Goal: Information Seeking & Learning: Learn about a topic

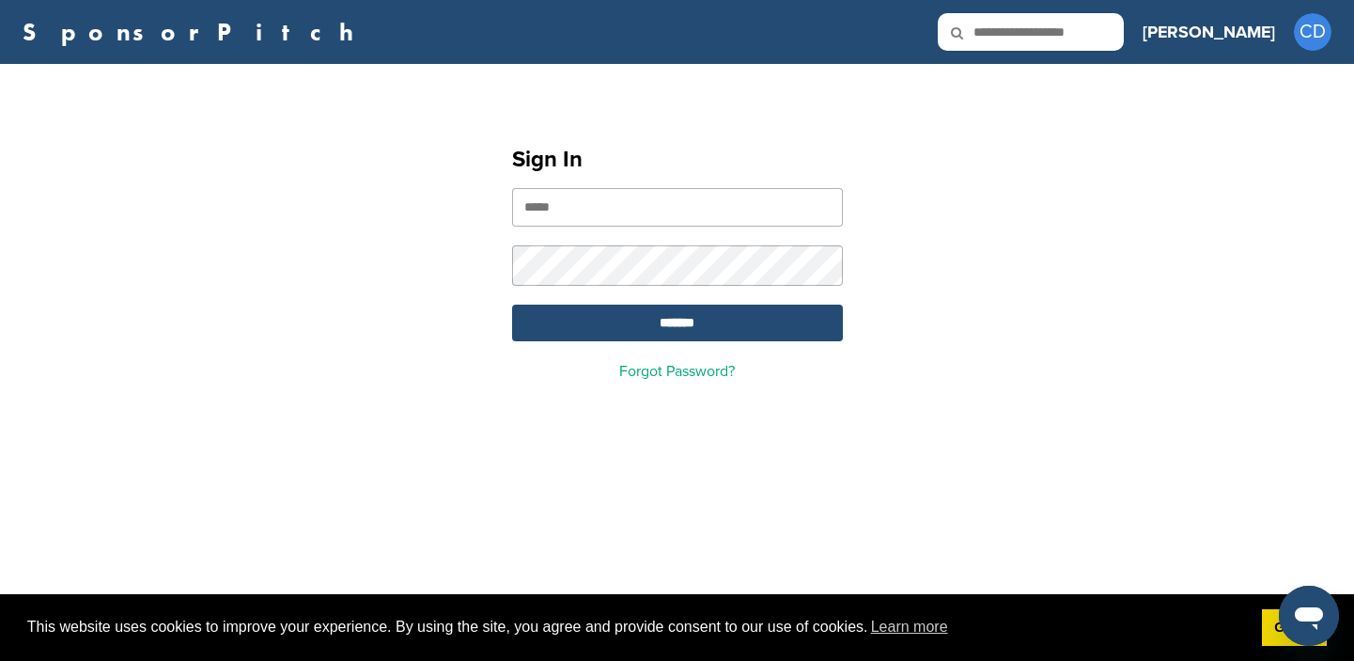
click at [584, 211] on input "email" at bounding box center [677, 207] width 331 height 39
type input "**********"
click at [674, 320] on input "*******" at bounding box center [677, 322] width 331 height 37
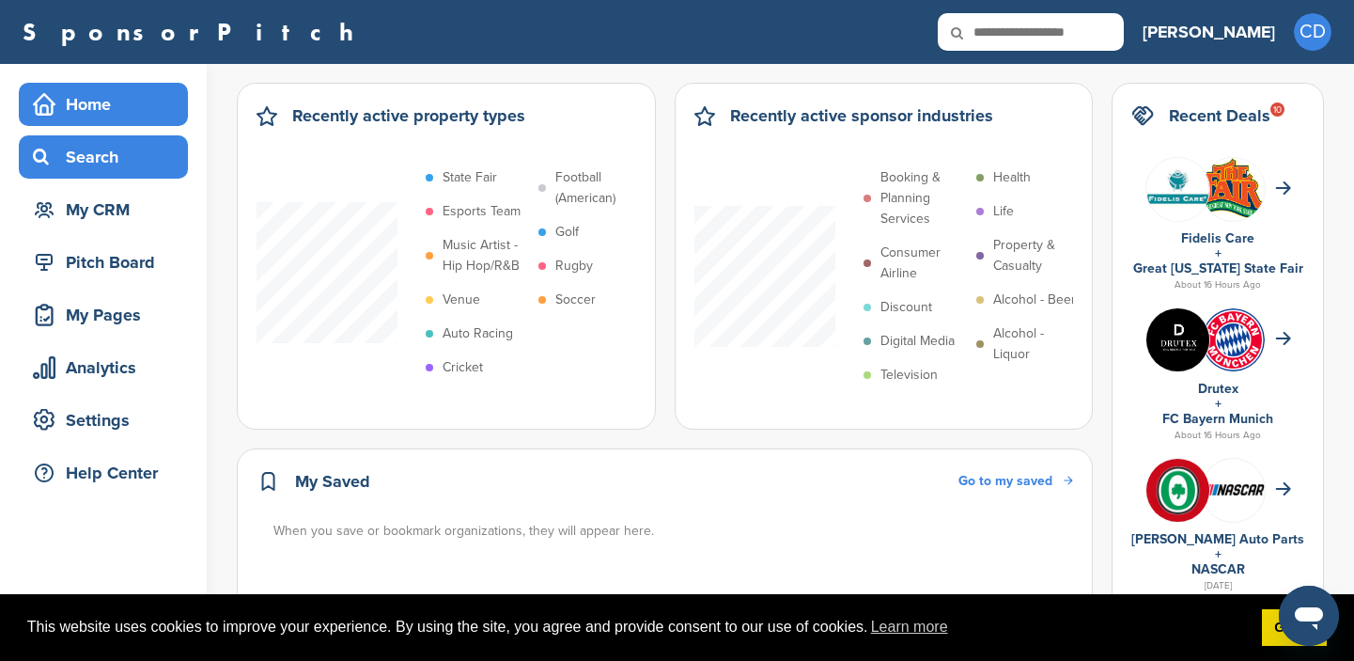
click at [82, 156] on div "Search" at bounding box center [108, 157] width 160 height 34
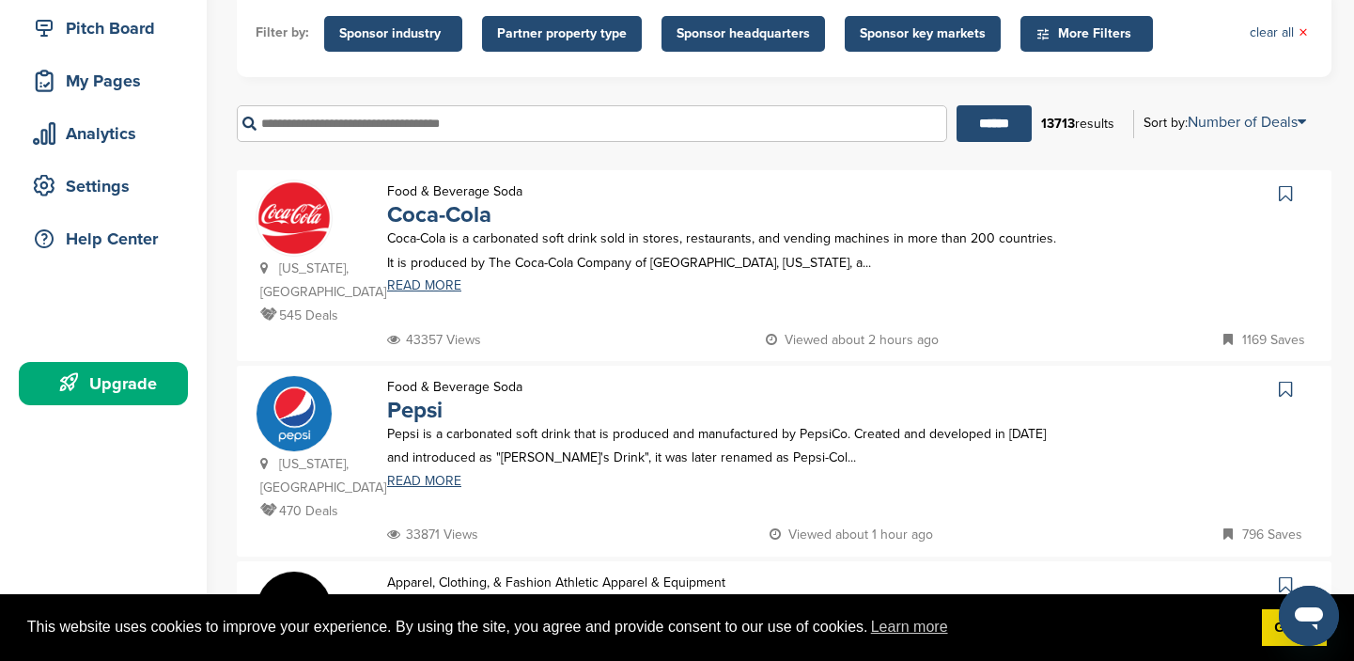
scroll to position [233, 0]
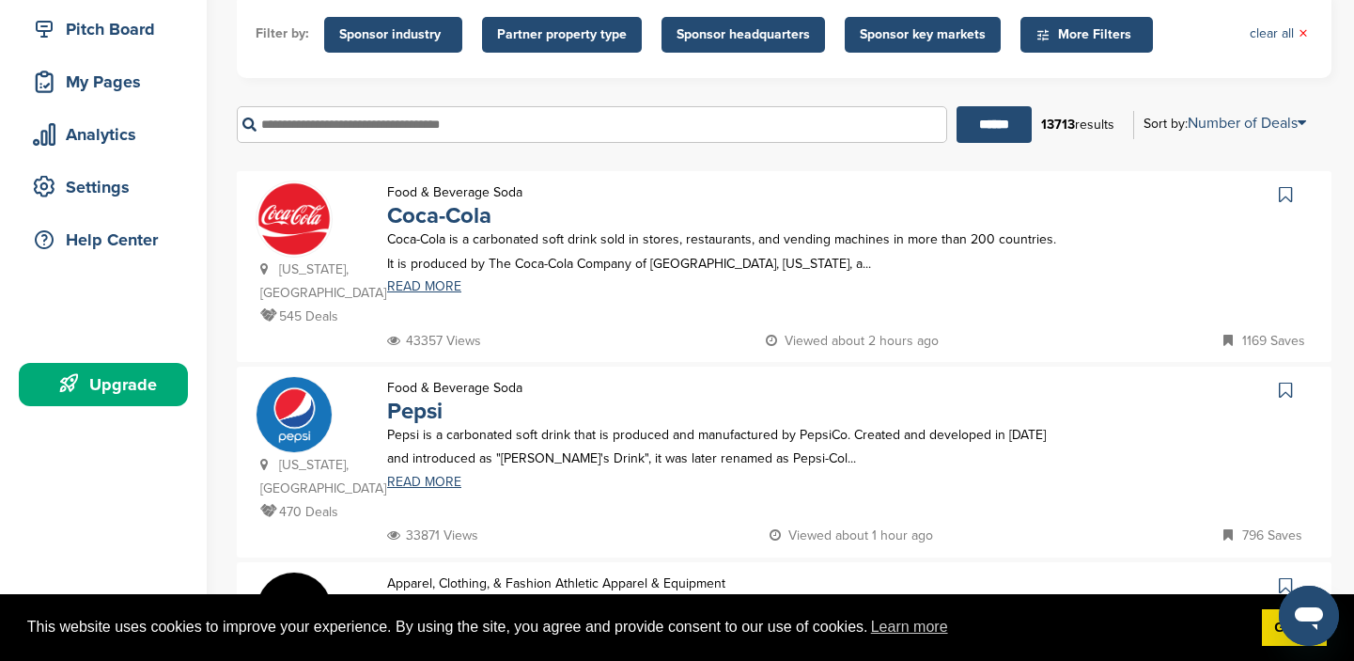
click at [270, 125] on input "text" at bounding box center [592, 124] width 710 height 37
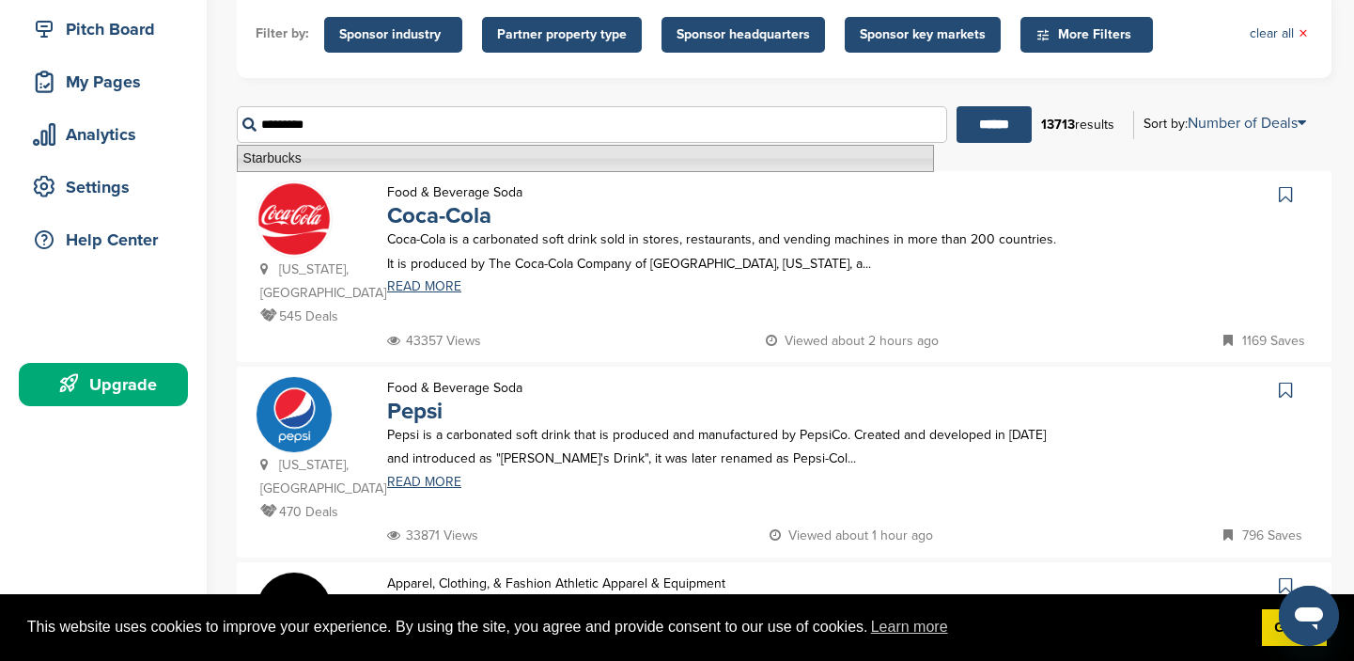
click at [264, 155] on li "Starbucks" at bounding box center [585, 158] width 697 height 27
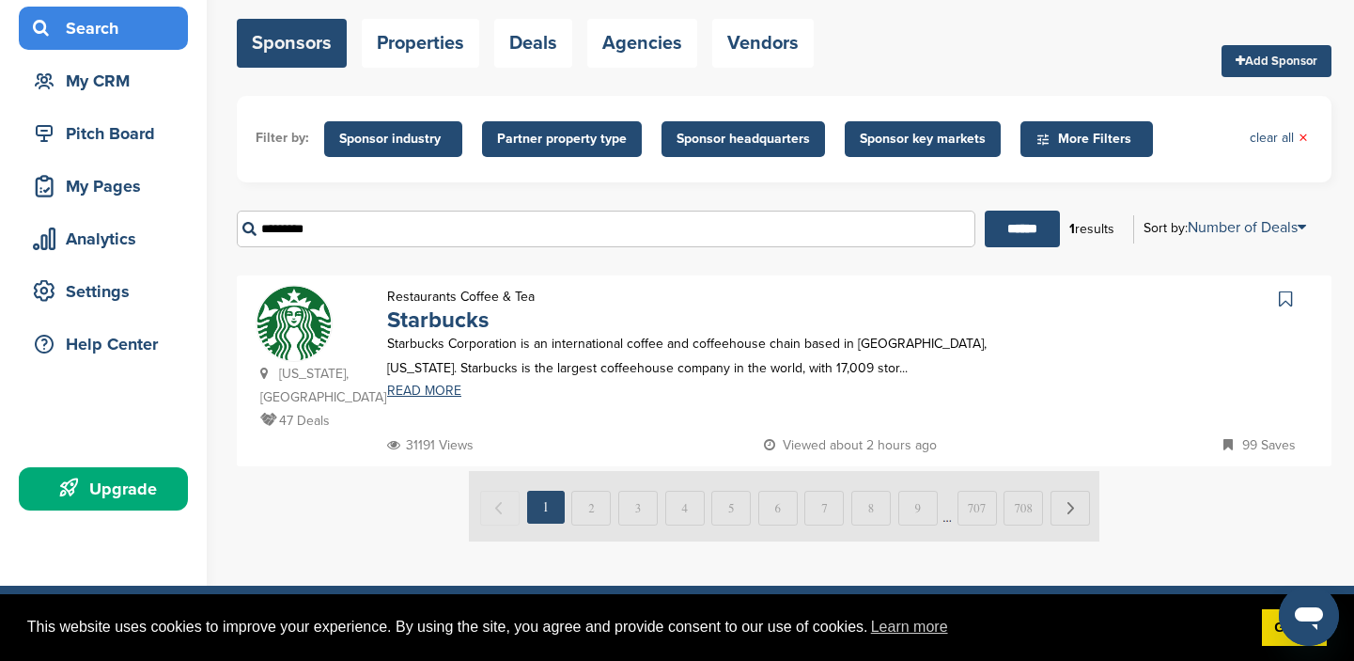
scroll to position [148, 0]
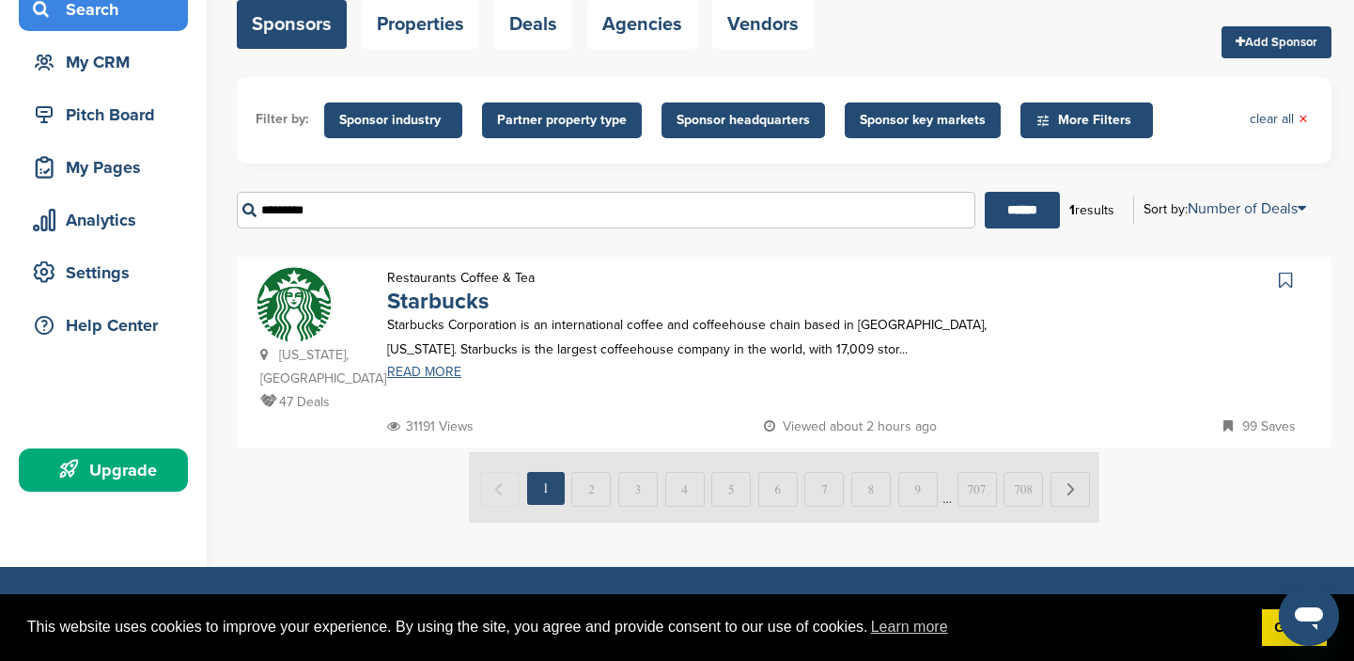
click at [434, 374] on link "READ MORE" at bounding box center [722, 372] width 671 height 13
click at [336, 210] on input "*********" at bounding box center [606, 210] width 739 height 37
click at [317, 210] on input "**********" at bounding box center [606, 210] width 739 height 37
click at [1022, 209] on input "******" at bounding box center [1022, 210] width 75 height 37
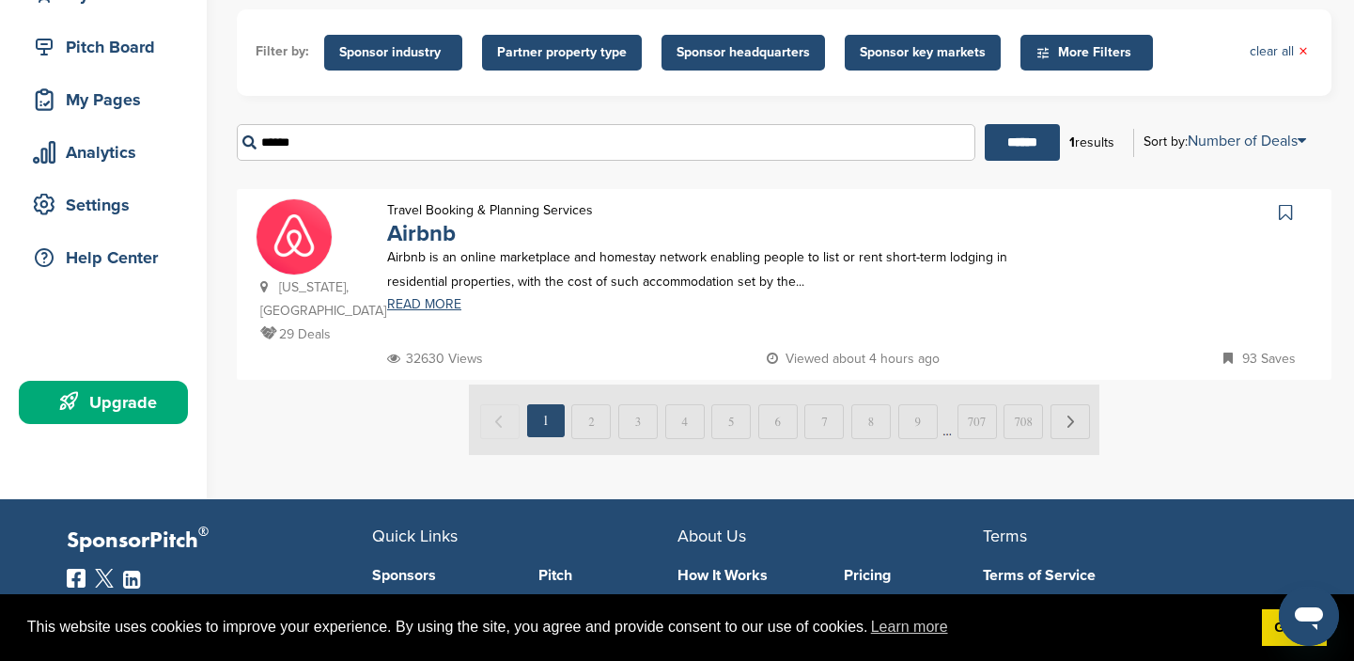
scroll to position [216, 0]
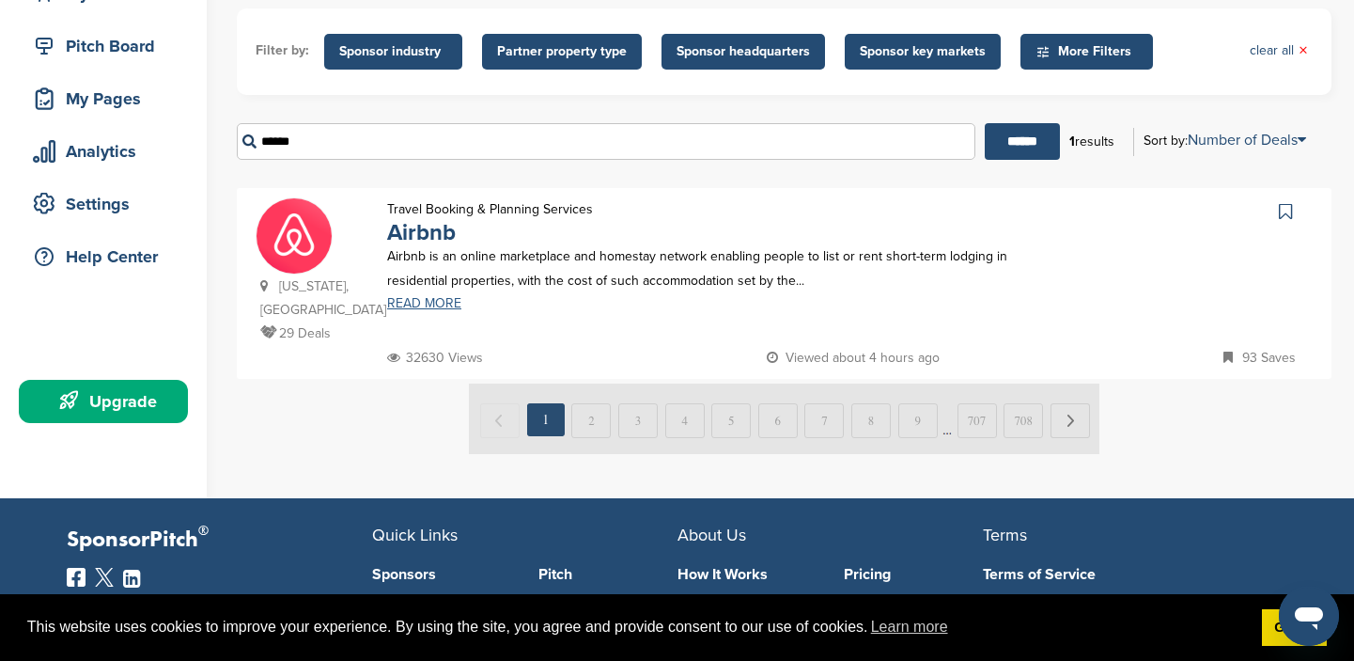
click at [438, 301] on link "READ MORE" at bounding box center [722, 303] width 671 height 13
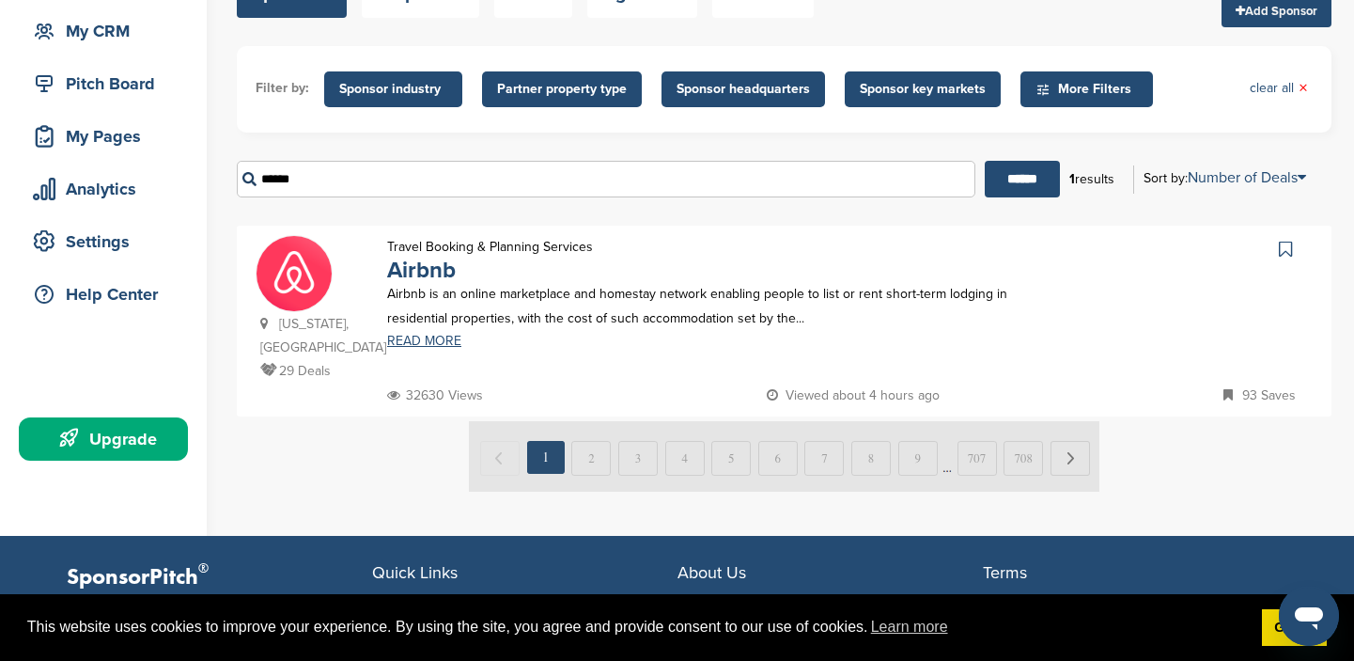
scroll to position [176, 0]
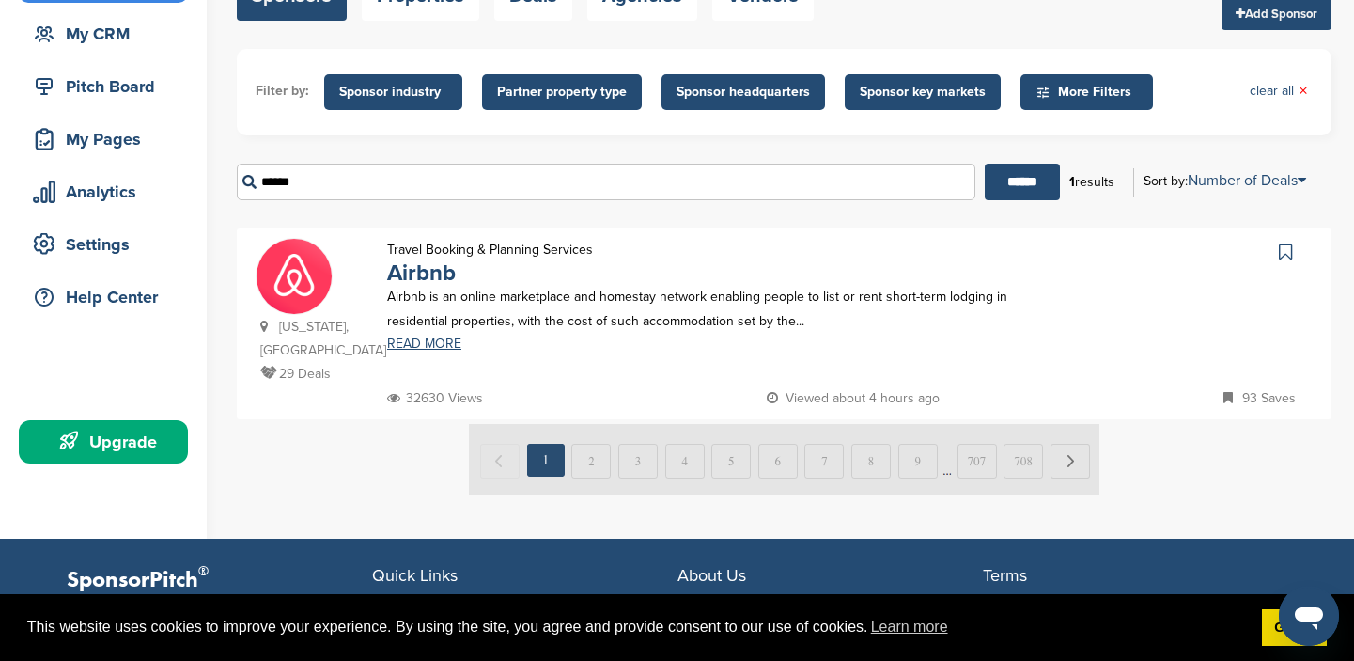
click at [305, 182] on input "******" at bounding box center [606, 182] width 739 height 37
type input "*"
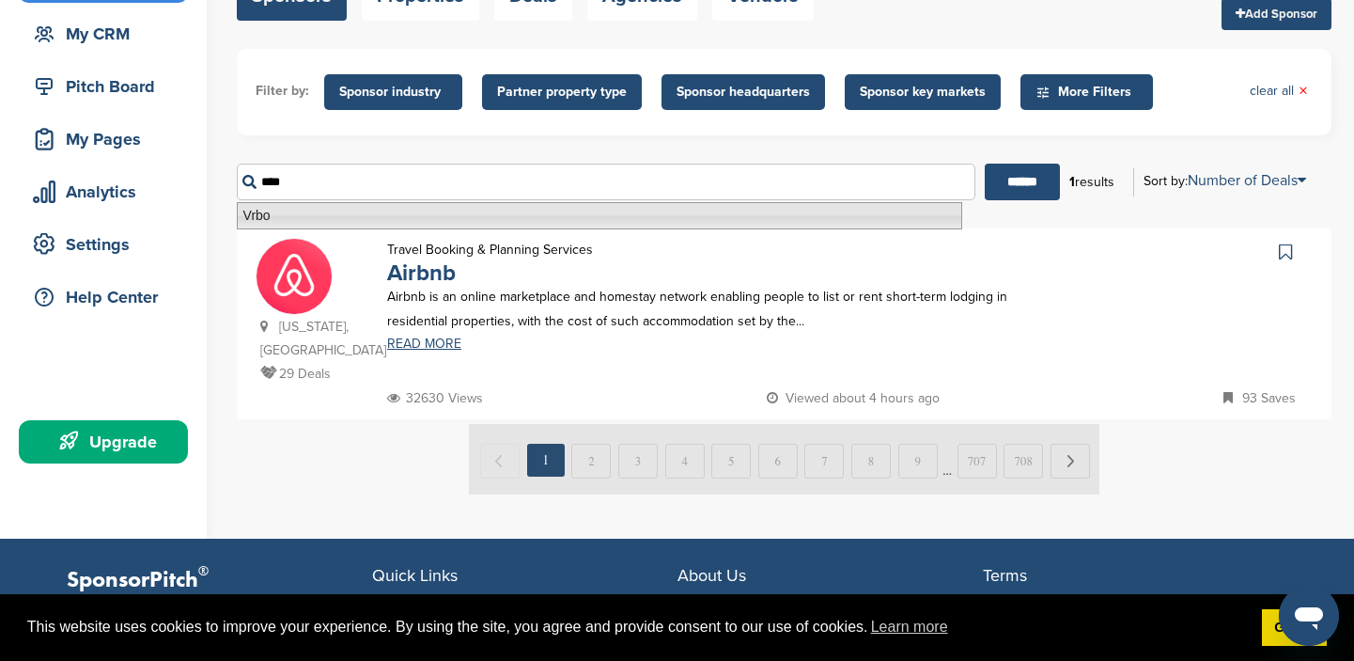
click at [261, 214] on li "Vrbo" at bounding box center [599, 215] width 725 height 27
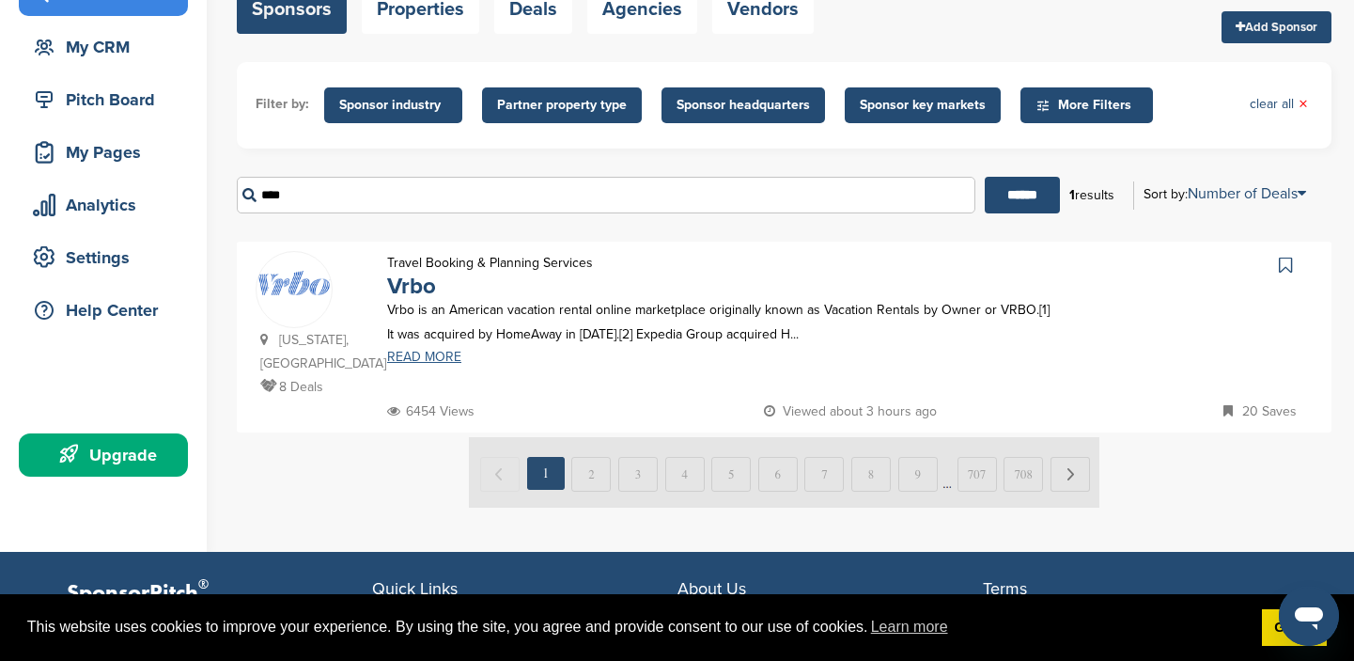
scroll to position [164, 0]
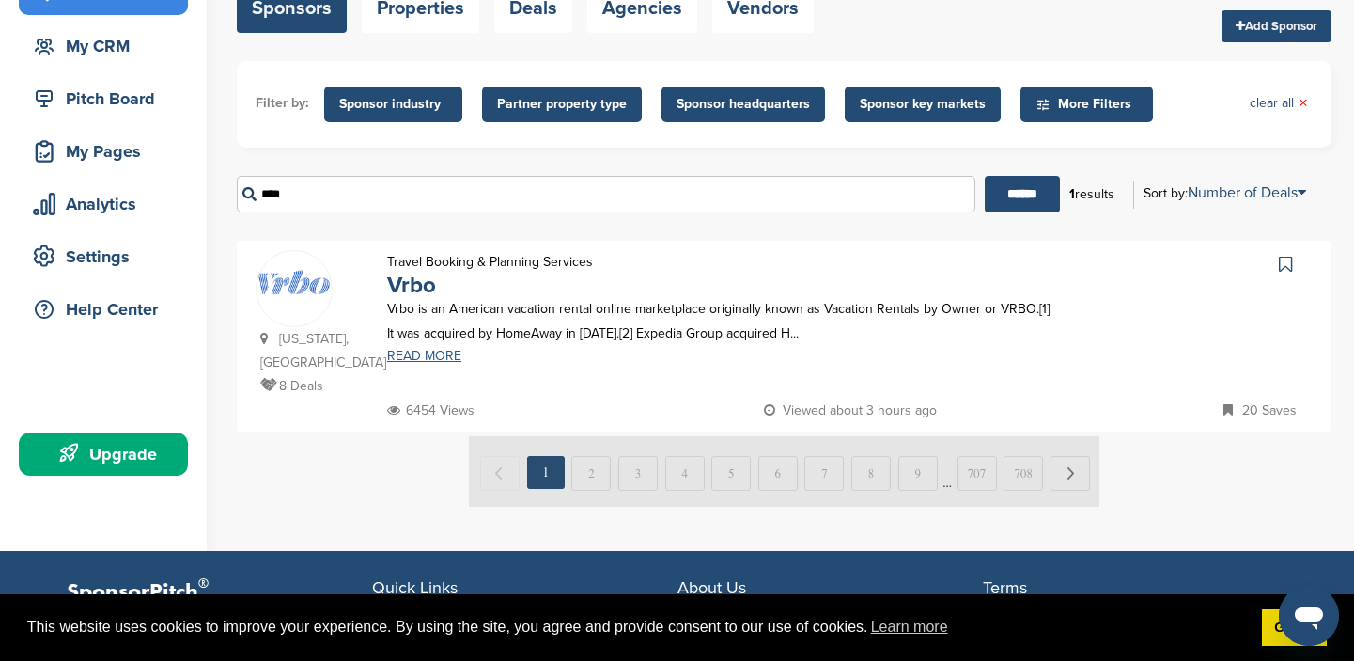
click at [438, 358] on link "READ MORE" at bounding box center [722, 356] width 671 height 13
click at [308, 191] on input "****" at bounding box center [606, 194] width 739 height 37
type input "*"
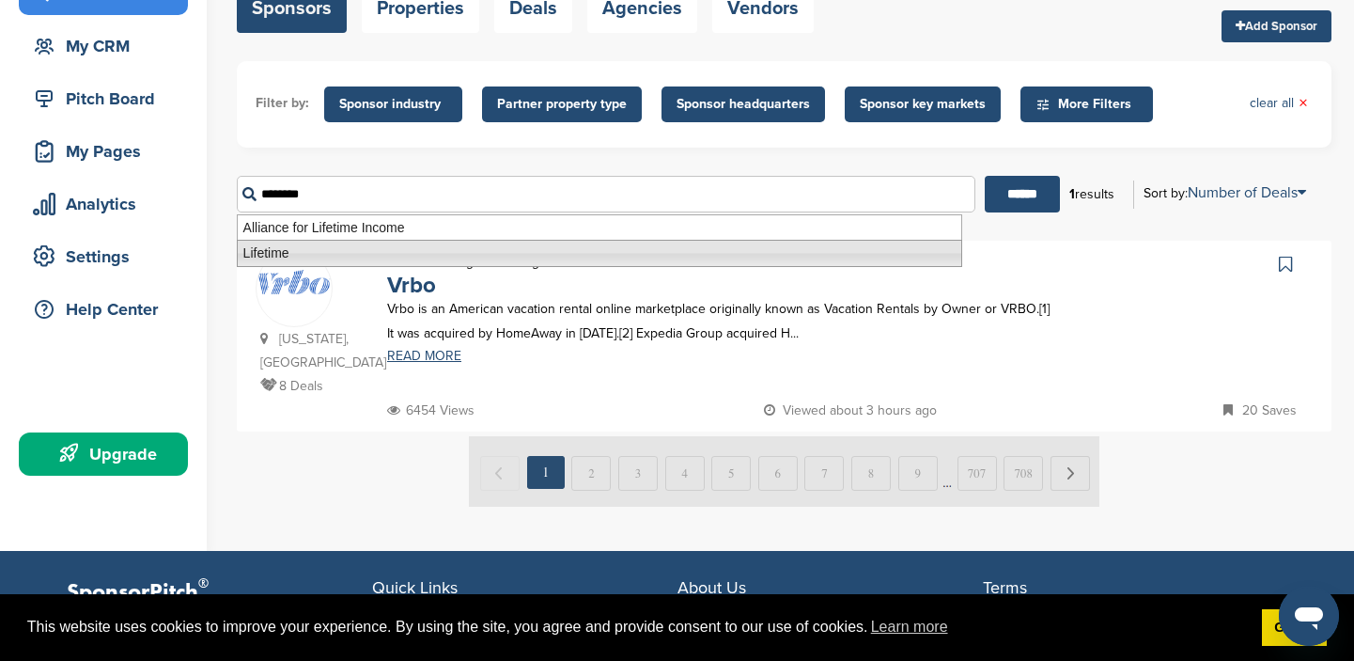
click at [272, 254] on li "Lifetime" at bounding box center [599, 253] width 725 height 27
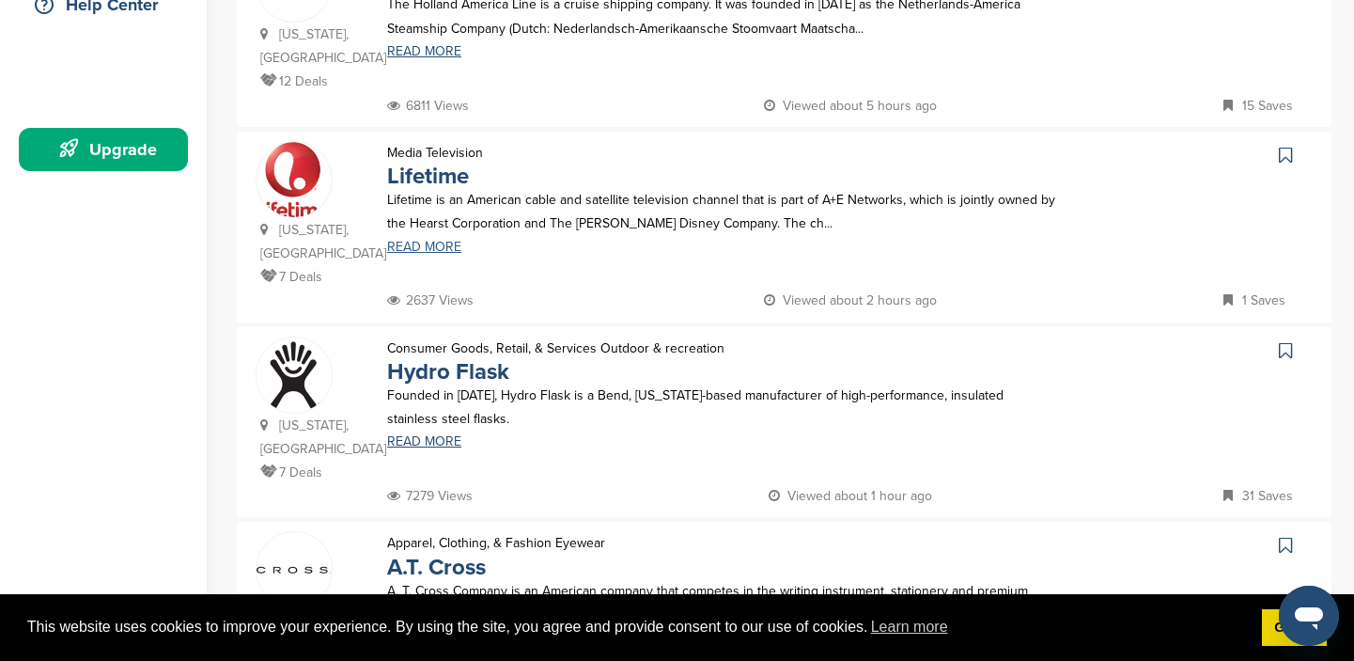
scroll to position [458, 0]
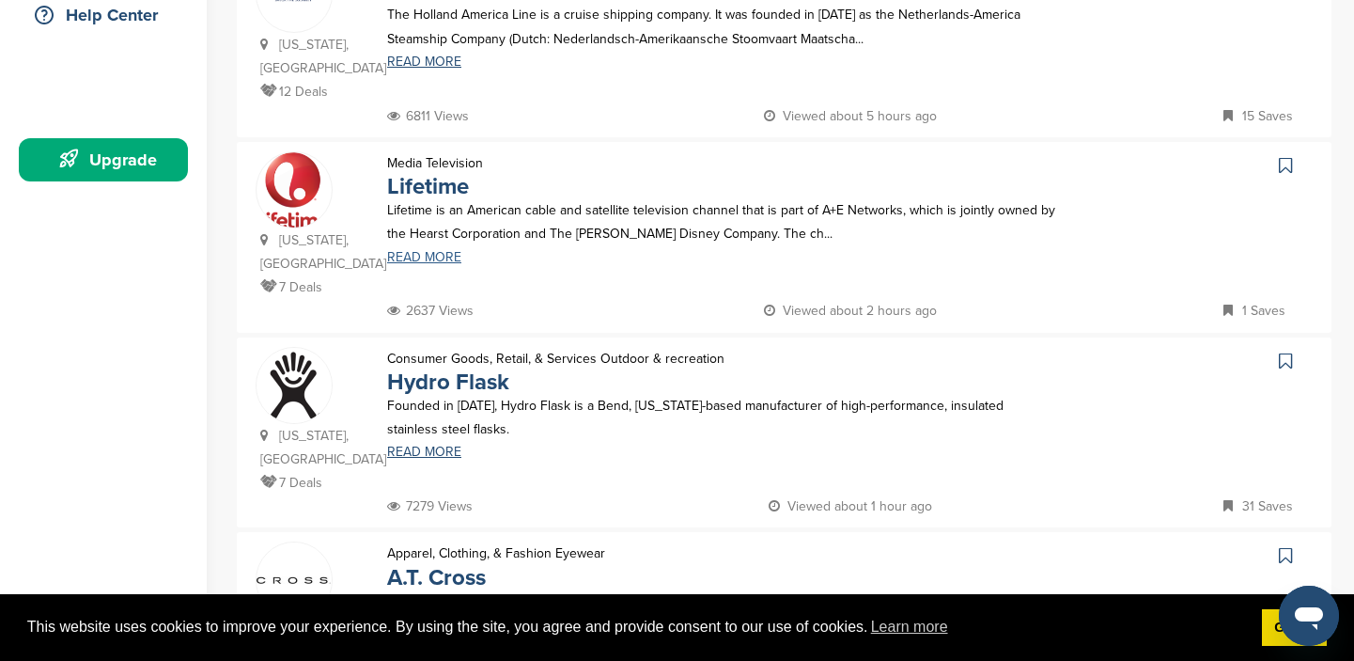
type input "********"
click at [423, 256] on link "READ MORE" at bounding box center [722, 257] width 671 height 13
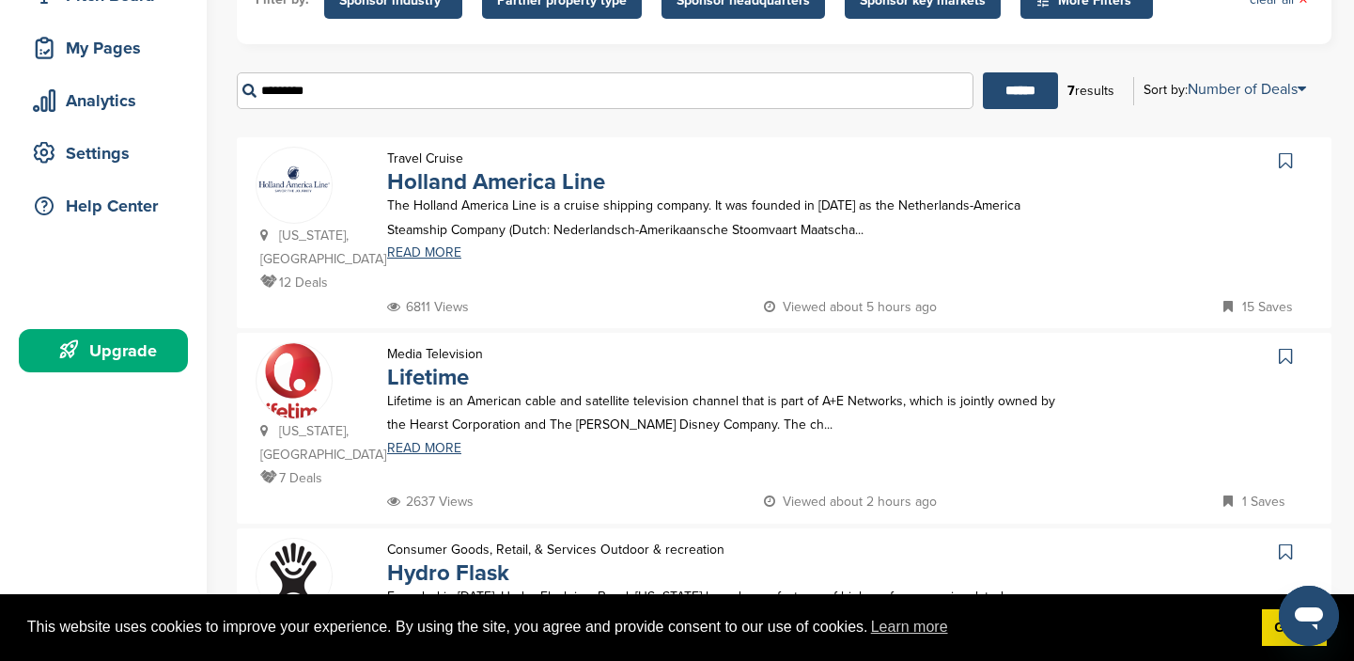
scroll to position [263, 0]
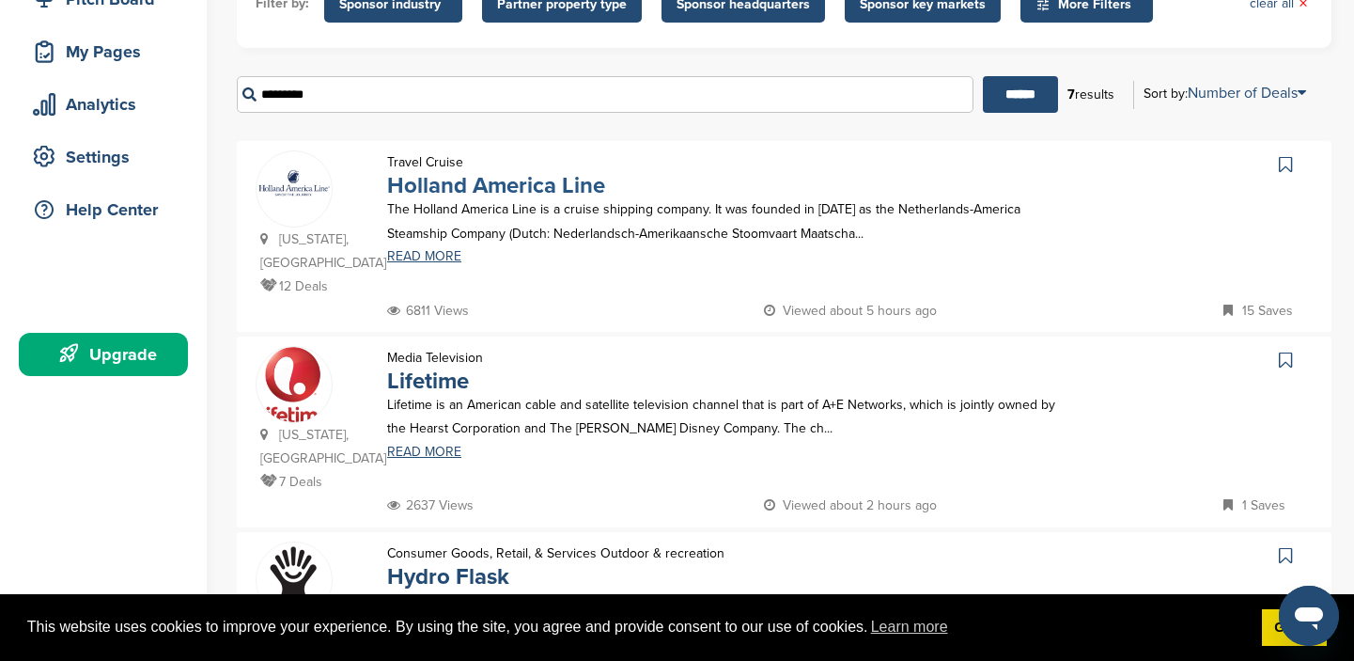
click at [417, 184] on link "Holland America Line" at bounding box center [496, 185] width 218 height 27
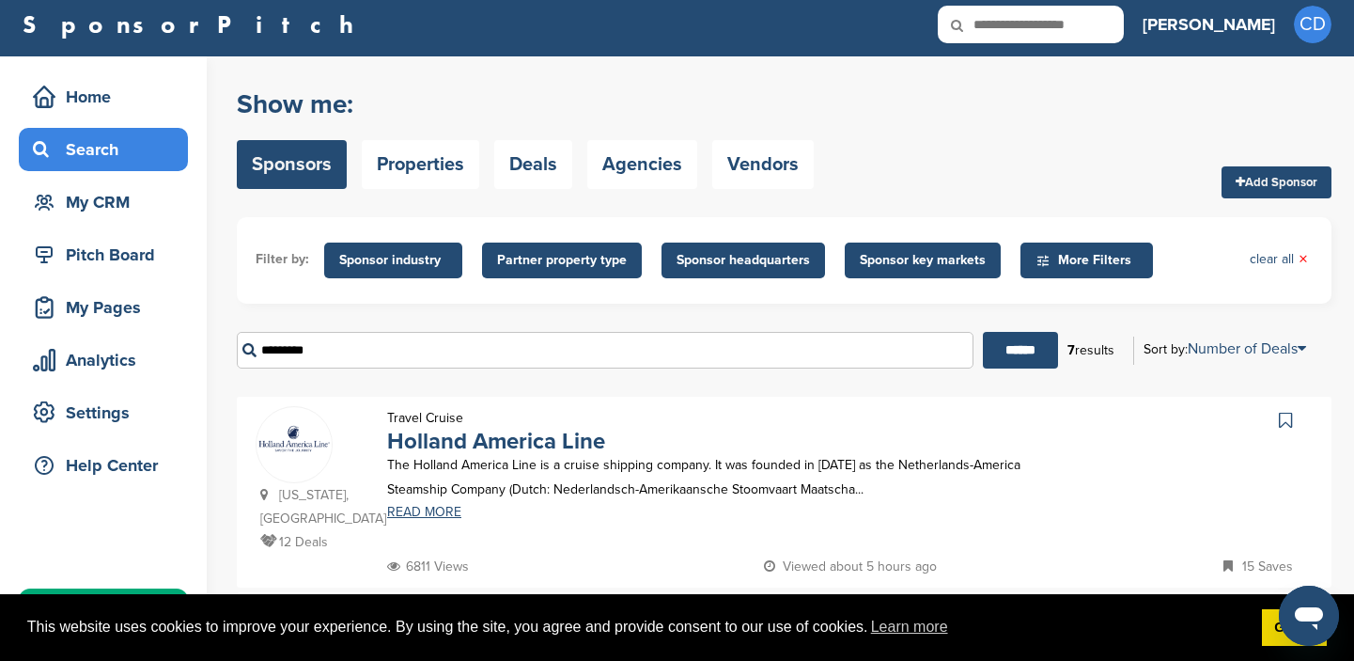
scroll to position [0, 0]
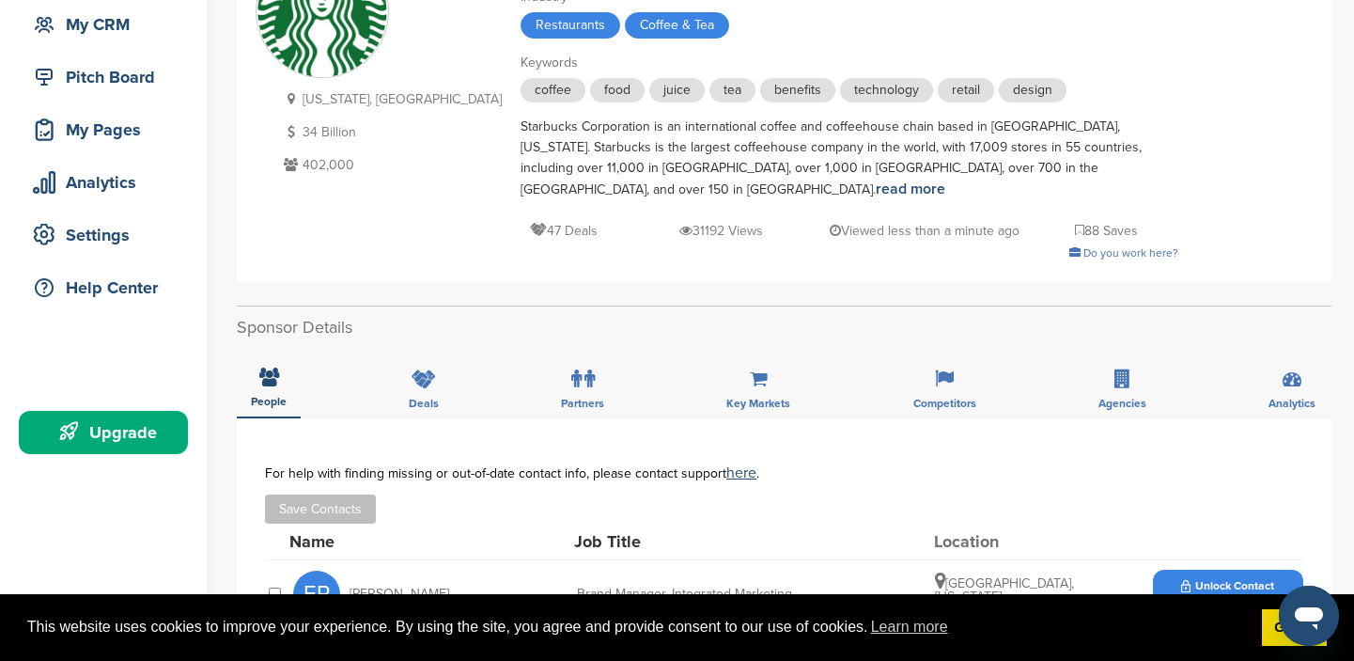
scroll to position [182, 0]
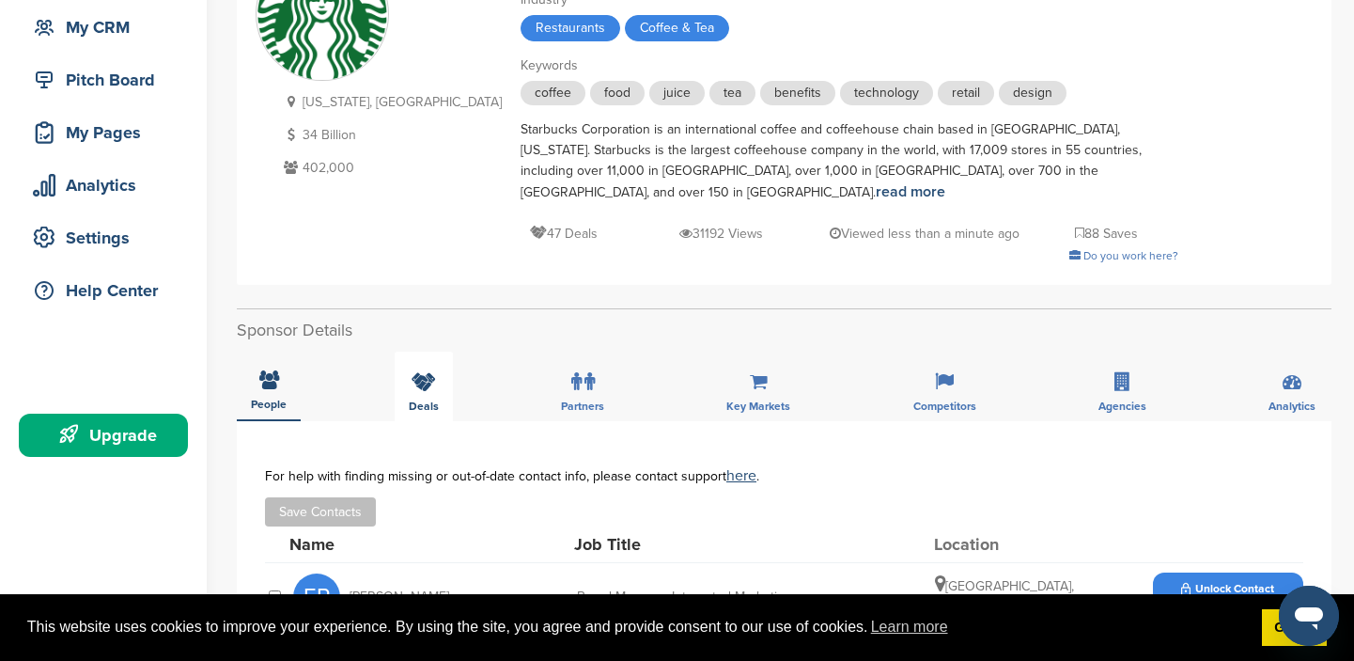
click at [423, 372] on icon at bounding box center [424, 381] width 24 height 19
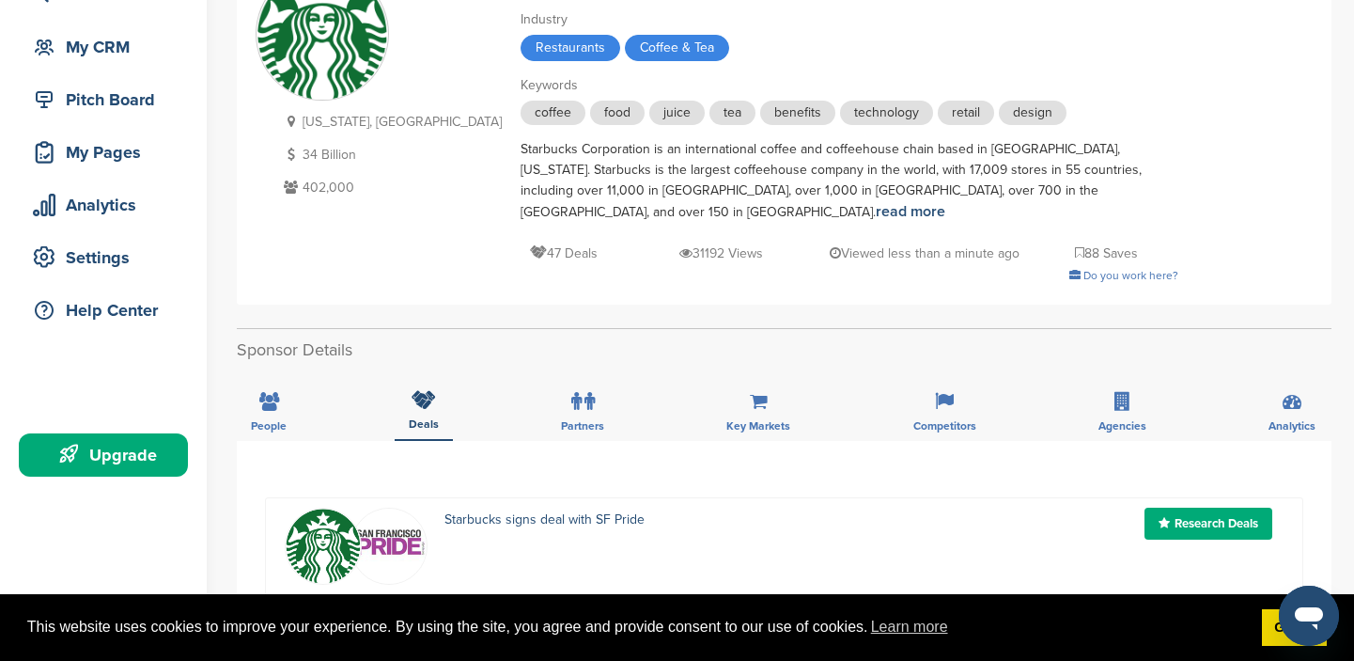
scroll to position [155, 0]
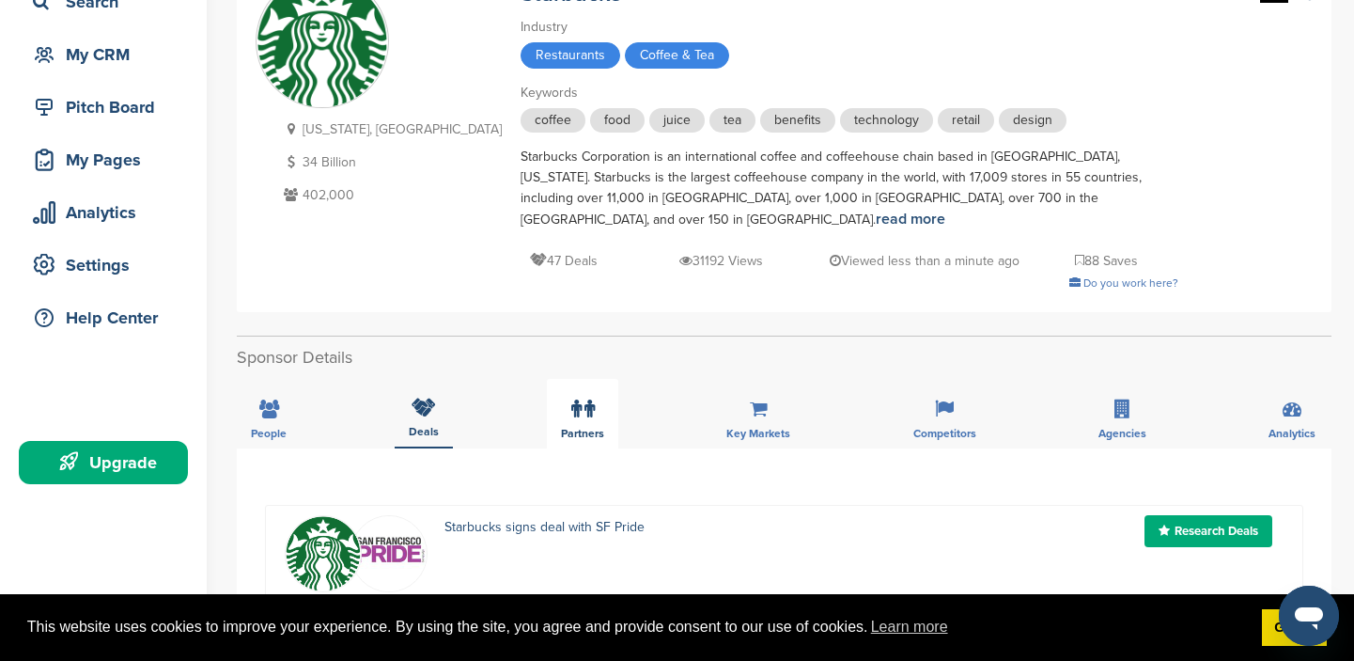
click at [586, 399] on icon at bounding box center [590, 408] width 10 height 19
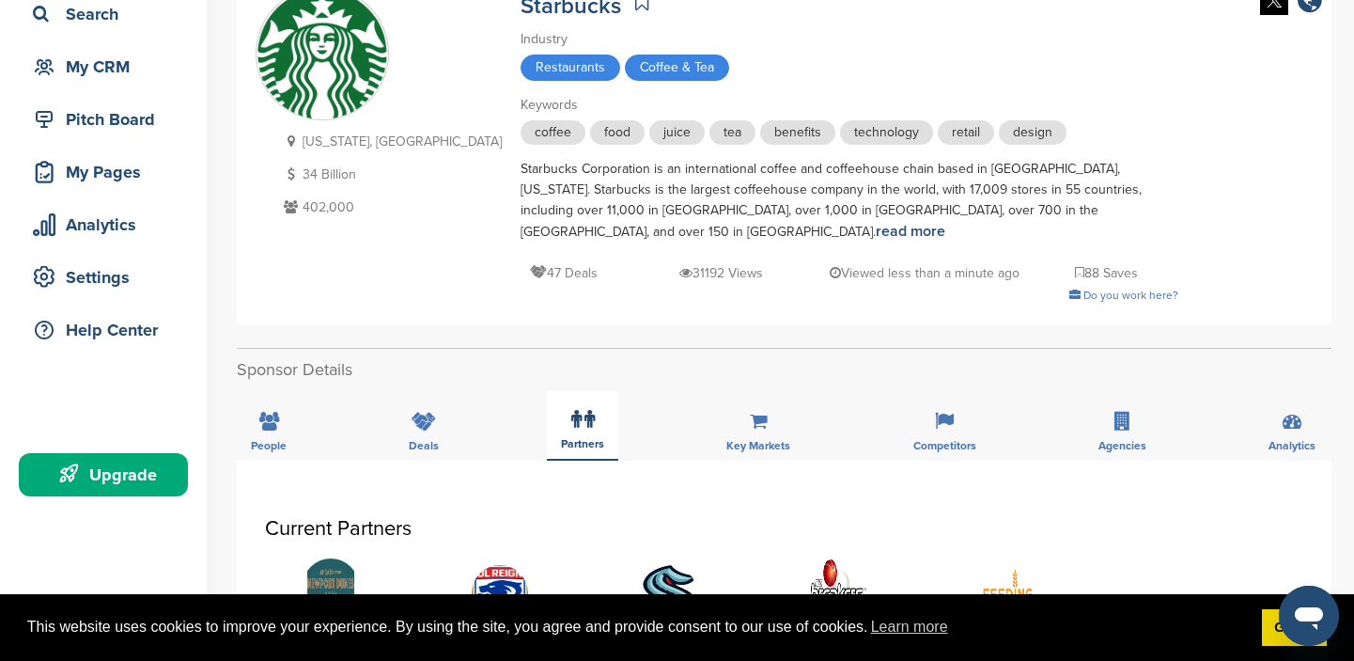
scroll to position [142, 0]
click at [753, 413] on icon at bounding box center [759, 422] width 18 height 19
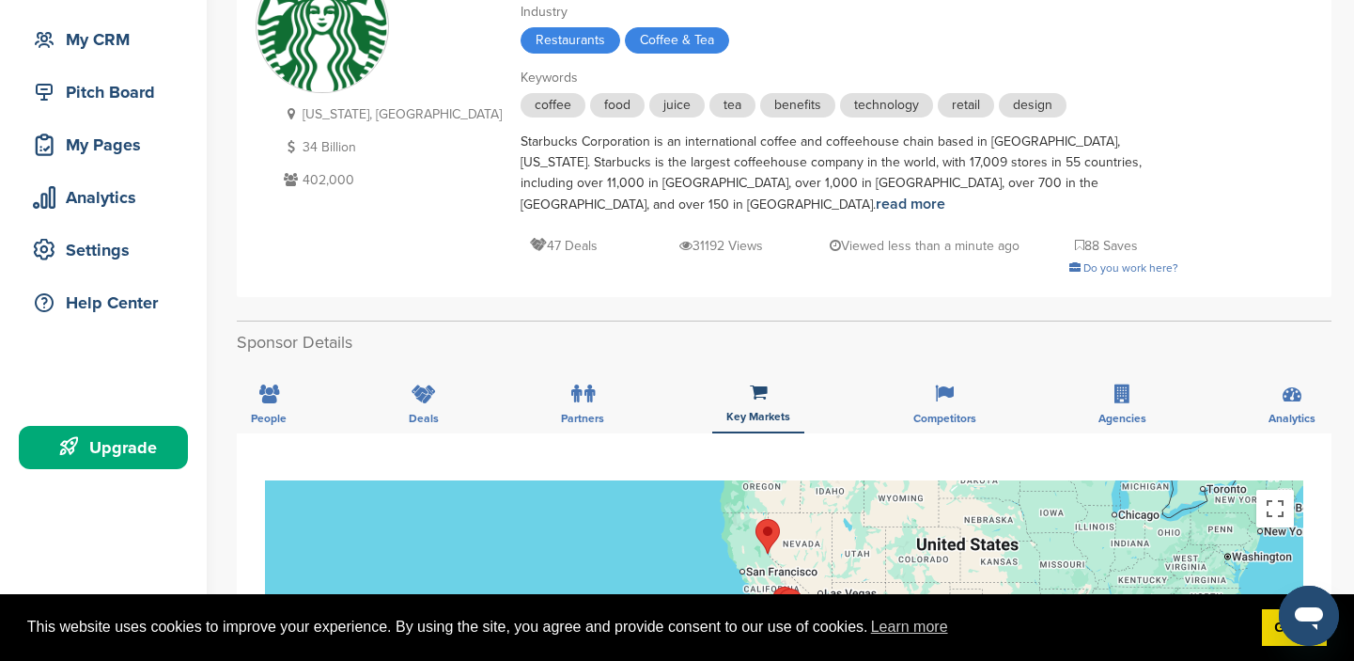
scroll to position [151, 0]
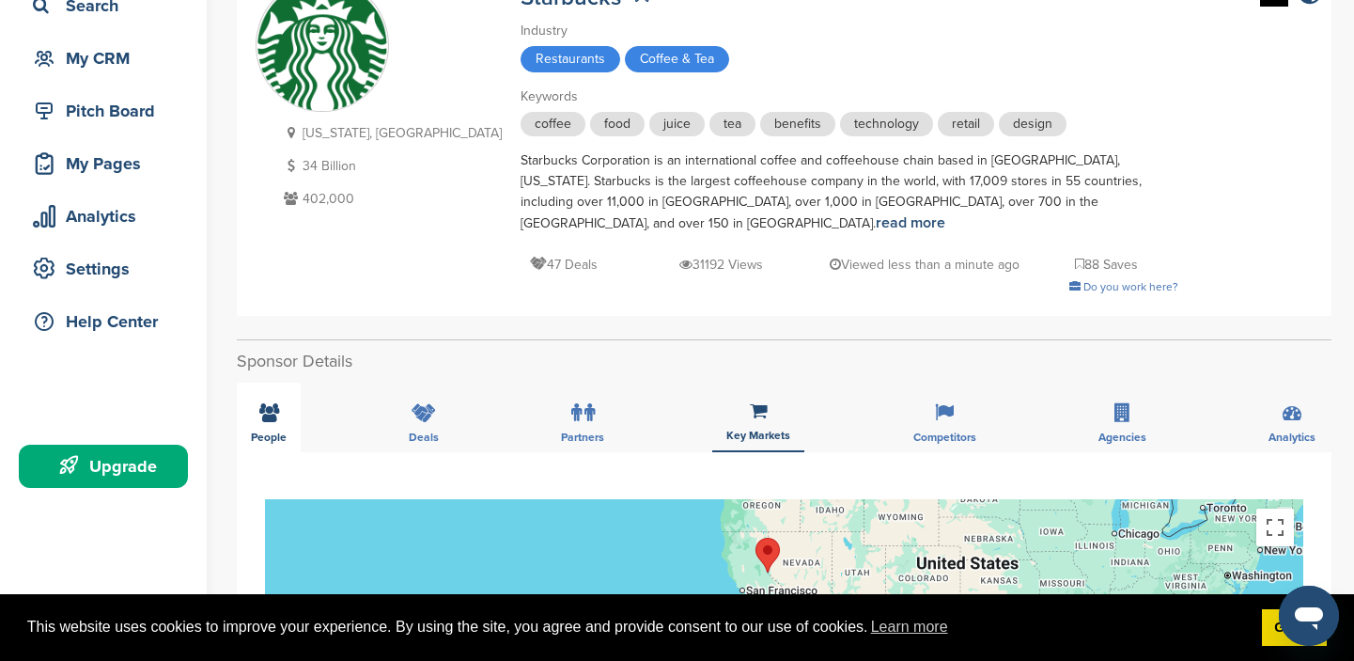
click at [263, 403] on icon at bounding box center [269, 412] width 20 height 19
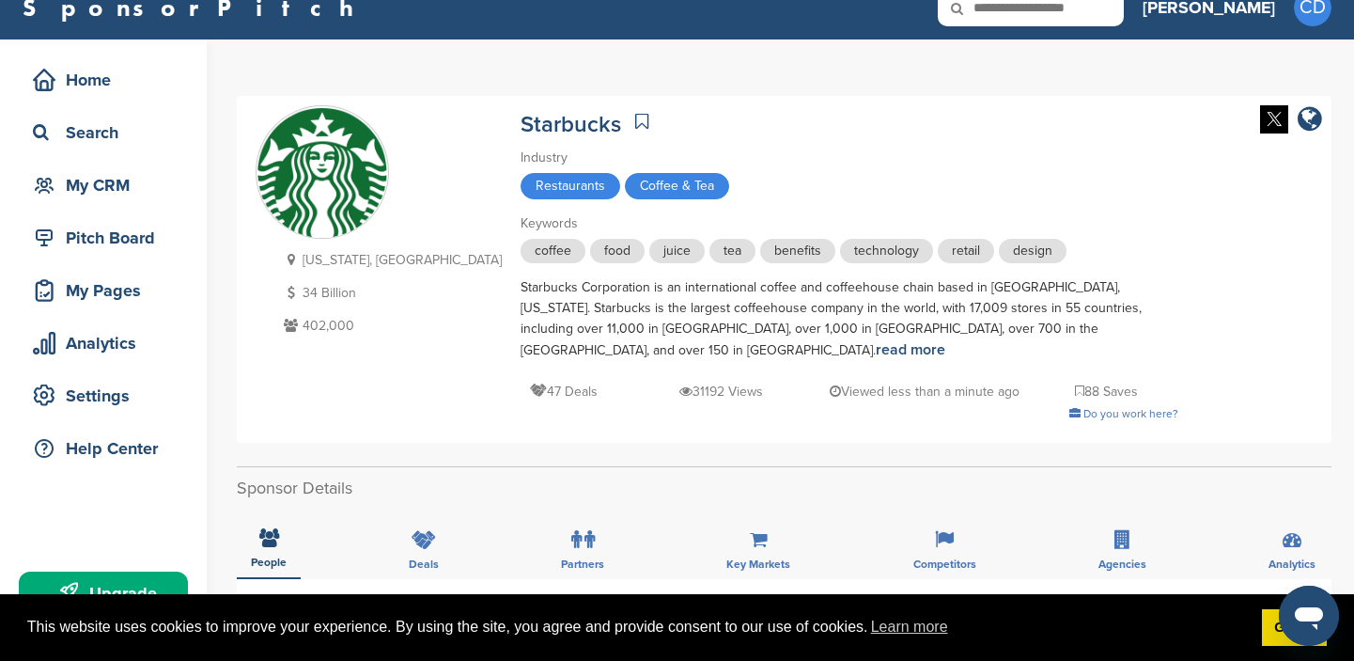
scroll to position [0, 0]
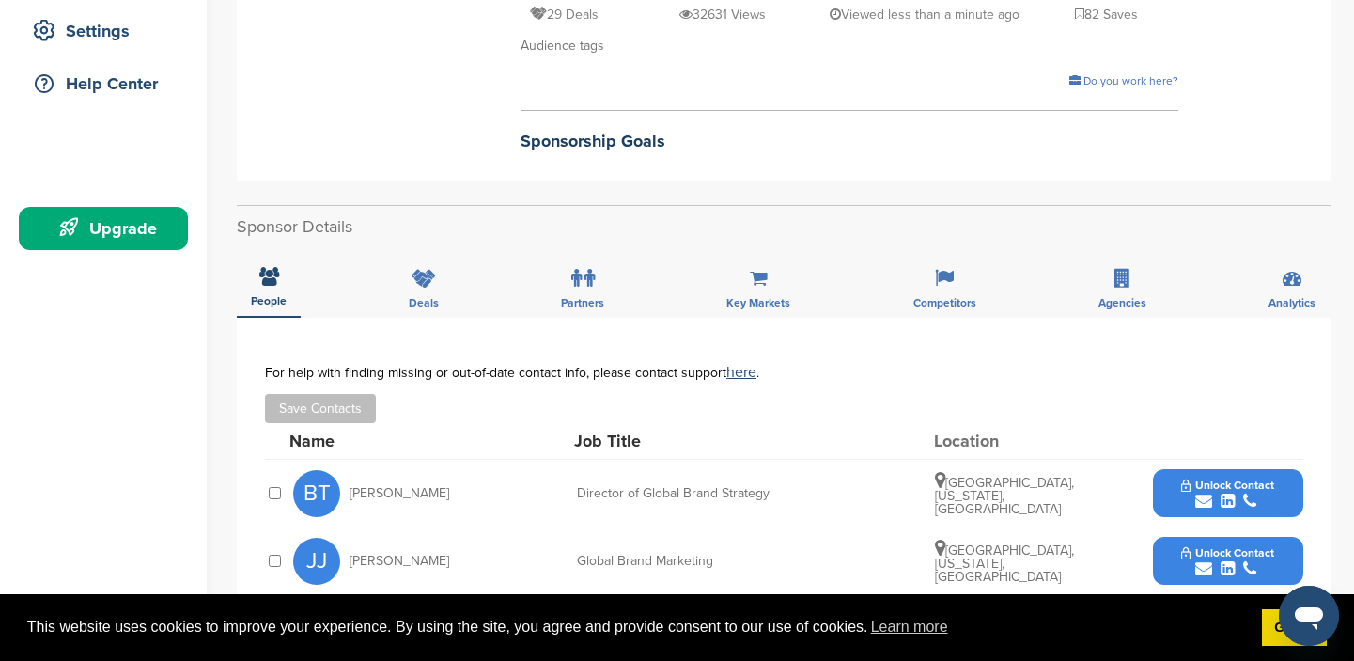
scroll to position [381, 0]
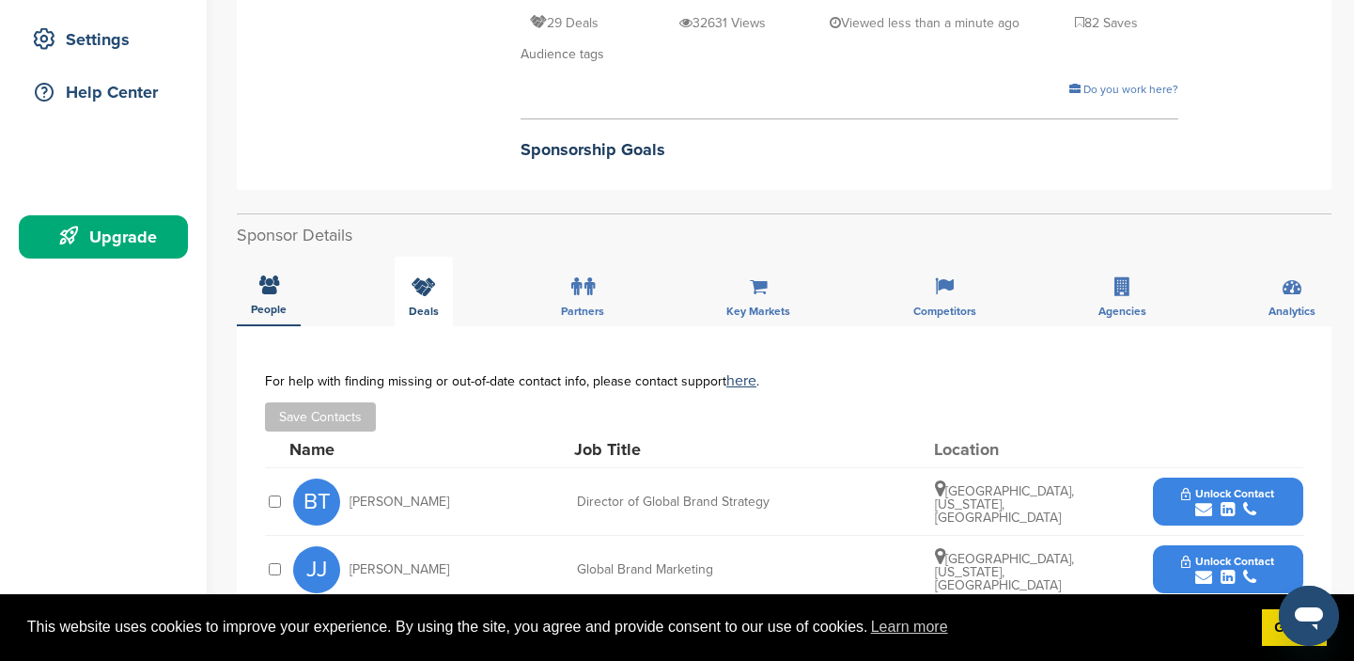
click at [423, 292] on icon at bounding box center [424, 286] width 24 height 19
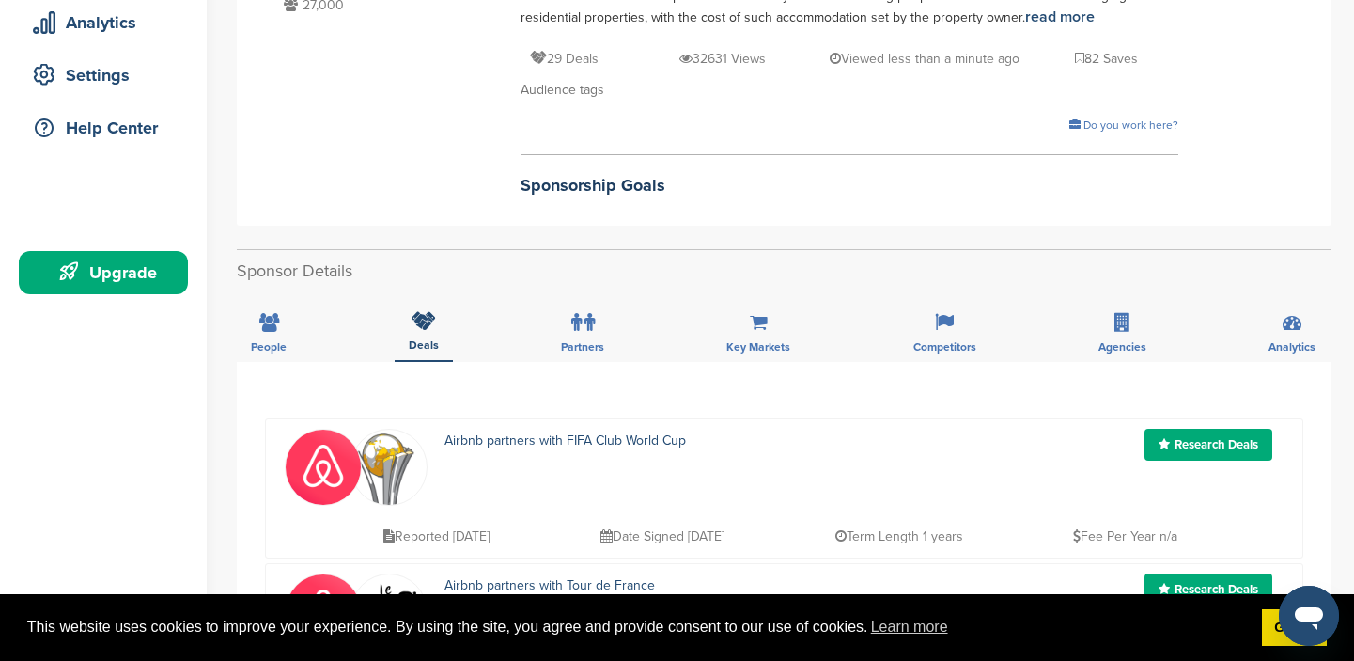
scroll to position [346, 0]
click at [277, 326] on icon at bounding box center [269, 321] width 20 height 19
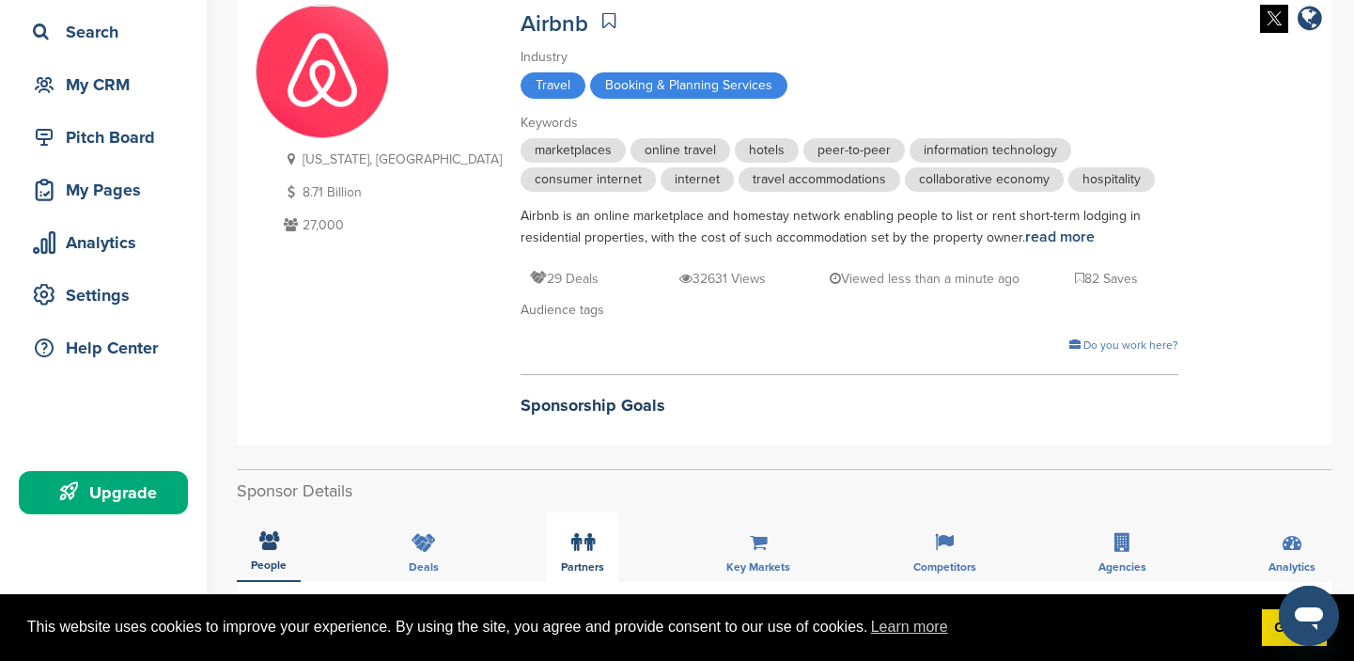
scroll to position [0, 0]
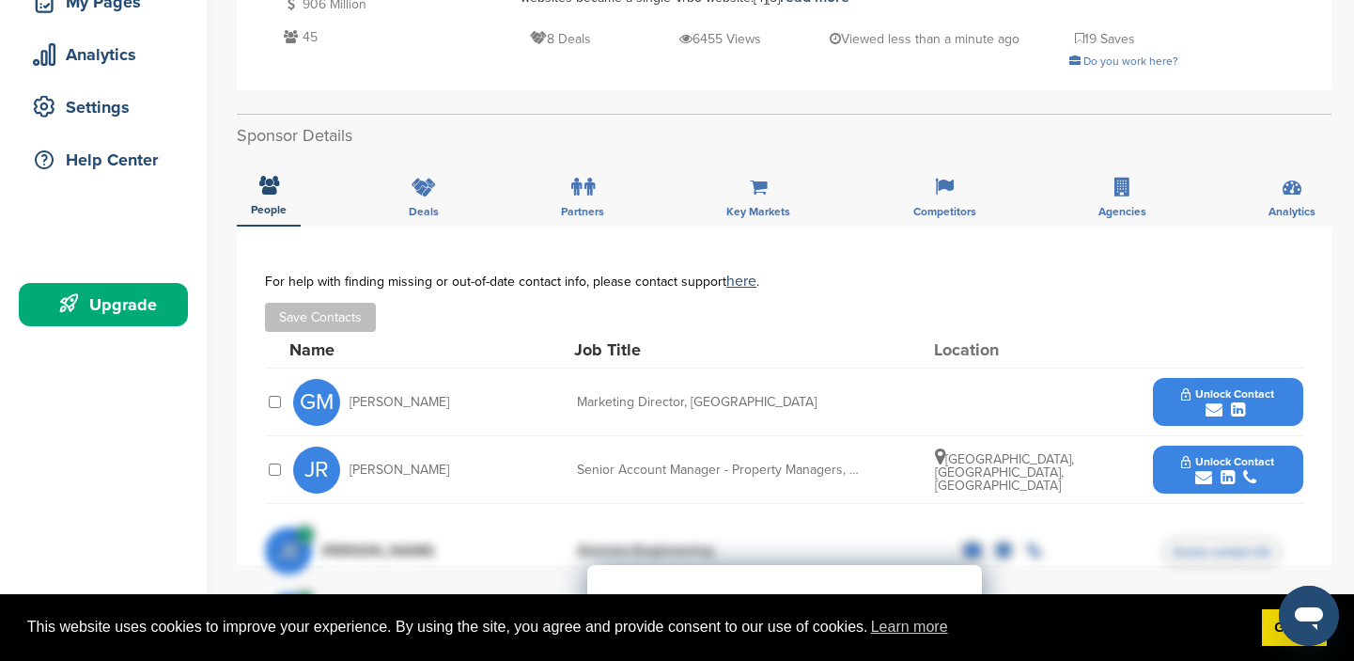
scroll to position [296, 0]
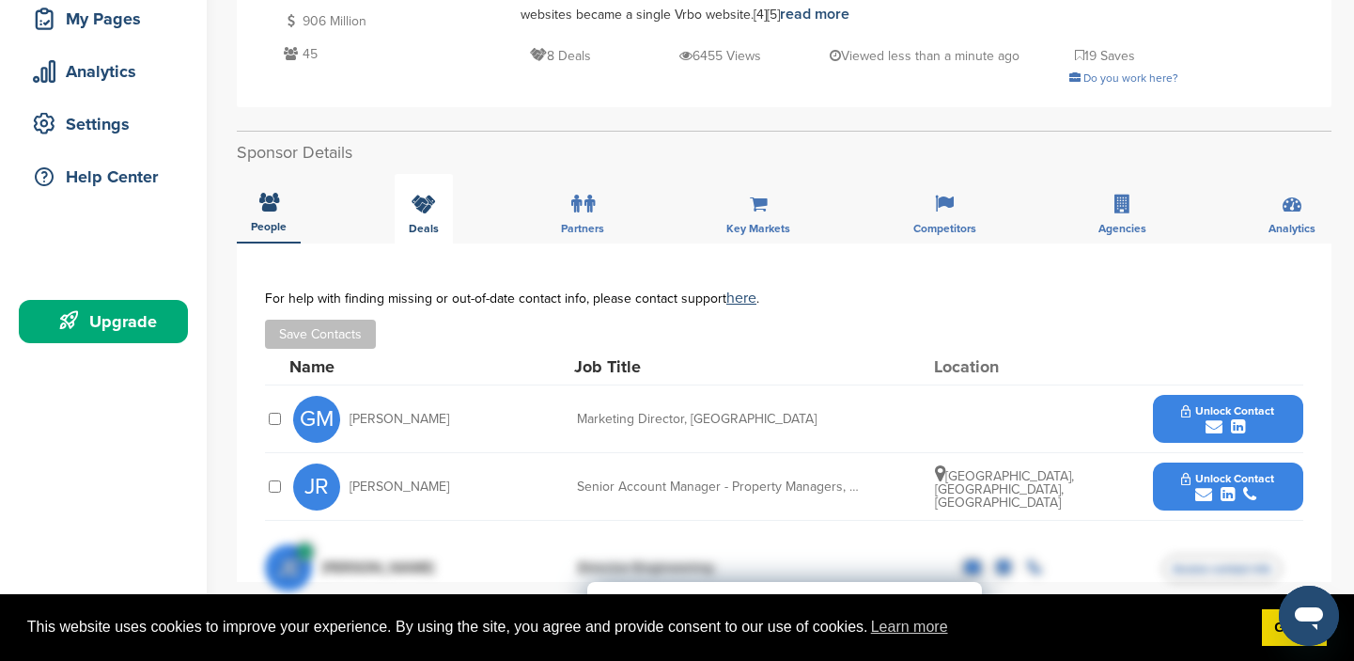
click at [418, 206] on icon at bounding box center [424, 204] width 24 height 19
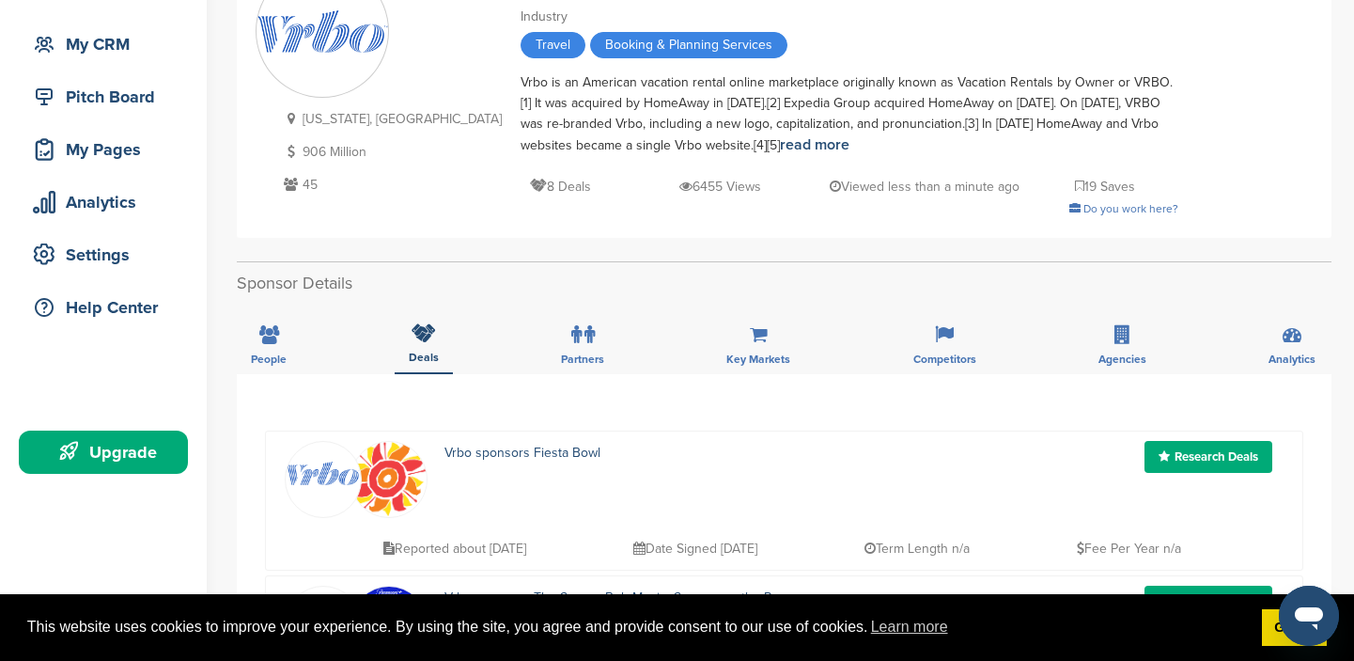
scroll to position [169, 0]
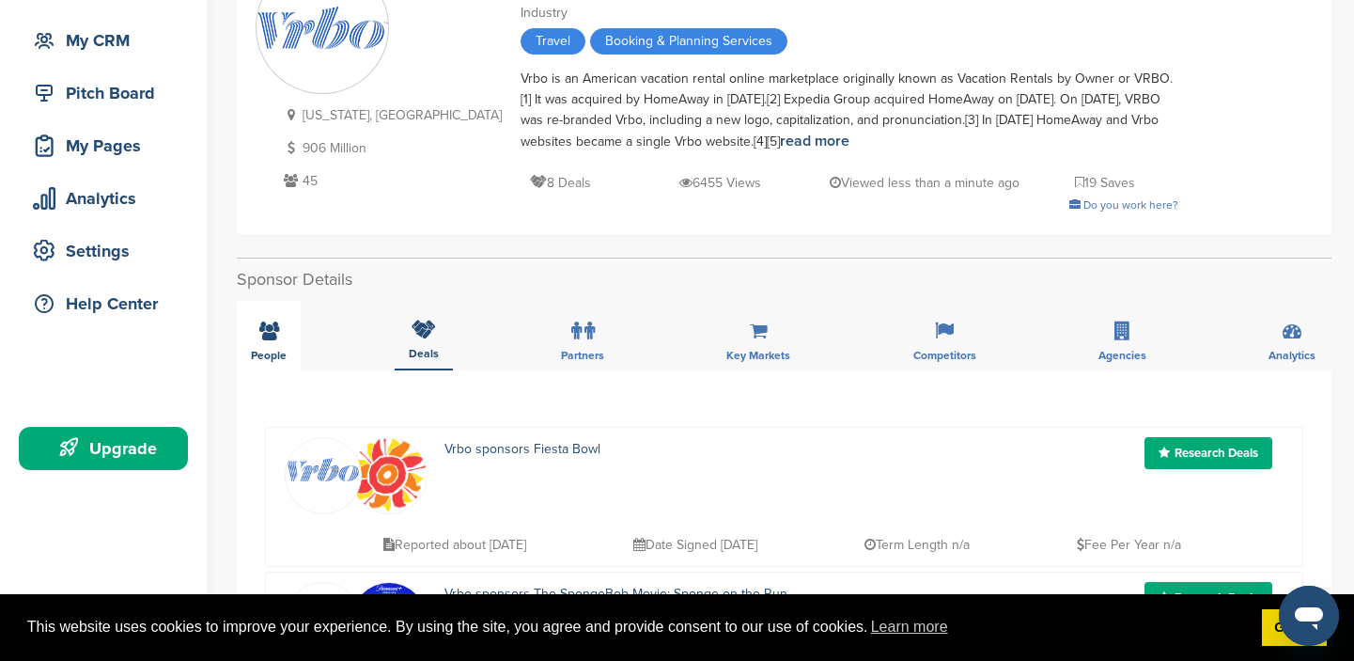
click at [265, 338] on icon at bounding box center [269, 330] width 20 height 19
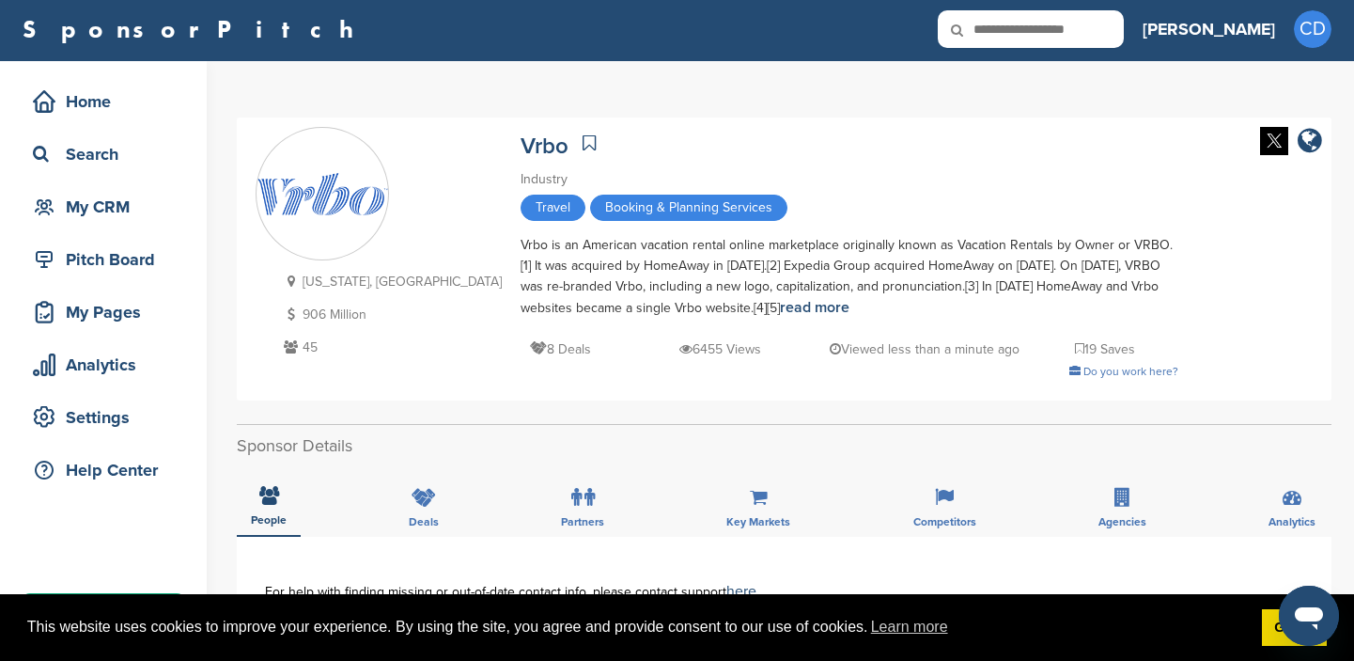
scroll to position [0, 0]
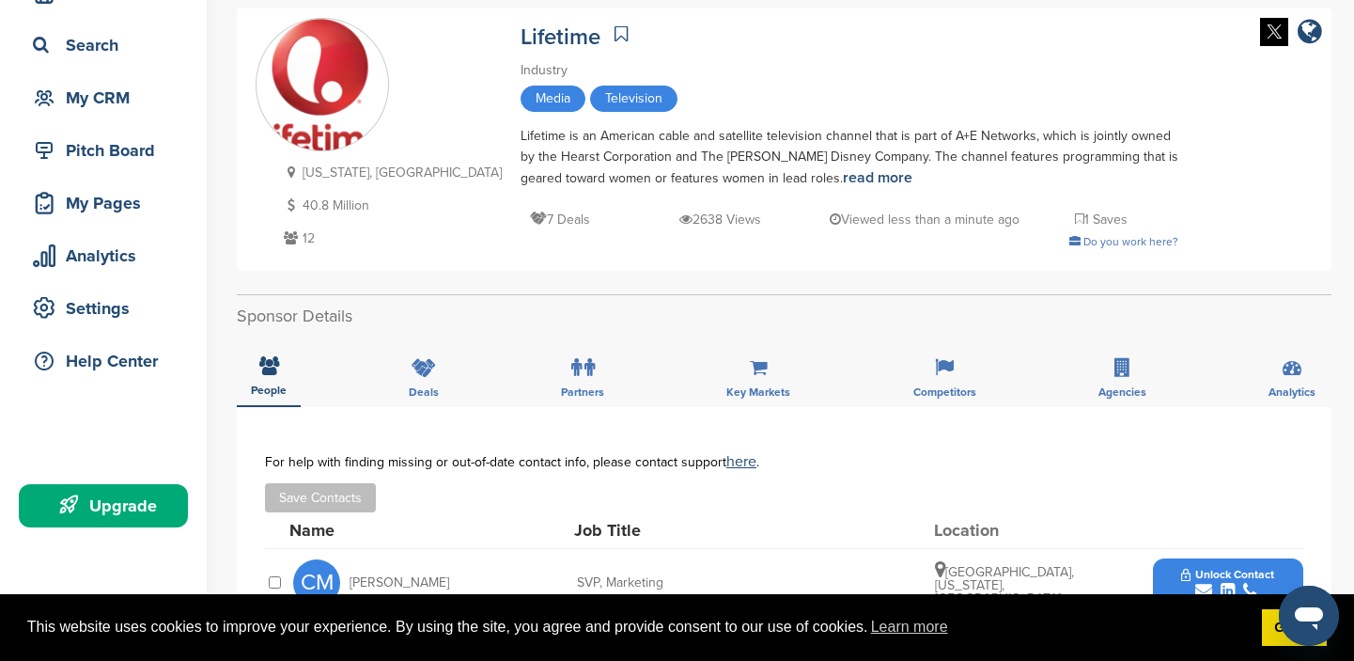
scroll to position [113, 0]
click at [428, 362] on icon at bounding box center [424, 366] width 24 height 19
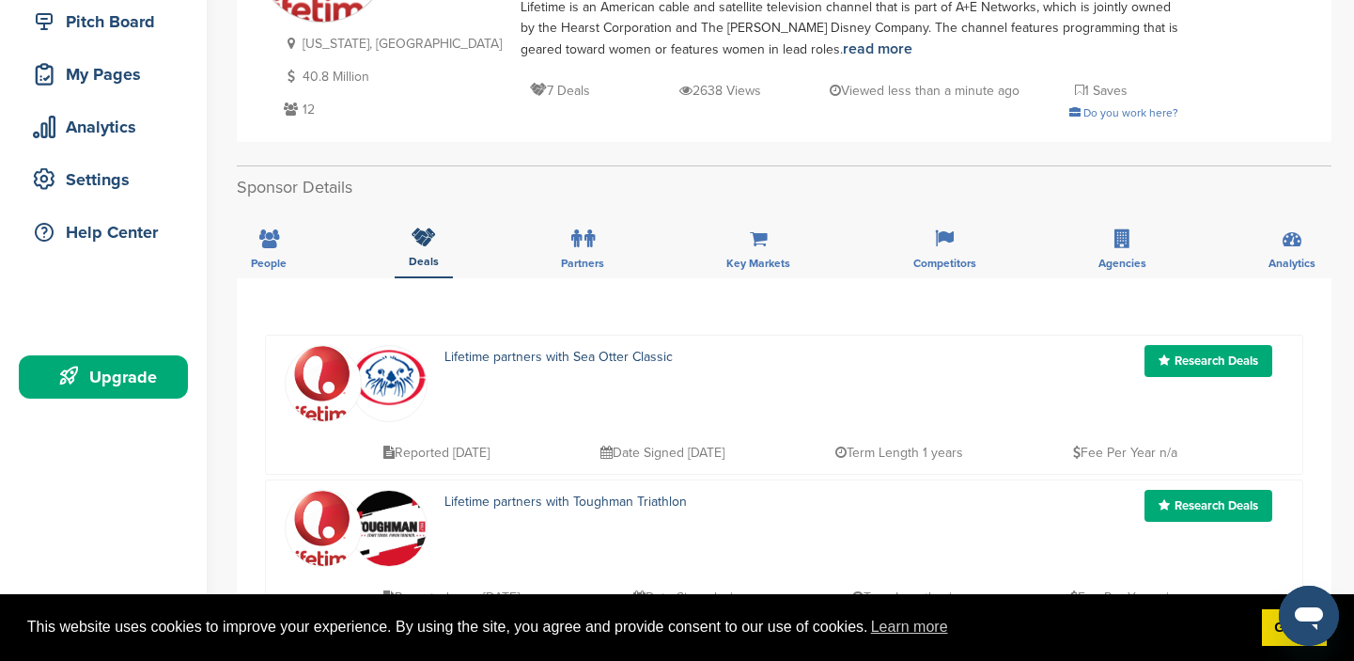
scroll to position [224, 0]
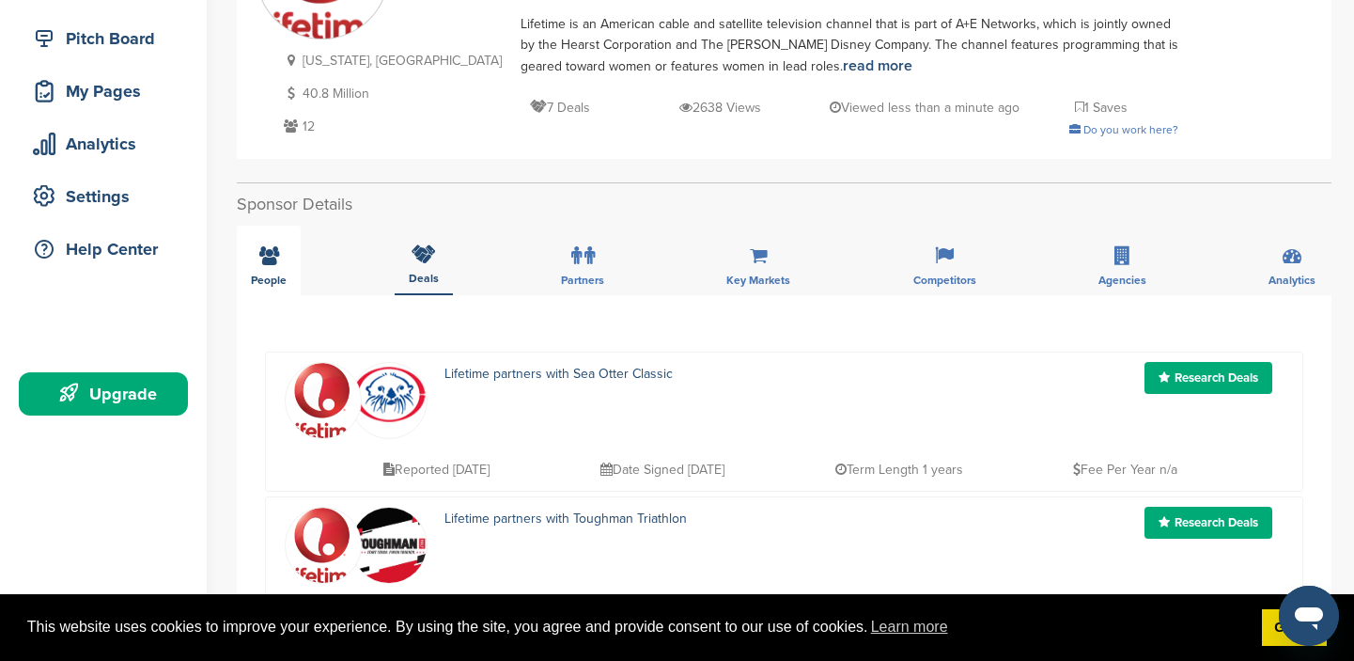
click at [266, 273] on div "People" at bounding box center [269, 261] width 64 height 70
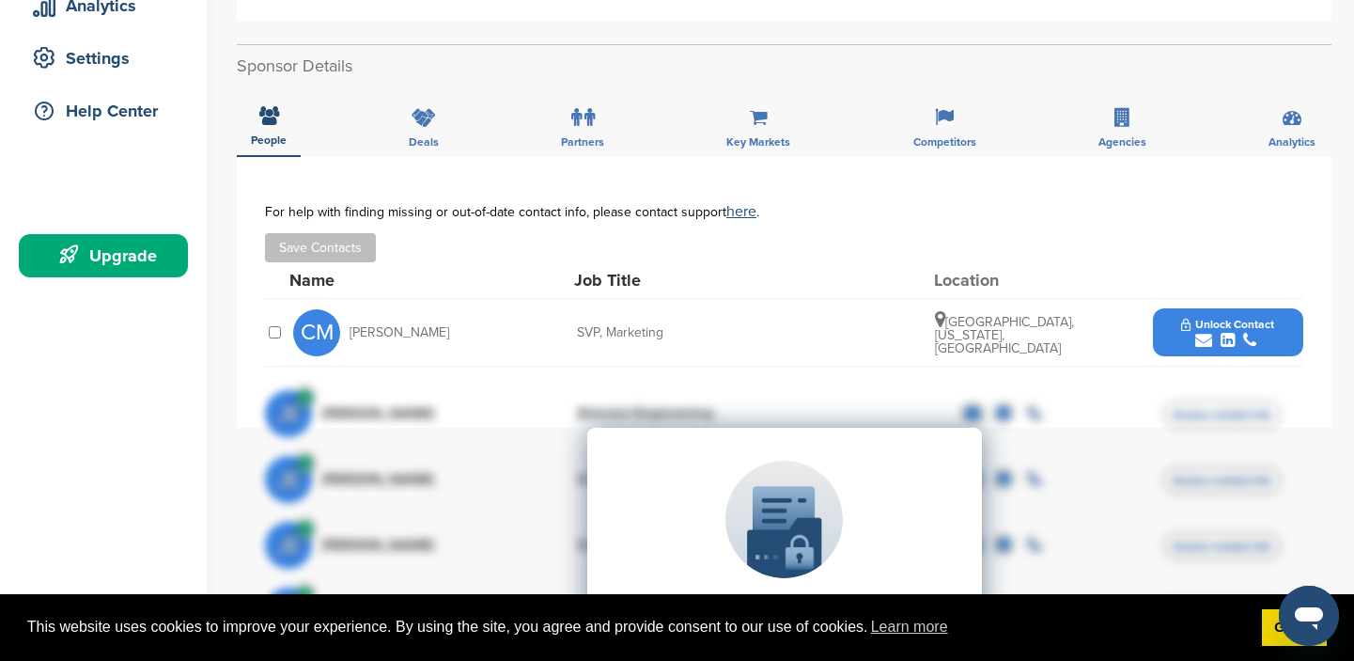
scroll to position [365, 0]
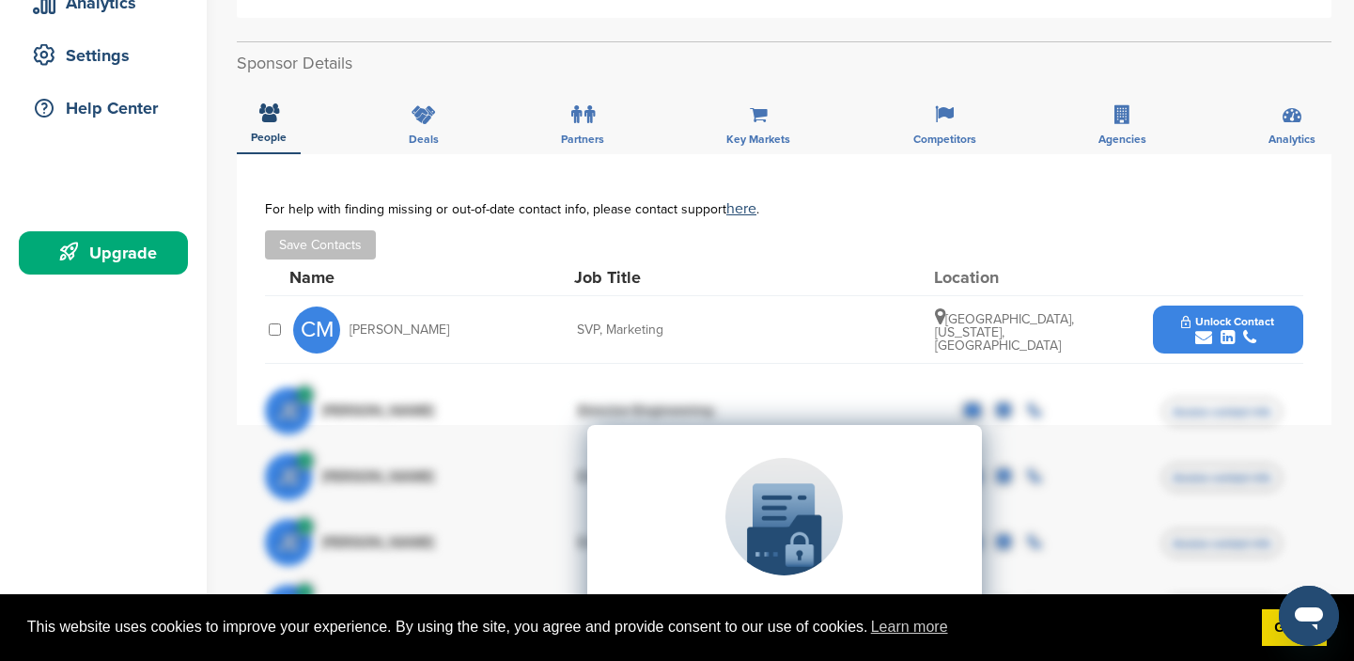
click at [317, 325] on span "CM" at bounding box center [316, 329] width 47 height 47
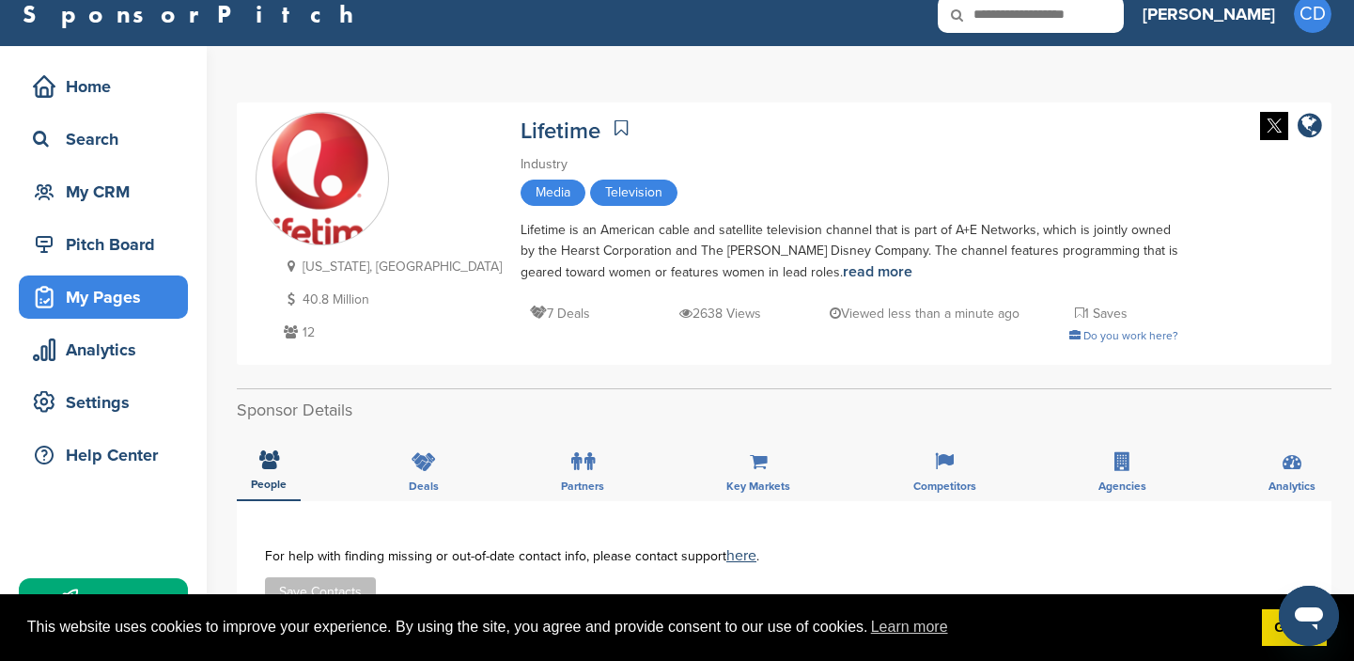
scroll to position [0, 0]
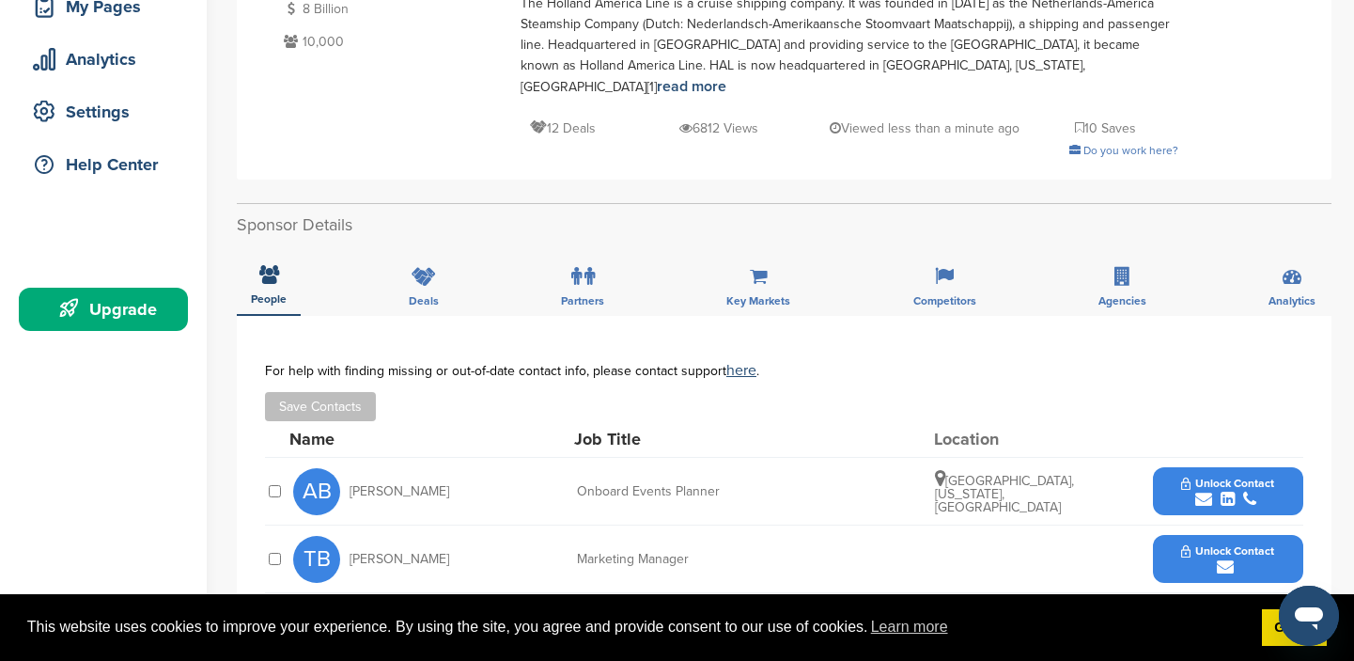
scroll to position [306, 0]
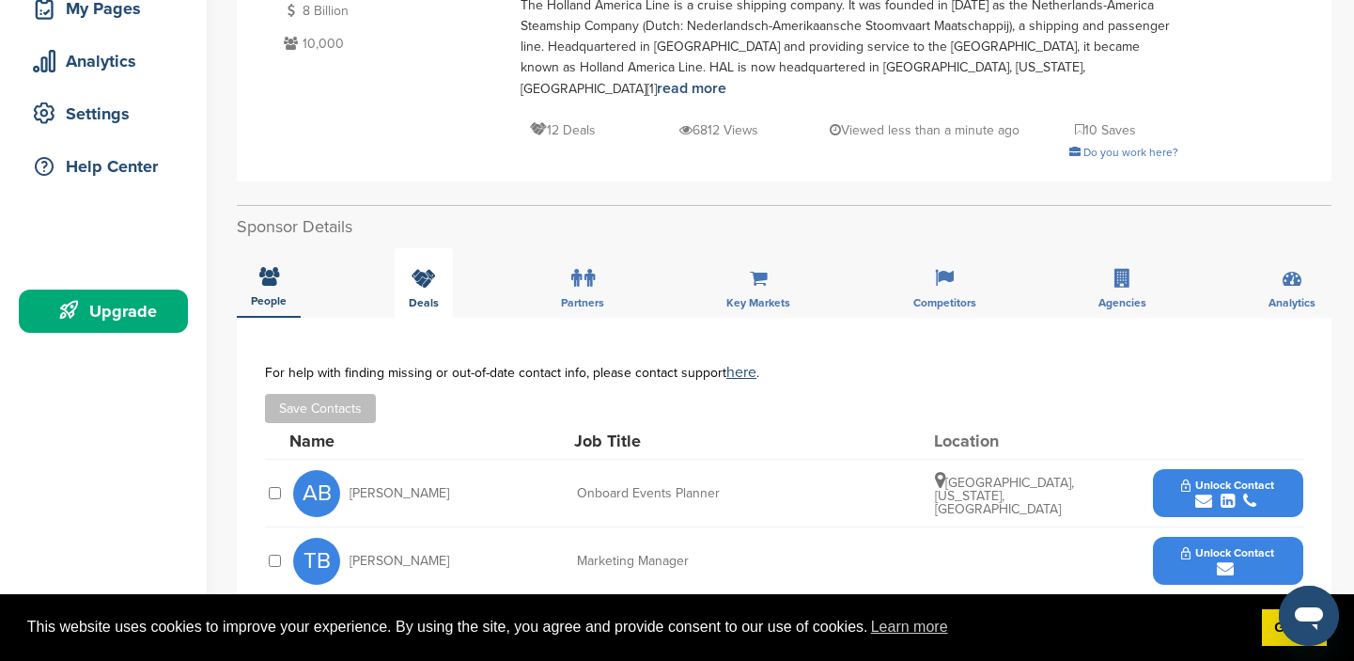
click at [427, 269] on icon at bounding box center [424, 278] width 24 height 19
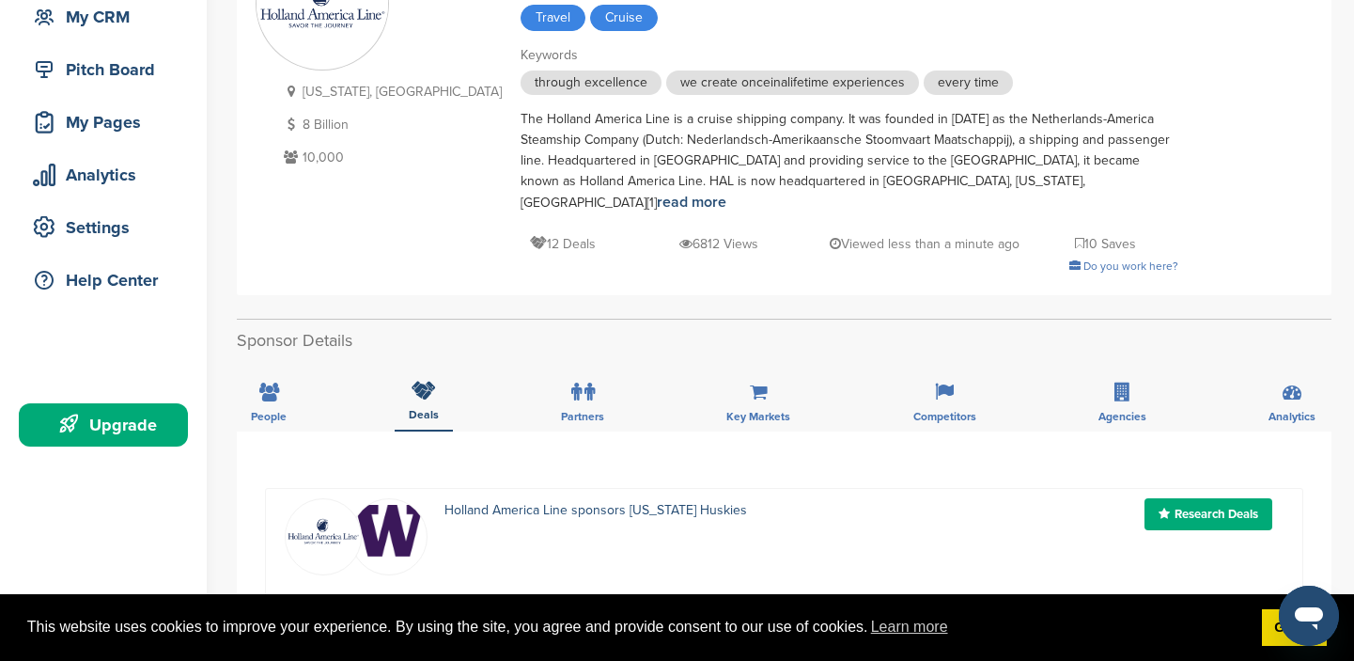
scroll to position [0, 0]
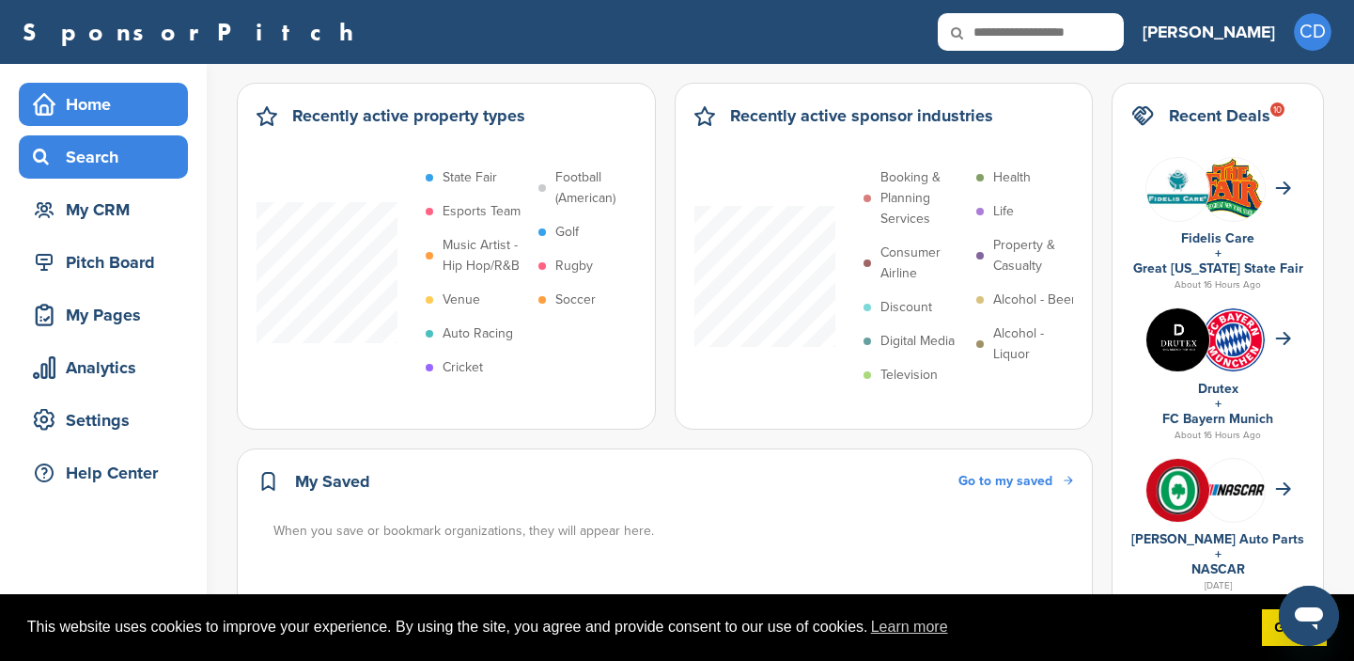
click at [101, 156] on div "Search" at bounding box center [108, 157] width 160 height 34
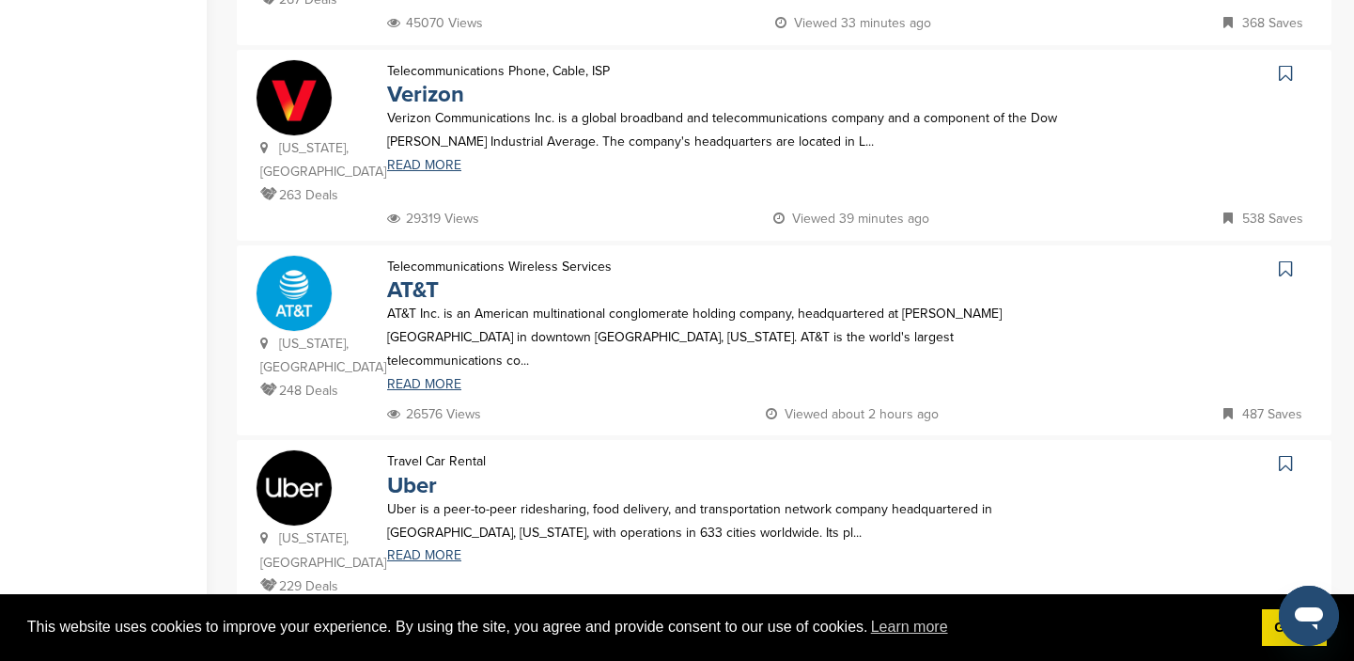
scroll to position [1723, 0]
click at [594, 634] on img at bounding box center [784, 669] width 631 height 70
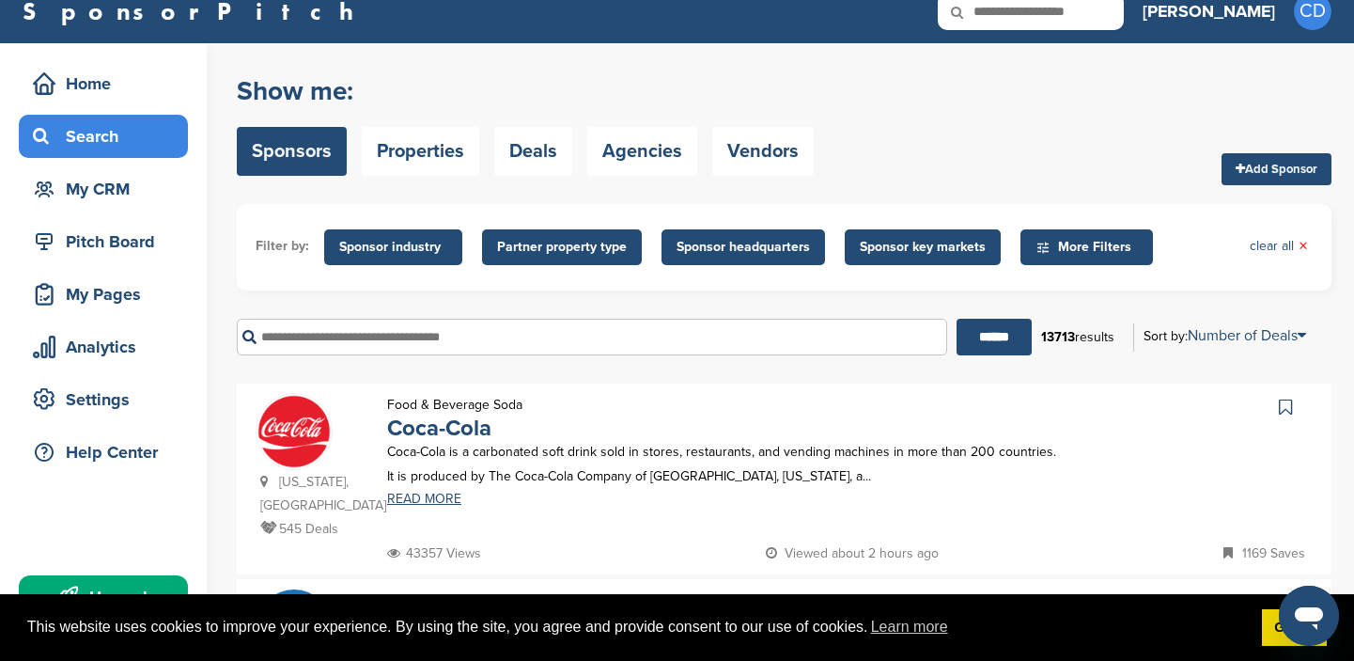
scroll to position [7, 0]
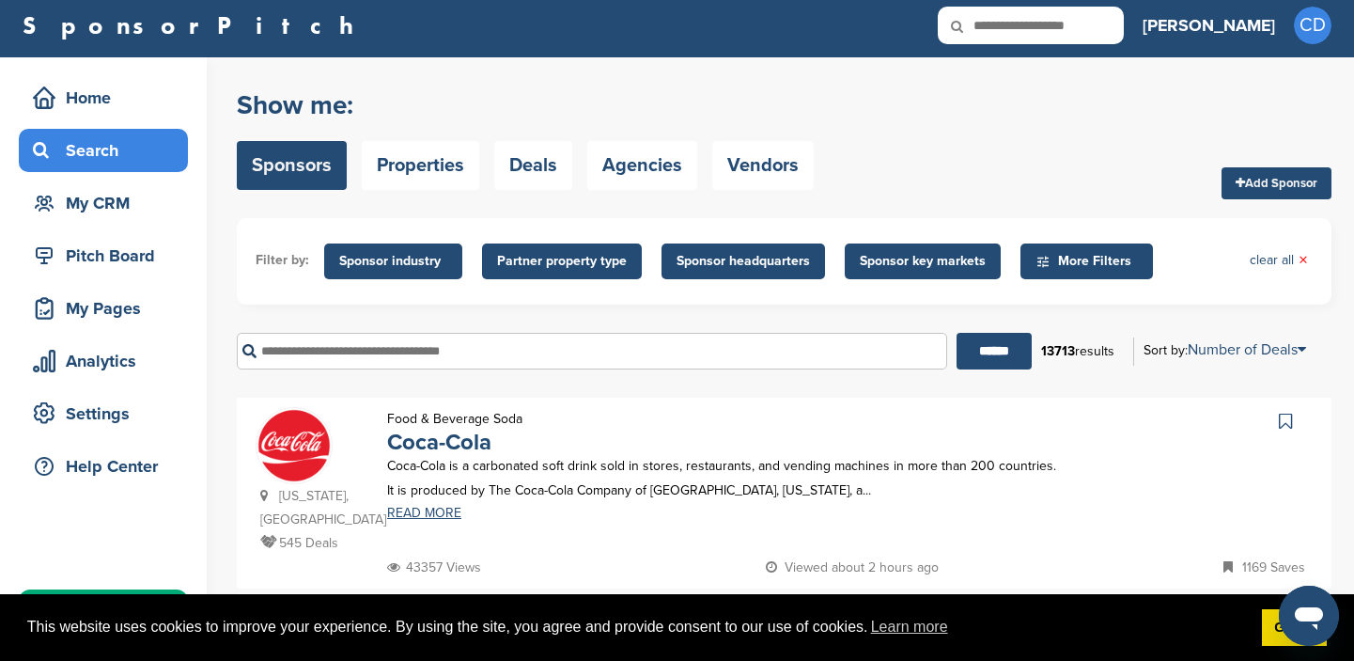
click at [265, 350] on input "text" at bounding box center [592, 351] width 710 height 37
click at [957, 333] on input "******" at bounding box center [994, 351] width 75 height 37
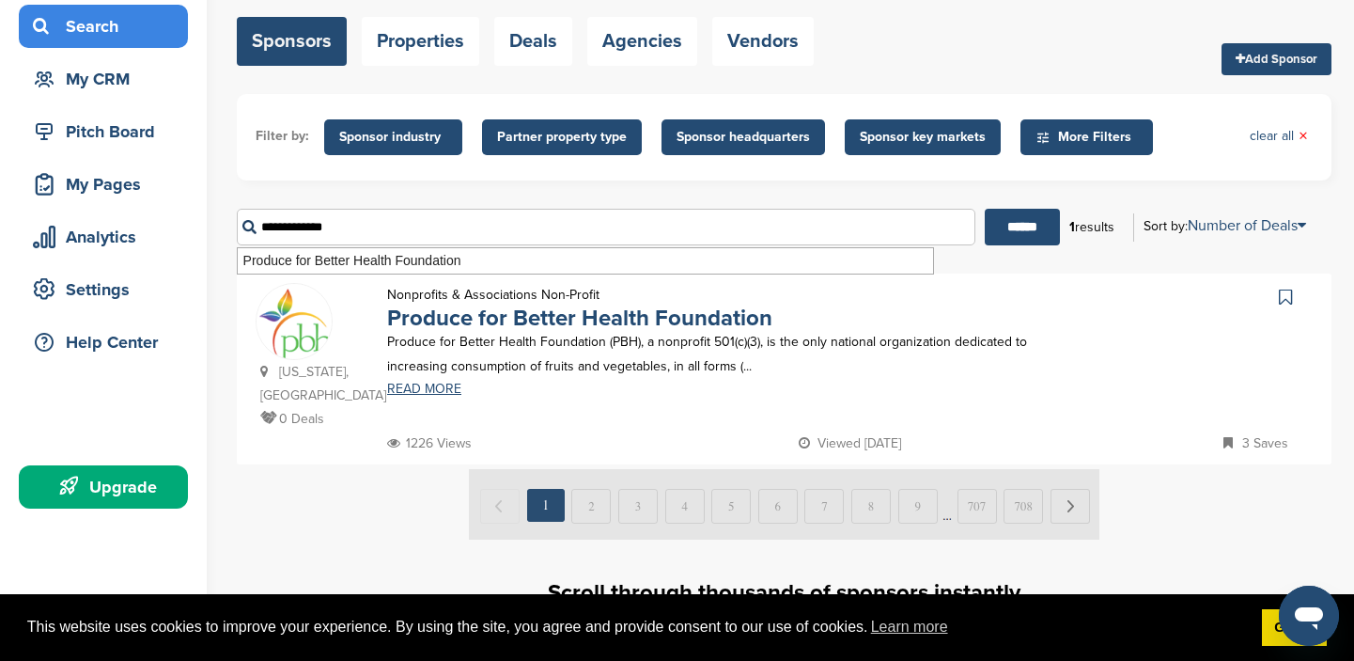
scroll to position [108, 0]
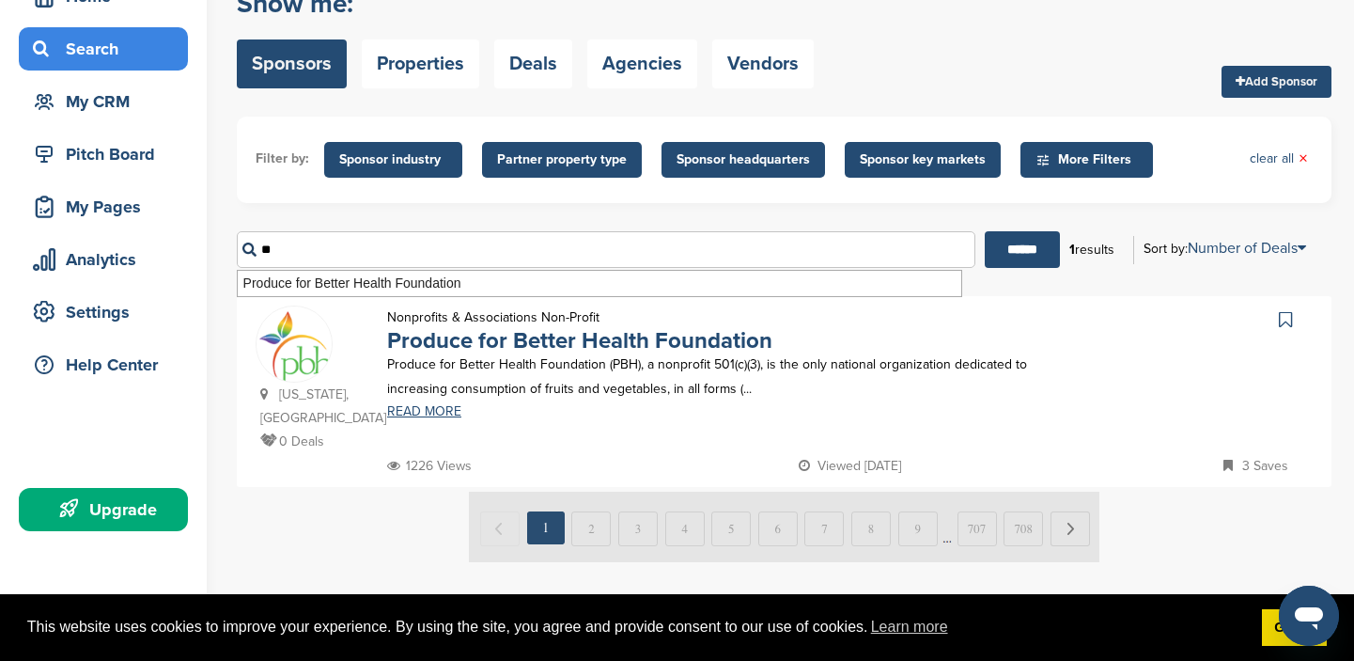
type input "*"
click at [273, 247] on input "******" at bounding box center [606, 249] width 739 height 37
click at [308, 252] on input "*****" at bounding box center [606, 249] width 739 height 37
click at [1010, 247] on input "******" at bounding box center [1022, 249] width 75 height 37
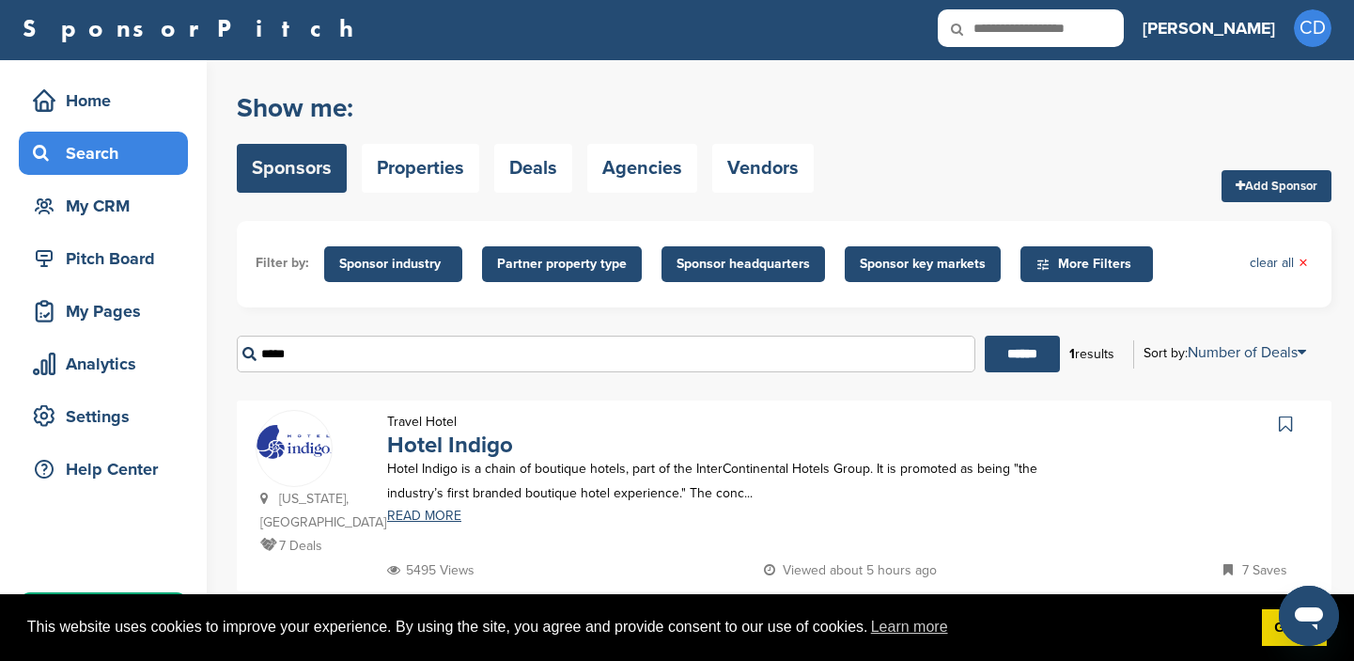
scroll to position [0, 0]
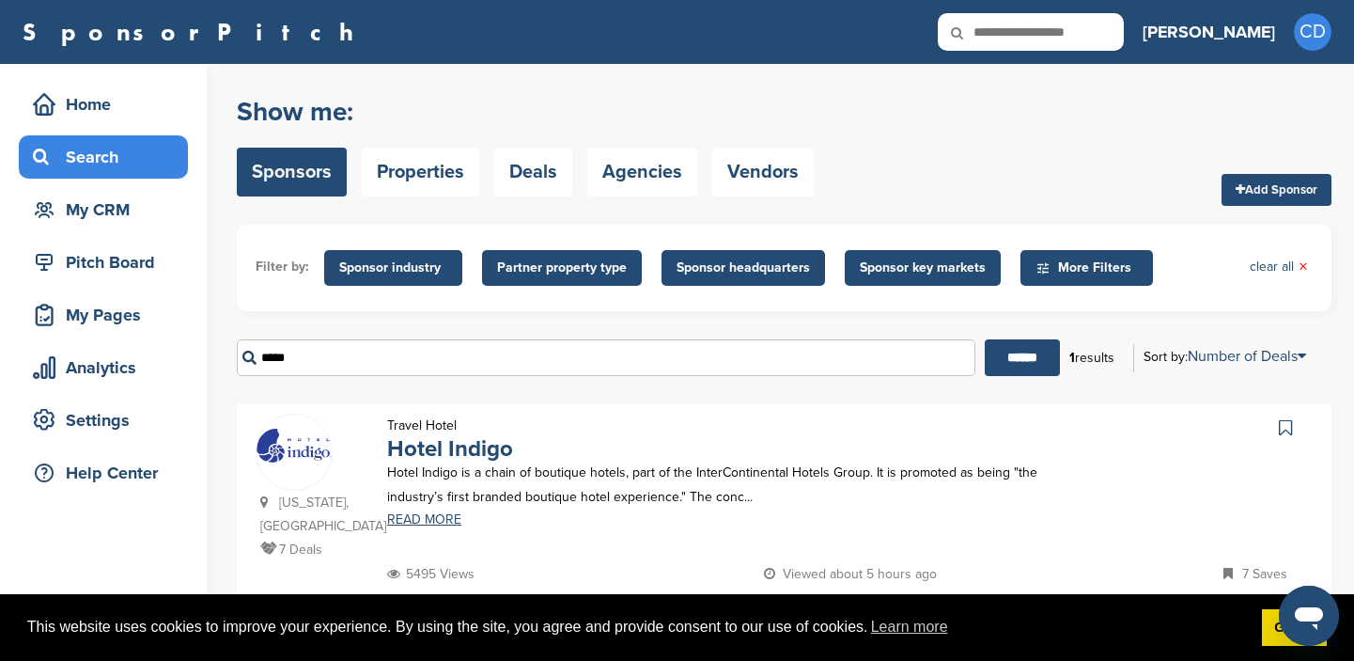
click at [305, 356] on input "*****" at bounding box center [606, 357] width 739 height 37
type input "*"
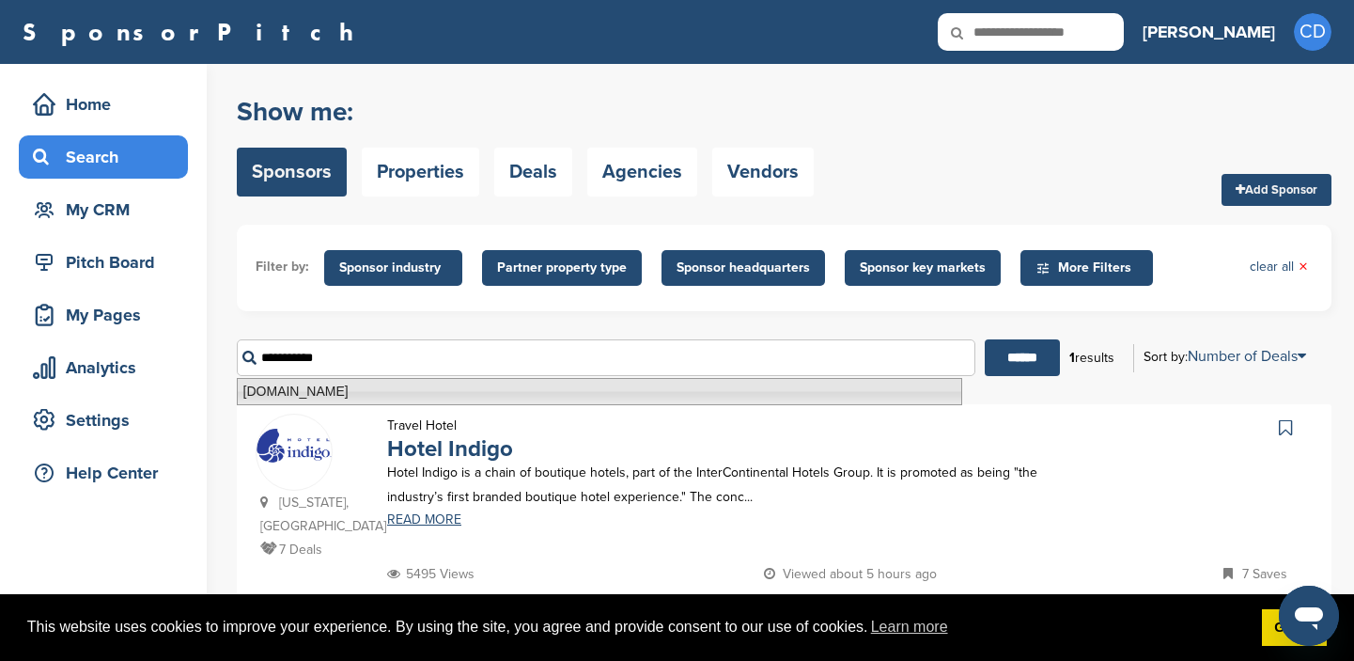
click at [269, 389] on li "Booking.com" at bounding box center [599, 391] width 725 height 27
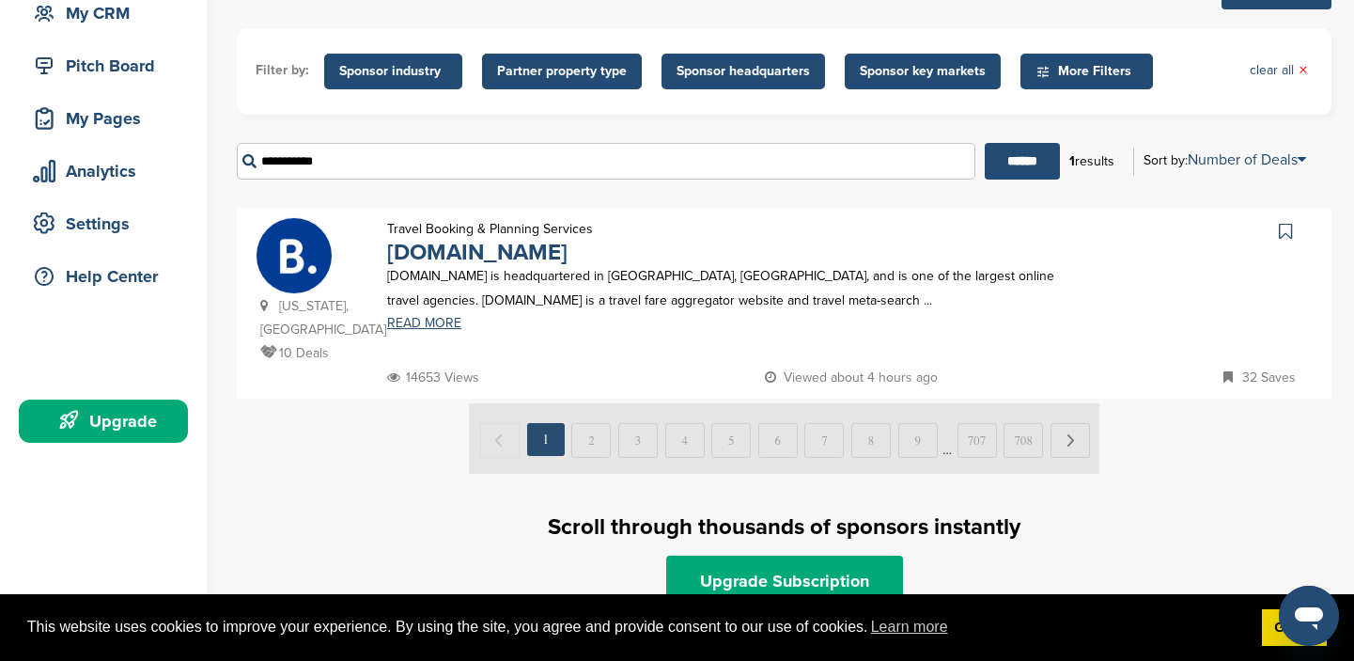
scroll to position [205, 0]
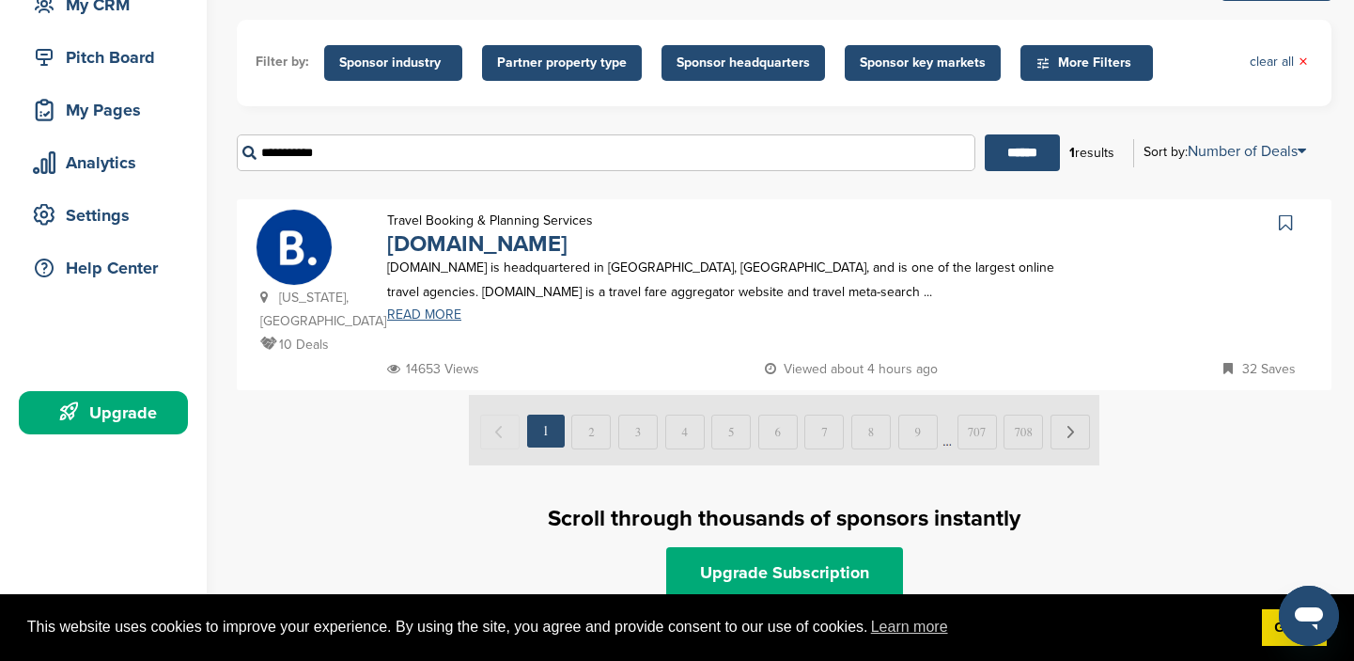
click at [439, 317] on link "READ MORE" at bounding box center [722, 314] width 671 height 13
click at [353, 151] on input "**********" at bounding box center [606, 152] width 739 height 37
type input "*"
click at [1015, 148] on input "******" at bounding box center [1022, 152] width 75 height 37
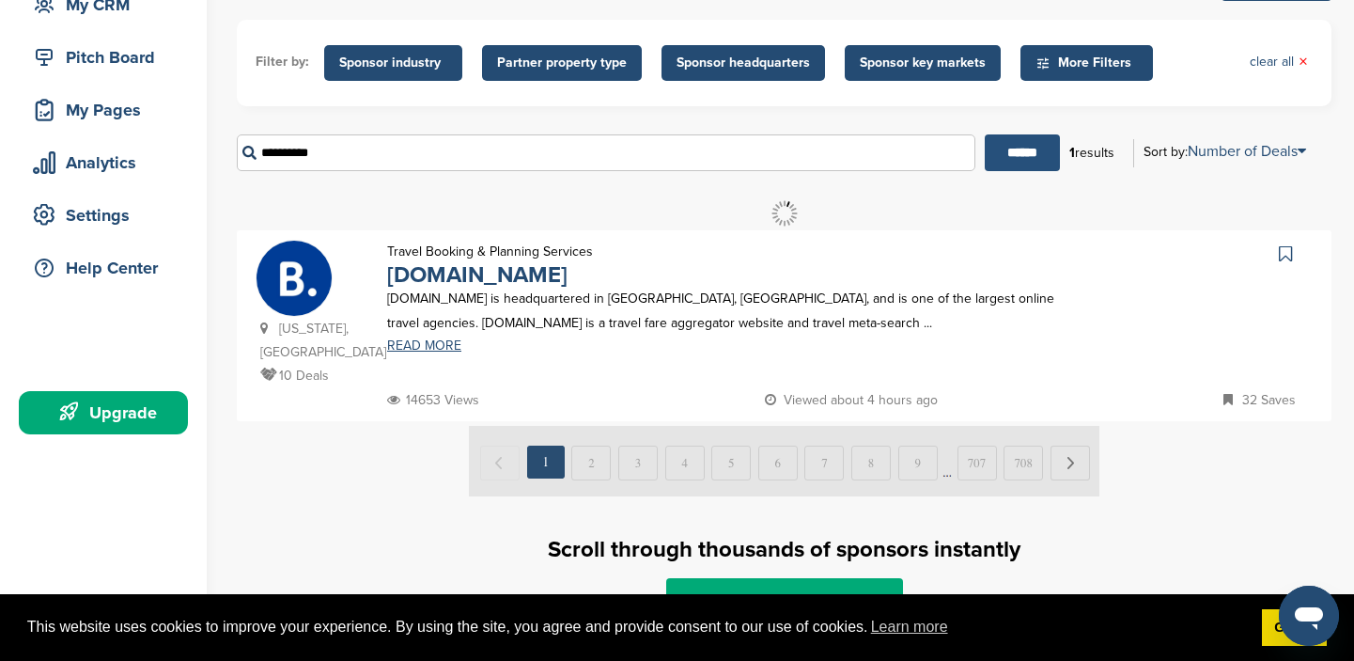
scroll to position [0, 0]
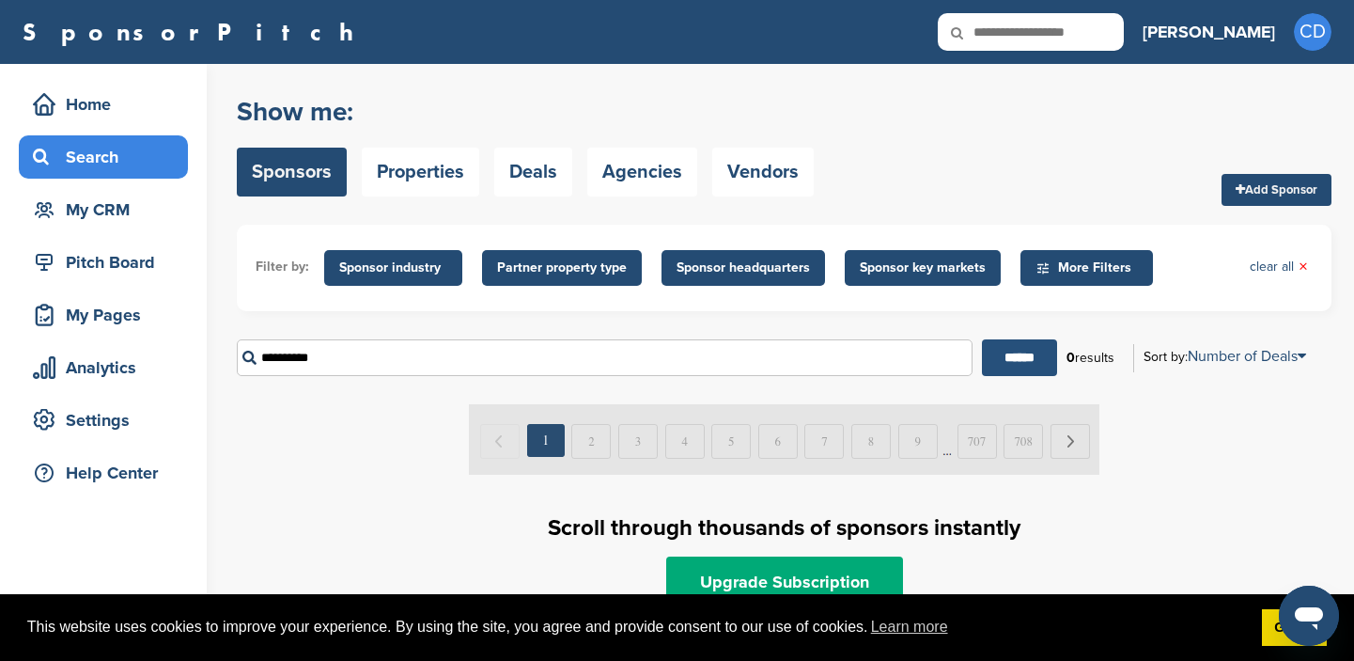
click at [1009, 361] on input "******" at bounding box center [1019, 357] width 75 height 37
click at [339, 359] on input "**********" at bounding box center [605, 357] width 736 height 37
type input "*"
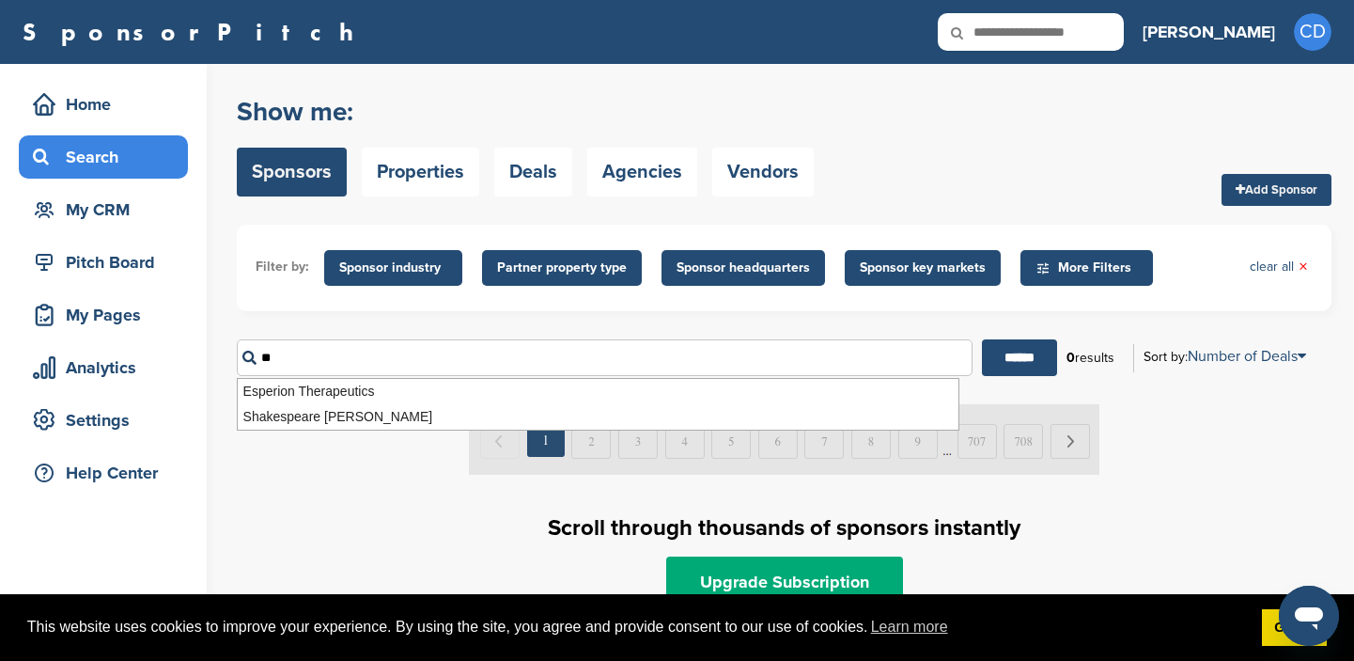
type input "*"
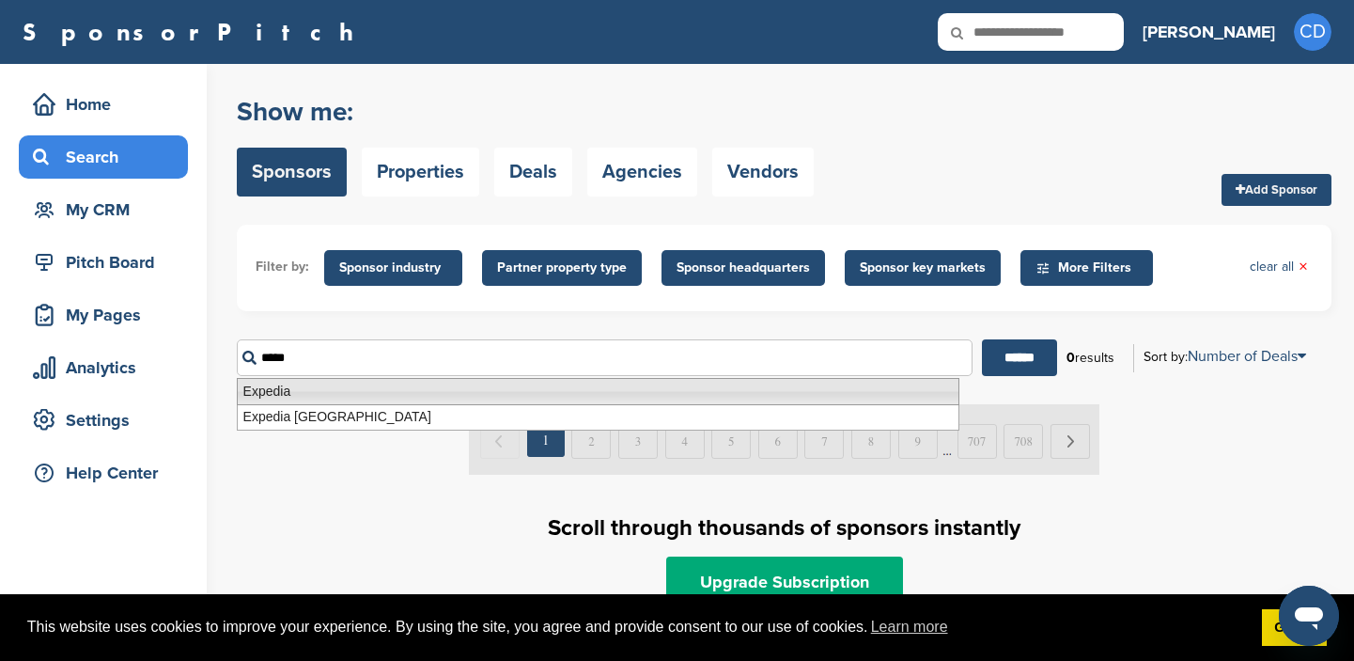
click at [281, 387] on li "Expedia" at bounding box center [598, 391] width 723 height 27
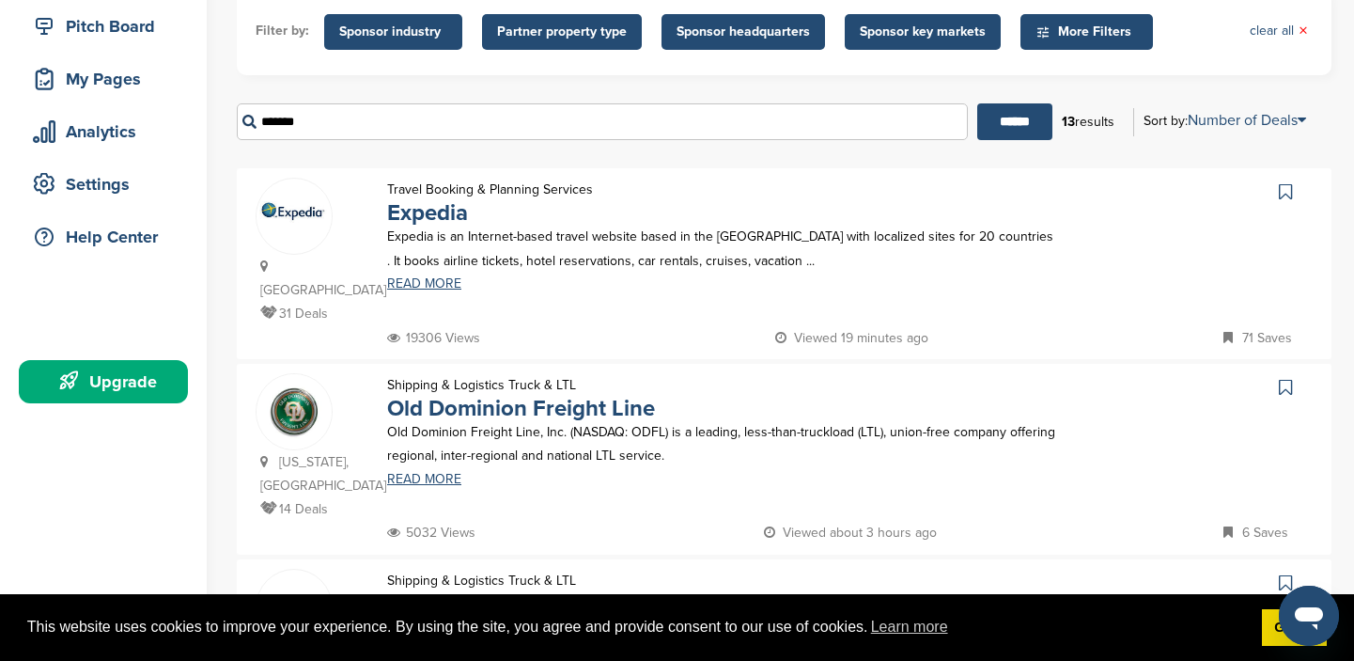
scroll to position [239, 0]
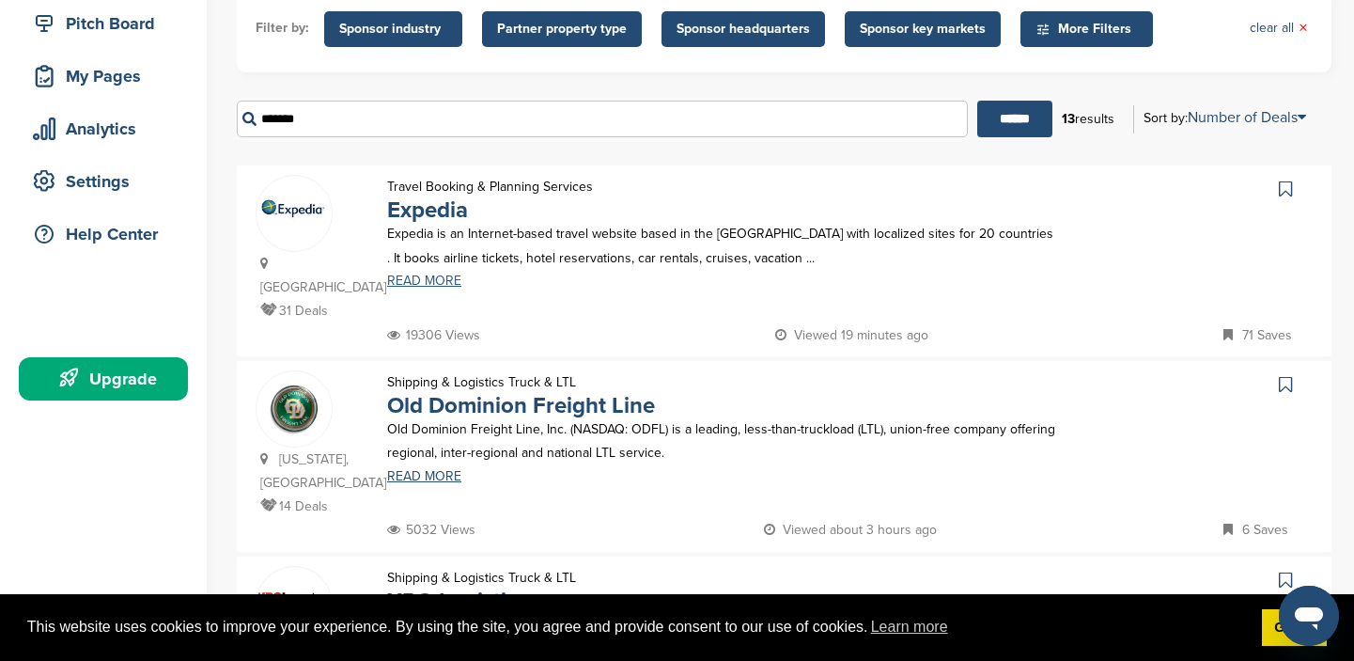
click at [442, 282] on link "READ MORE" at bounding box center [722, 280] width 671 height 13
click at [314, 120] on input "*******" at bounding box center [602, 119] width 731 height 37
type input "*"
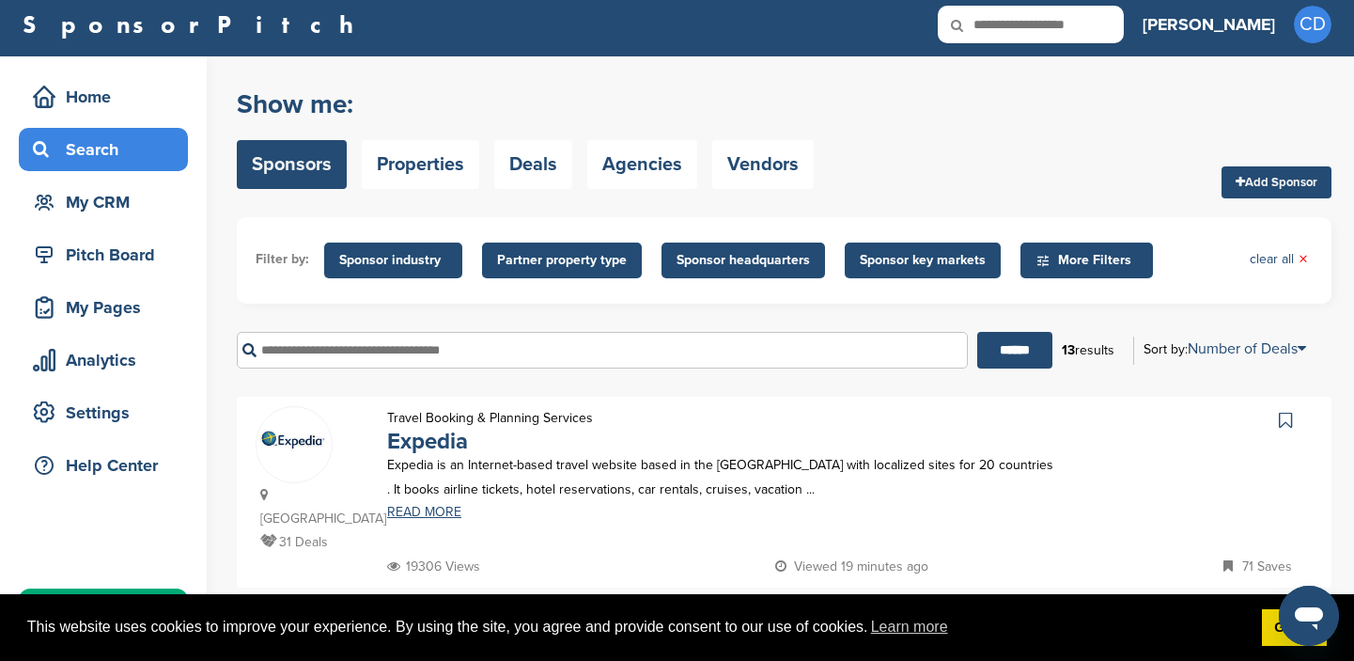
scroll to position [0, 0]
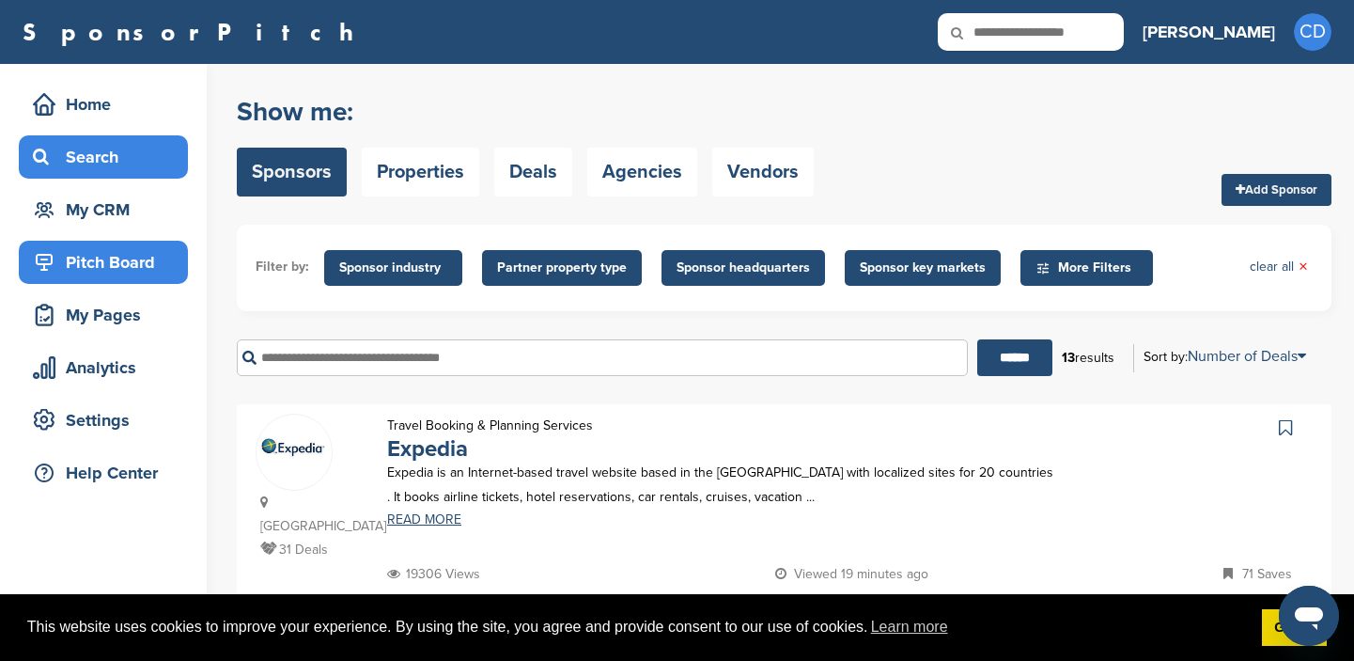
click at [125, 257] on div "Pitch Board" at bounding box center [108, 262] width 160 height 34
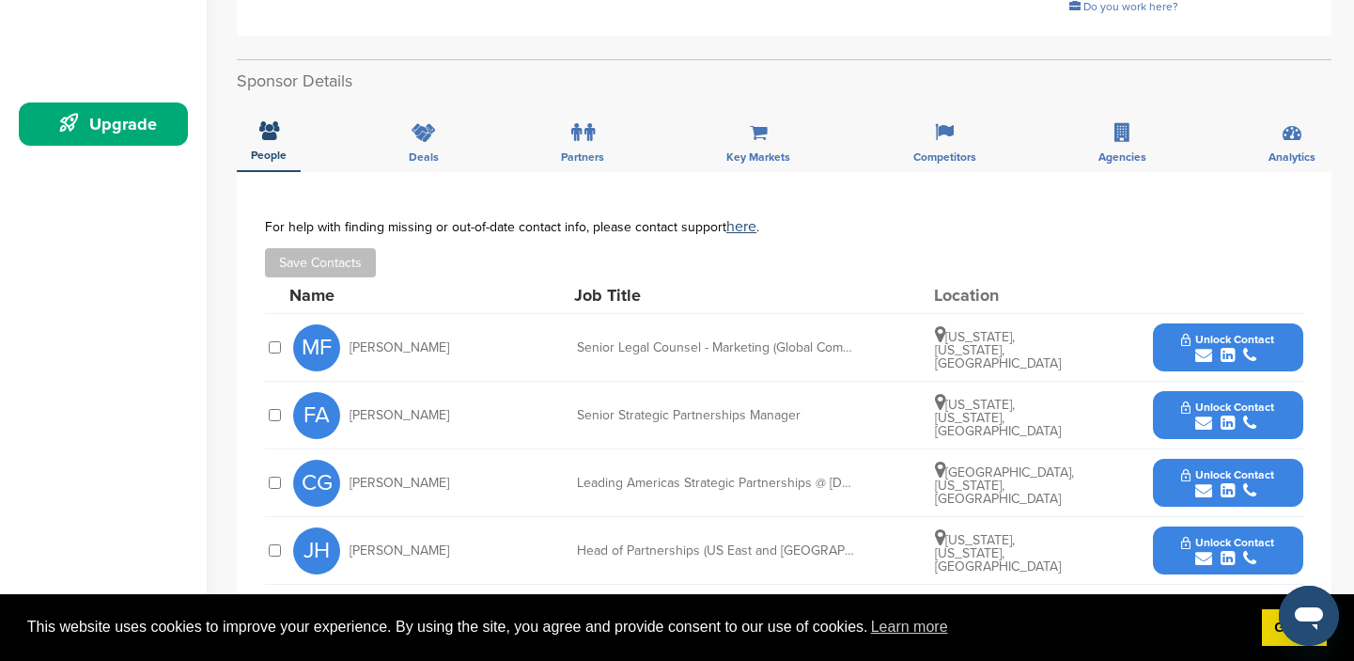
scroll to position [478, 0]
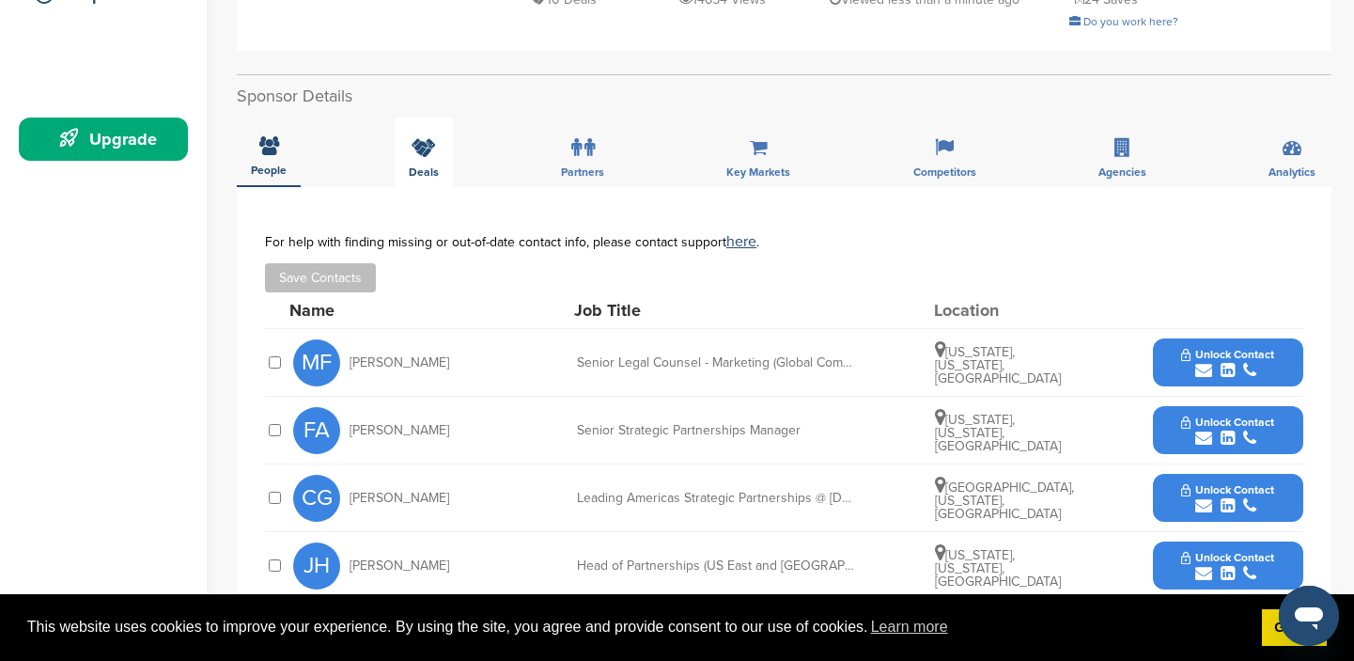
click at [422, 138] on icon at bounding box center [424, 147] width 24 height 19
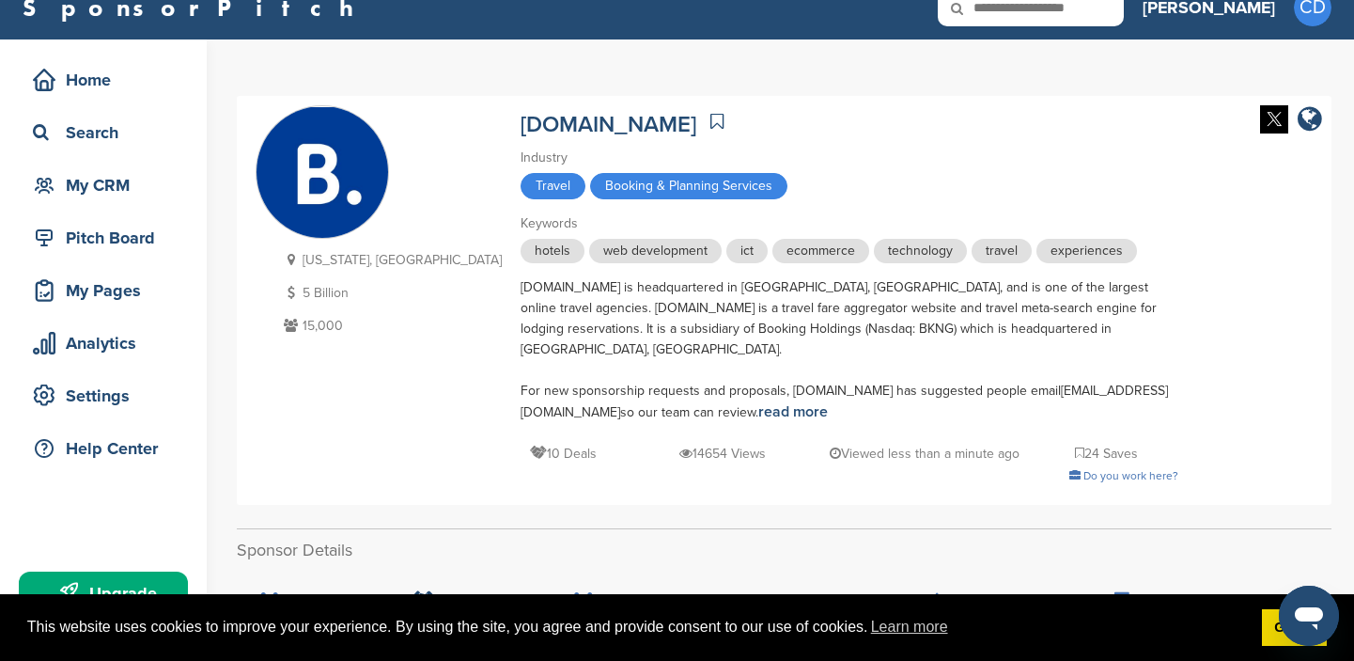
scroll to position [29, 0]
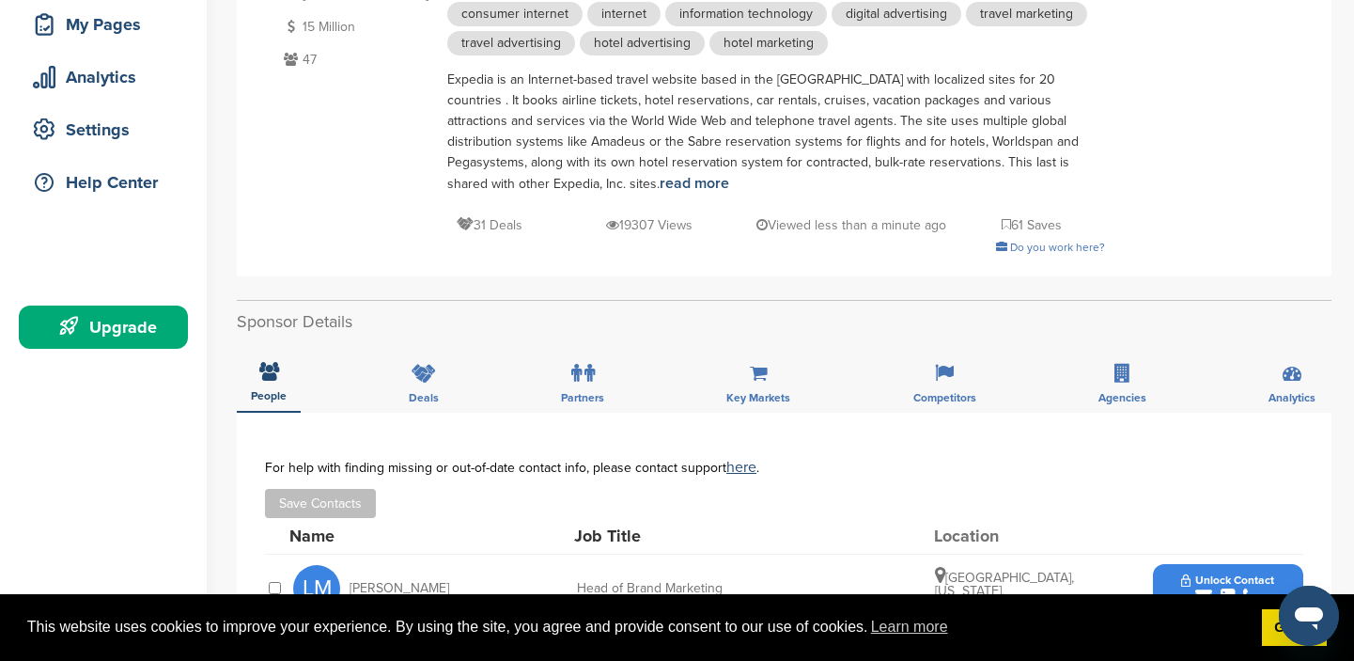
scroll to position [295, 0]
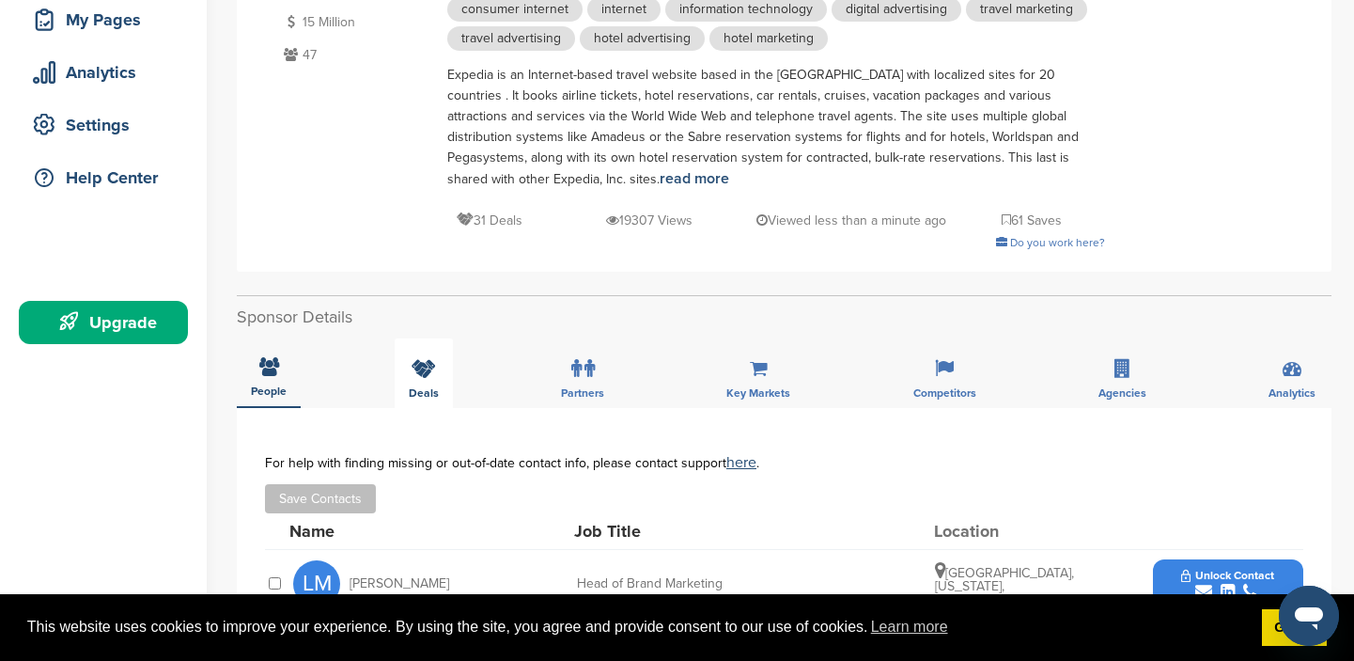
click at [418, 367] on icon at bounding box center [424, 368] width 24 height 19
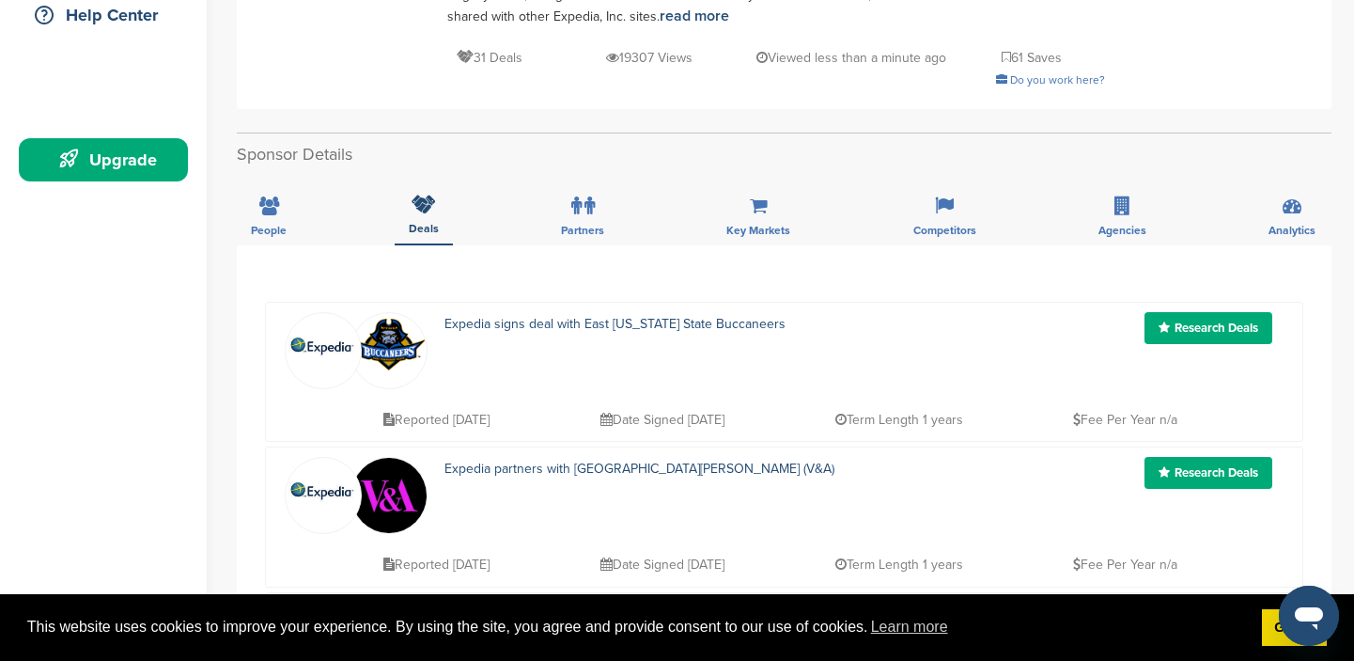
scroll to position [453, 0]
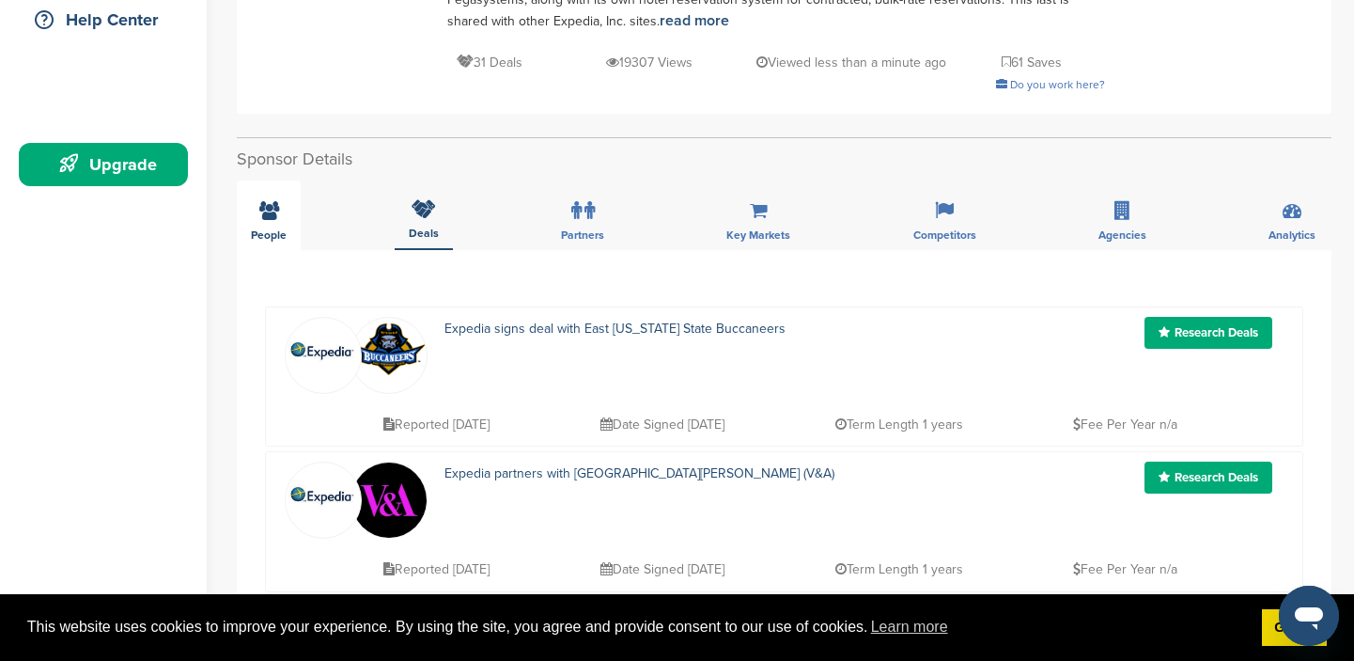
click at [263, 209] on icon at bounding box center [269, 210] width 20 height 19
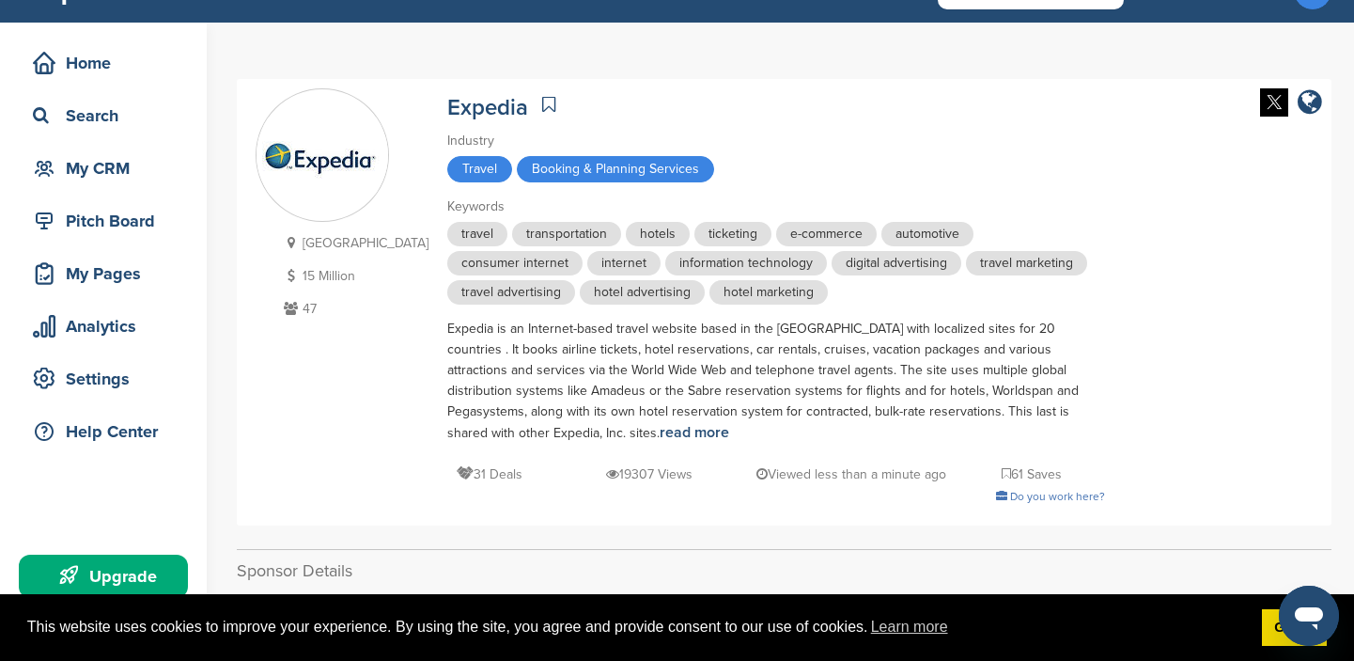
scroll to position [37, 0]
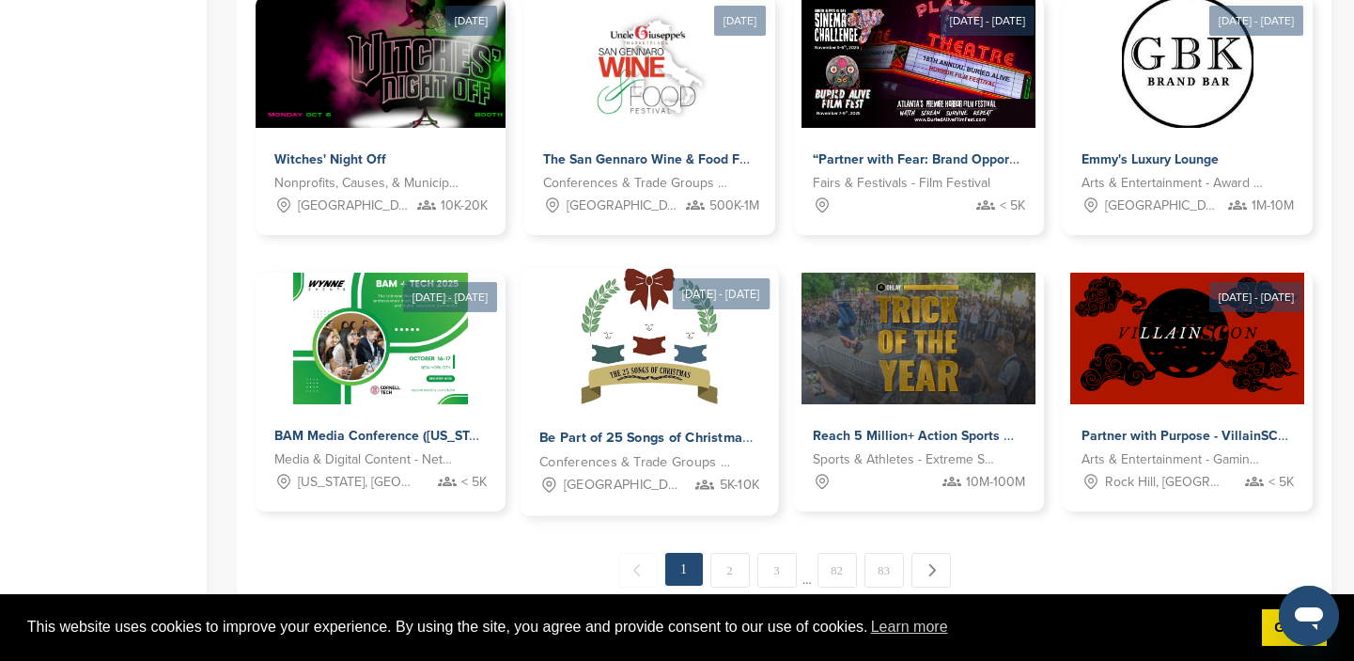
scroll to position [928, 0]
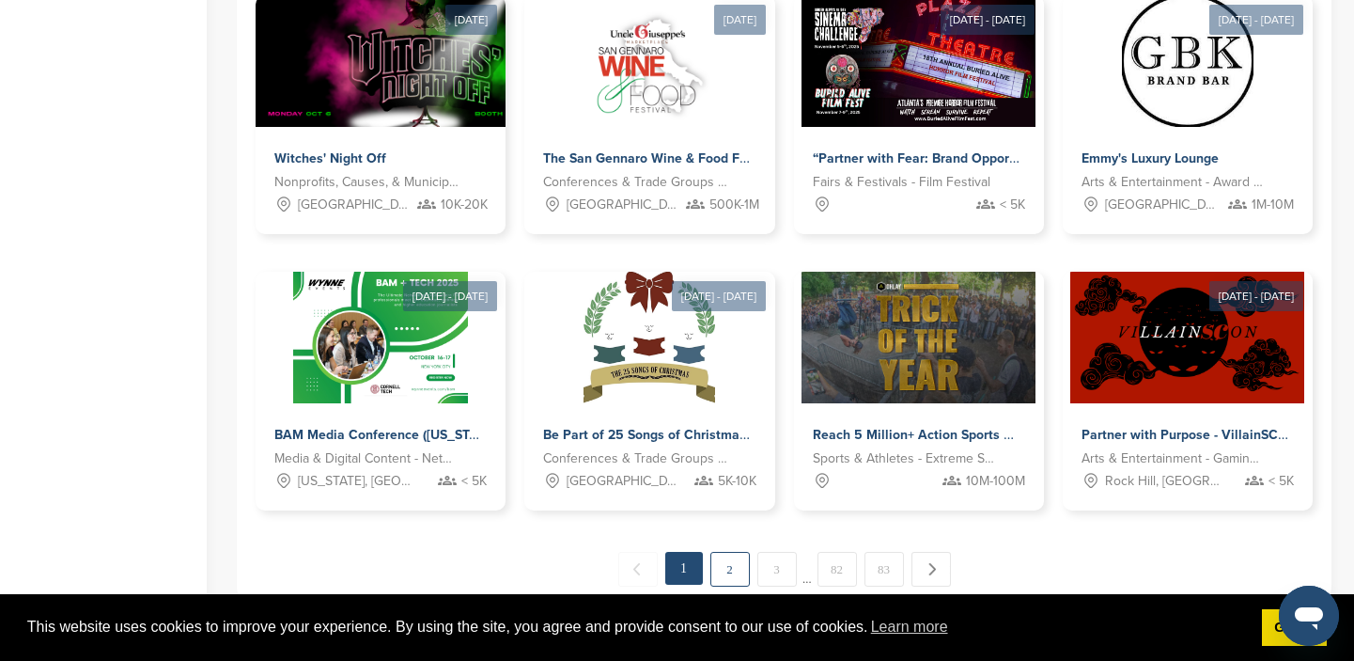
click at [731, 563] on link "2" at bounding box center [729, 569] width 39 height 35
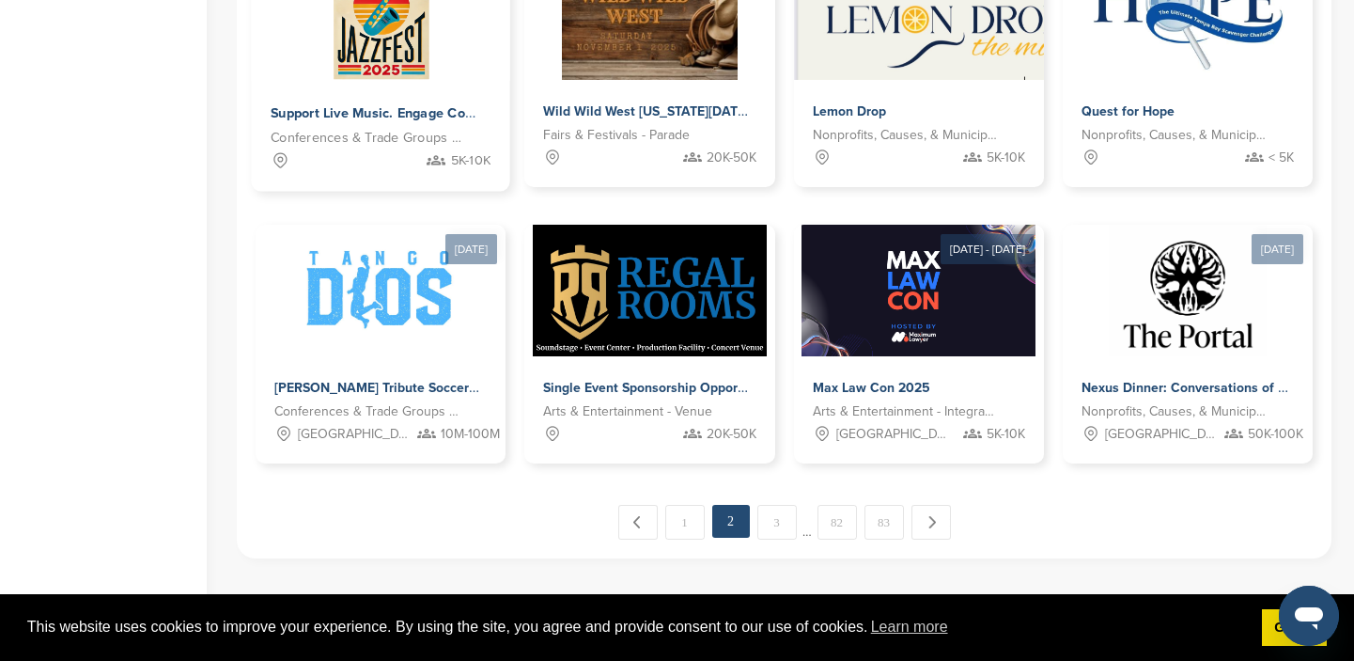
scroll to position [975, 0]
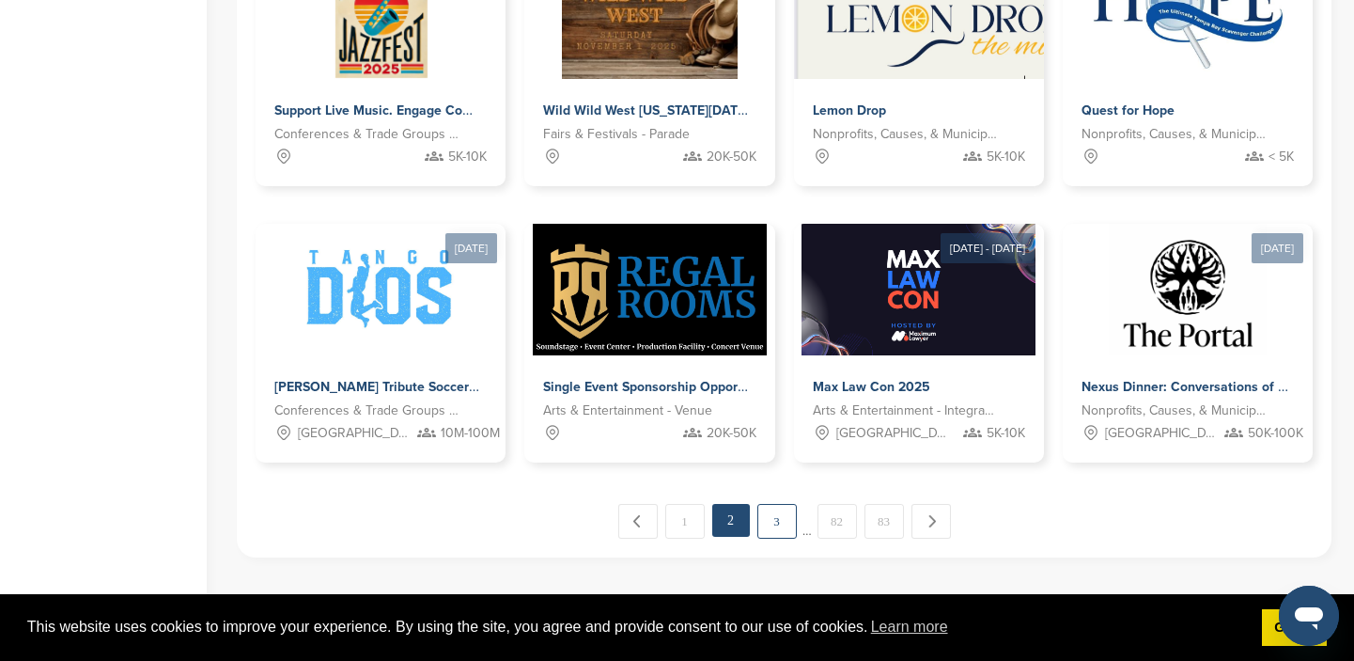
click at [776, 519] on link "3" at bounding box center [776, 521] width 39 height 35
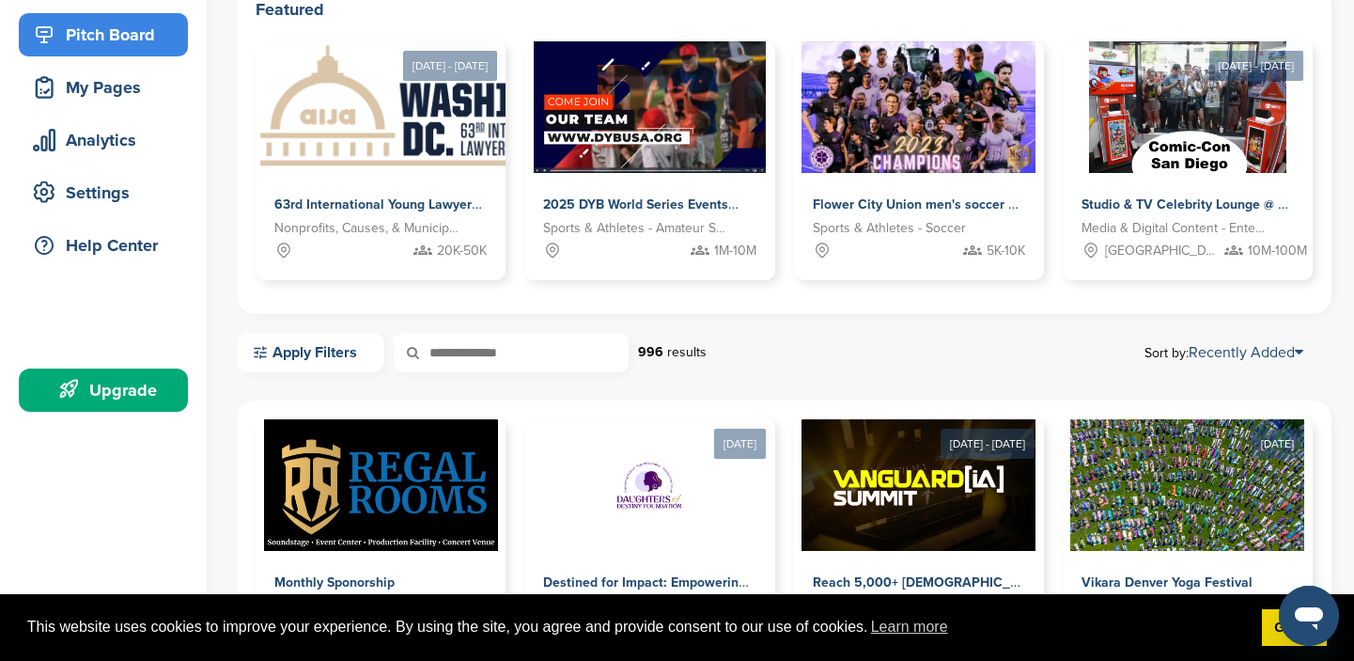
scroll to position [232, 0]
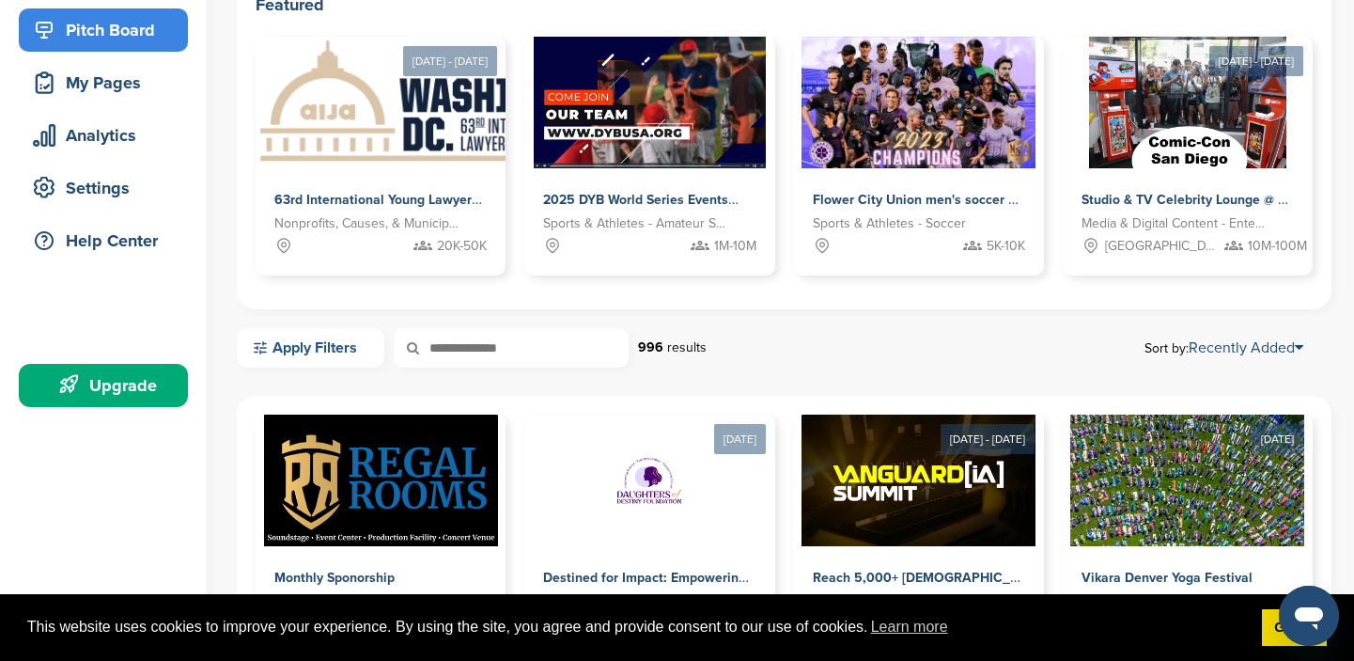
click at [310, 347] on link "Apply Filters" at bounding box center [311, 347] width 148 height 39
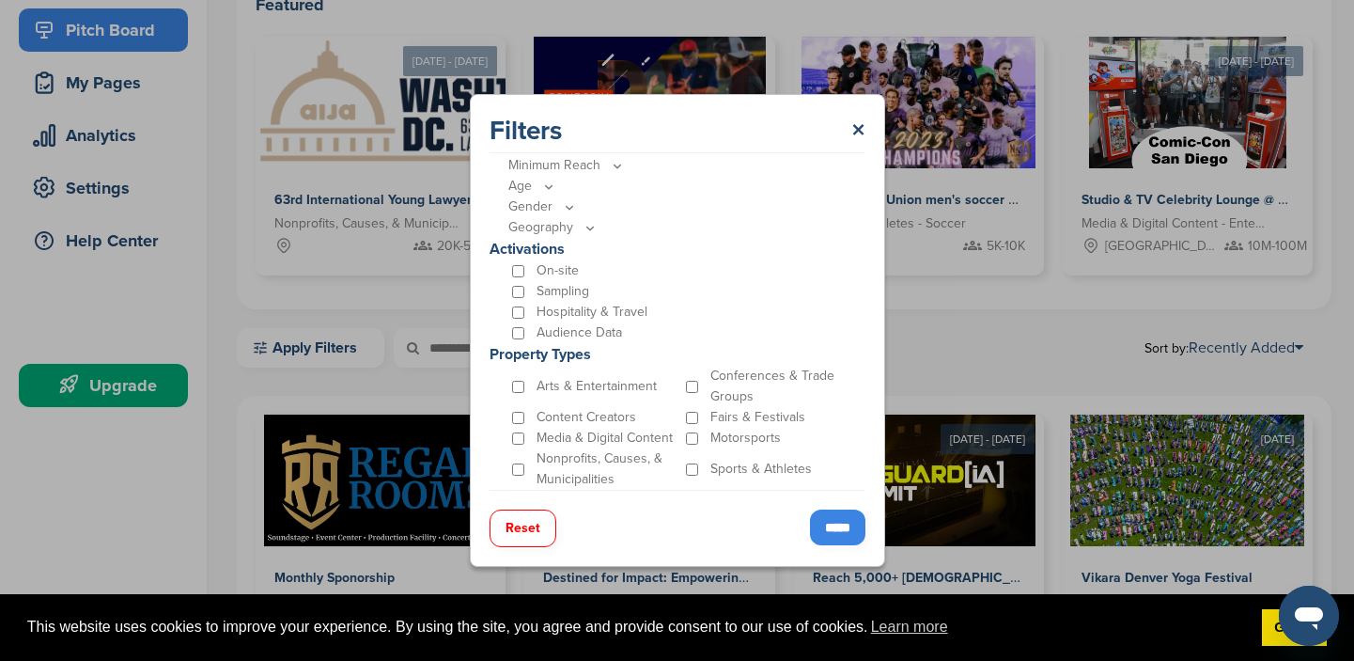
scroll to position [542, 0]
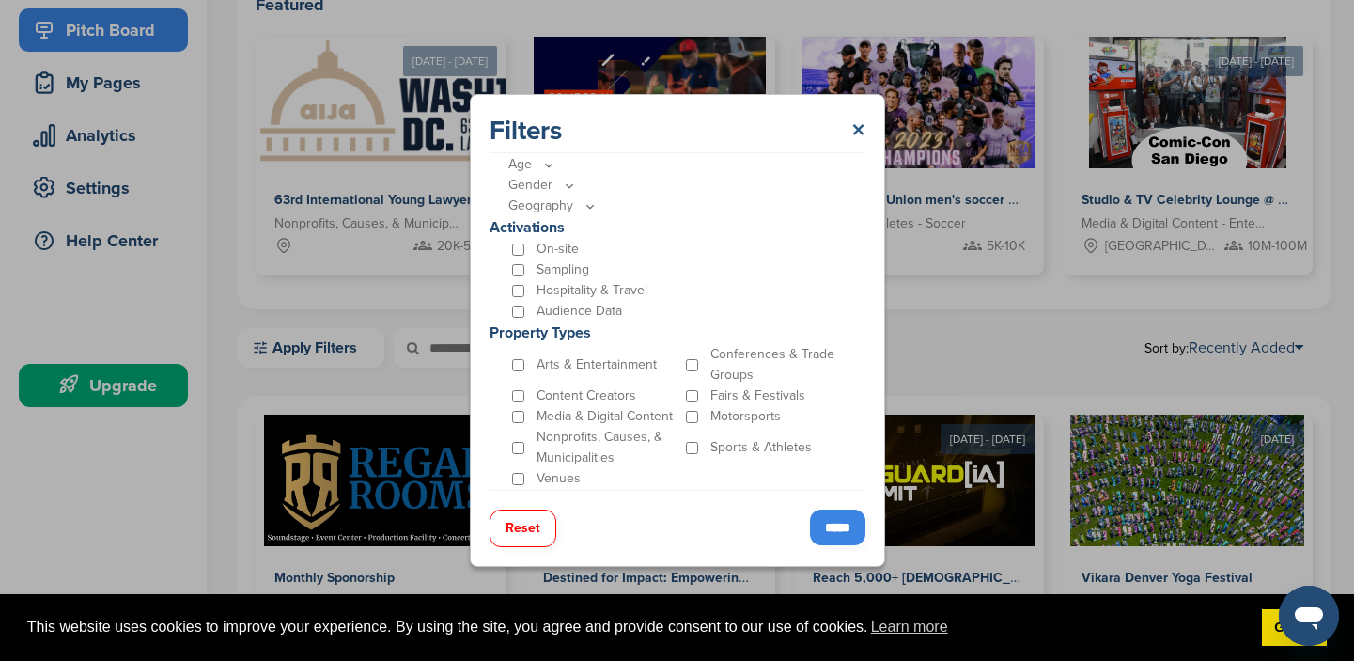
click at [856, 121] on link "×" at bounding box center [858, 131] width 14 height 34
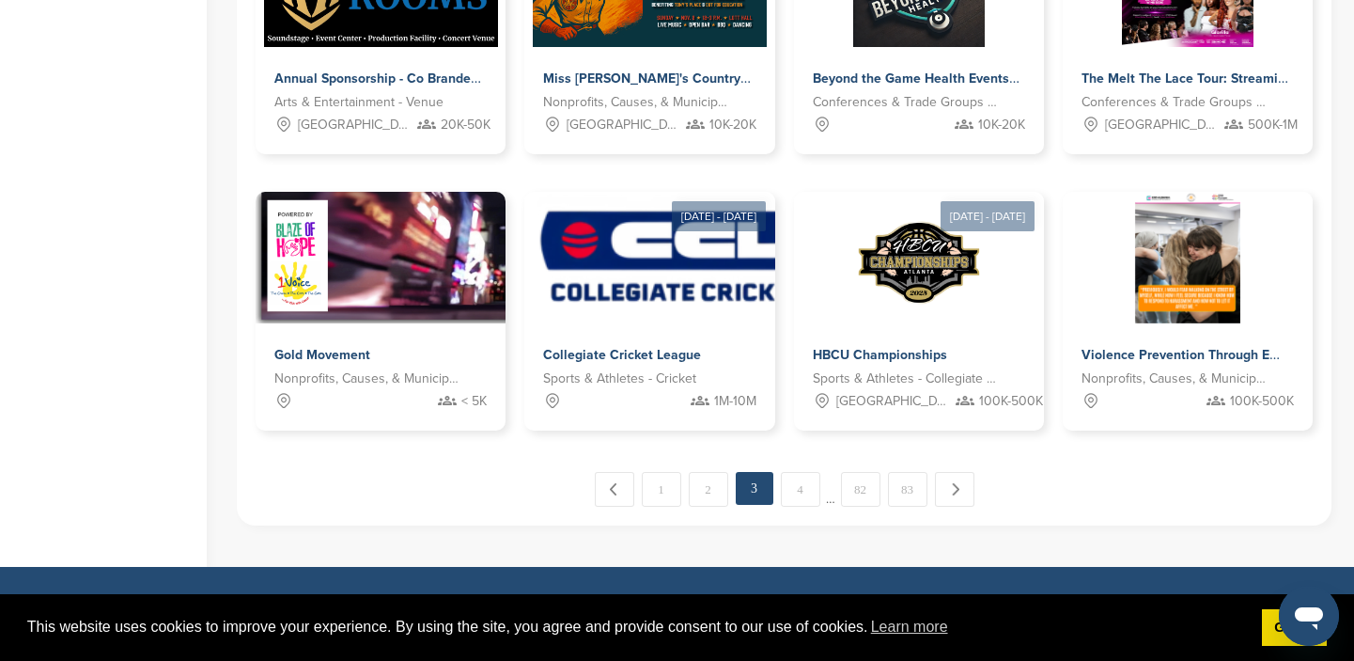
scroll to position [1009, 0]
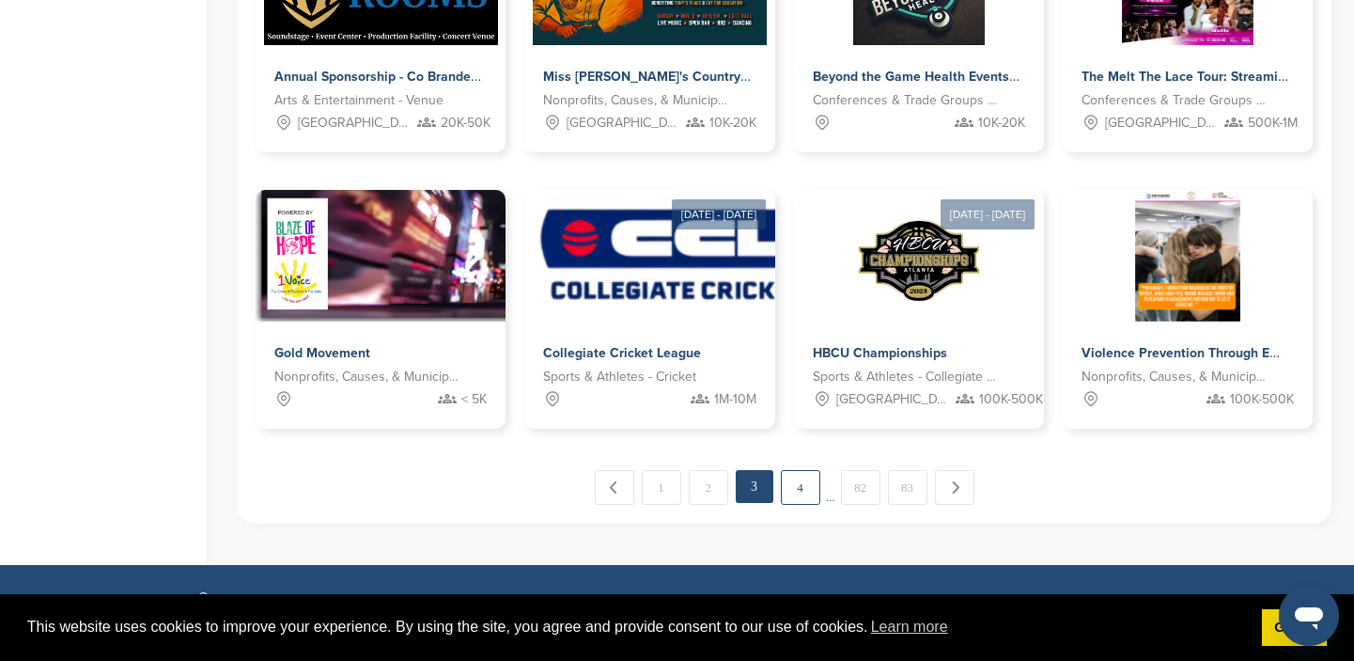
click at [798, 477] on link "4" at bounding box center [800, 487] width 39 height 35
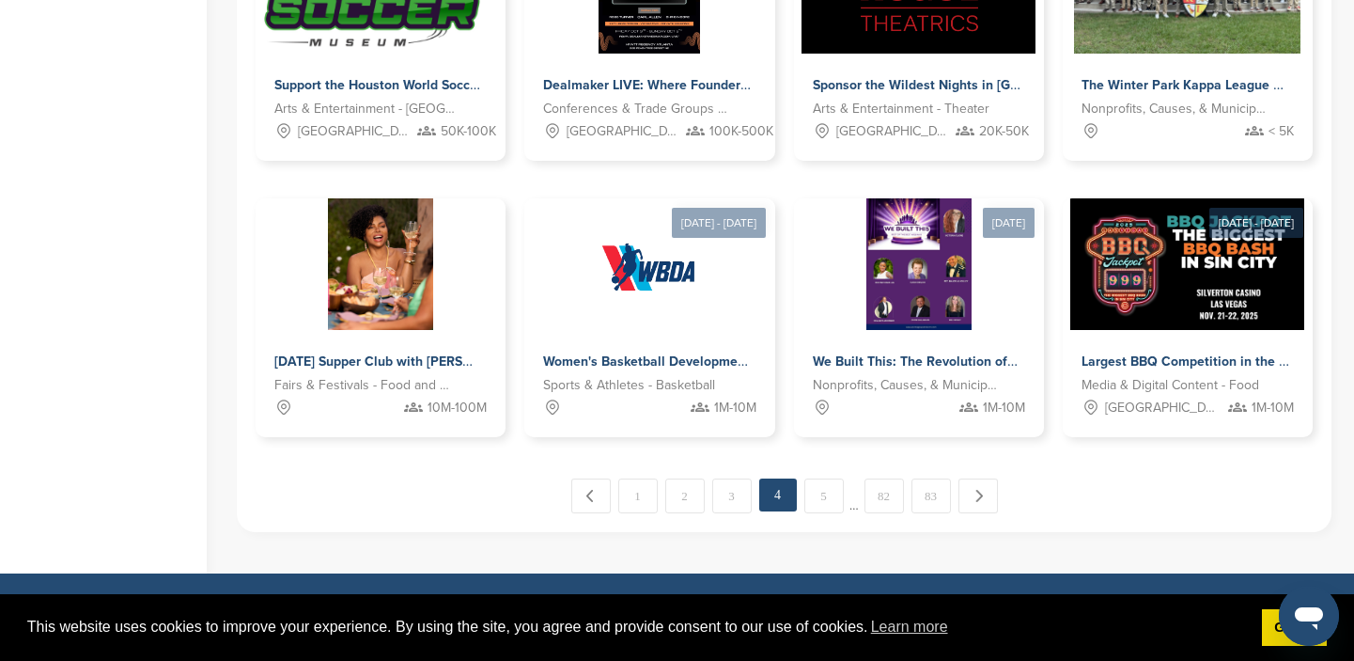
scroll to position [1007, 0]
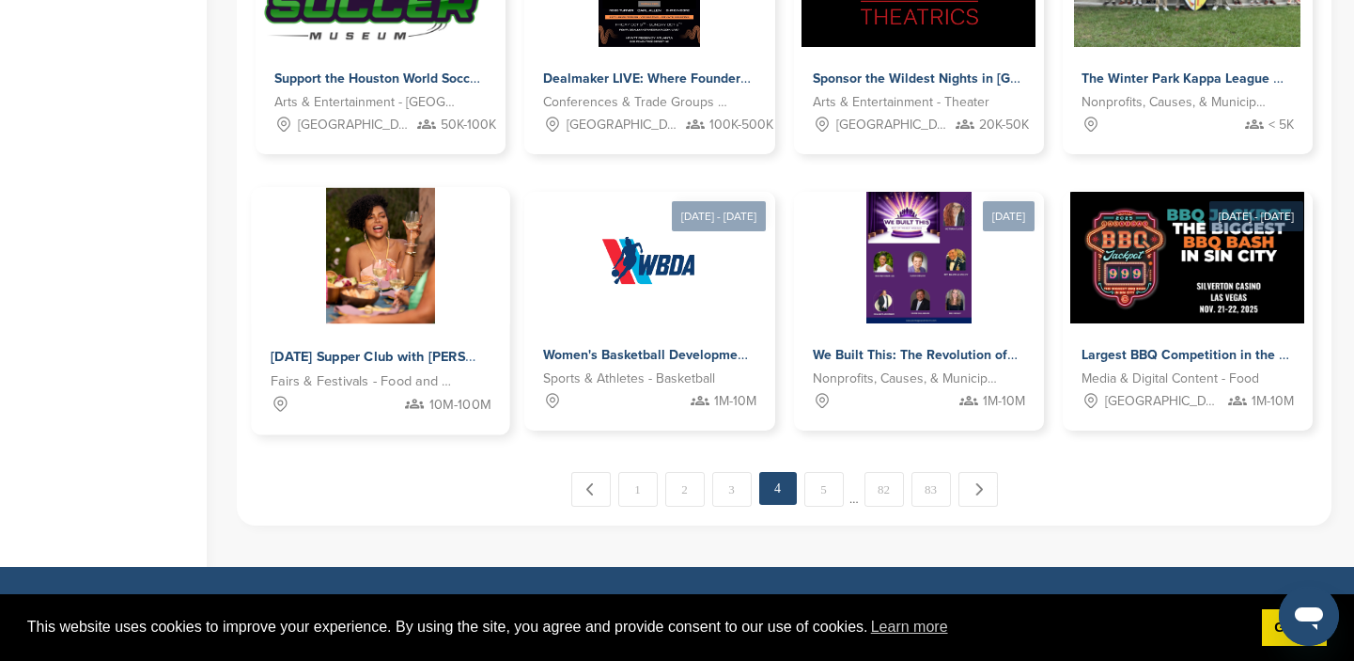
click at [370, 329] on div "Sunday Supper Club with Taraji P Henson Fairs & Festivals - Food and Wine 10M-1…" at bounding box center [380, 379] width 259 height 111
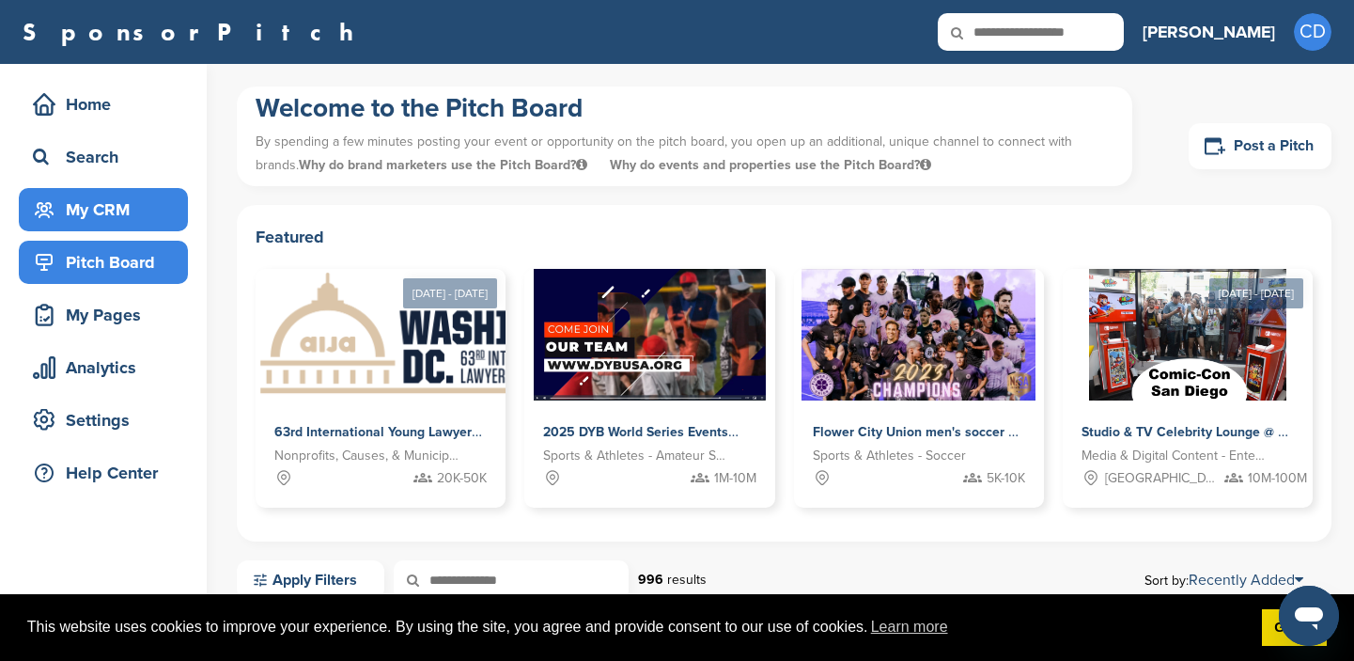
click at [112, 209] on div "My CRM" at bounding box center [108, 210] width 160 height 34
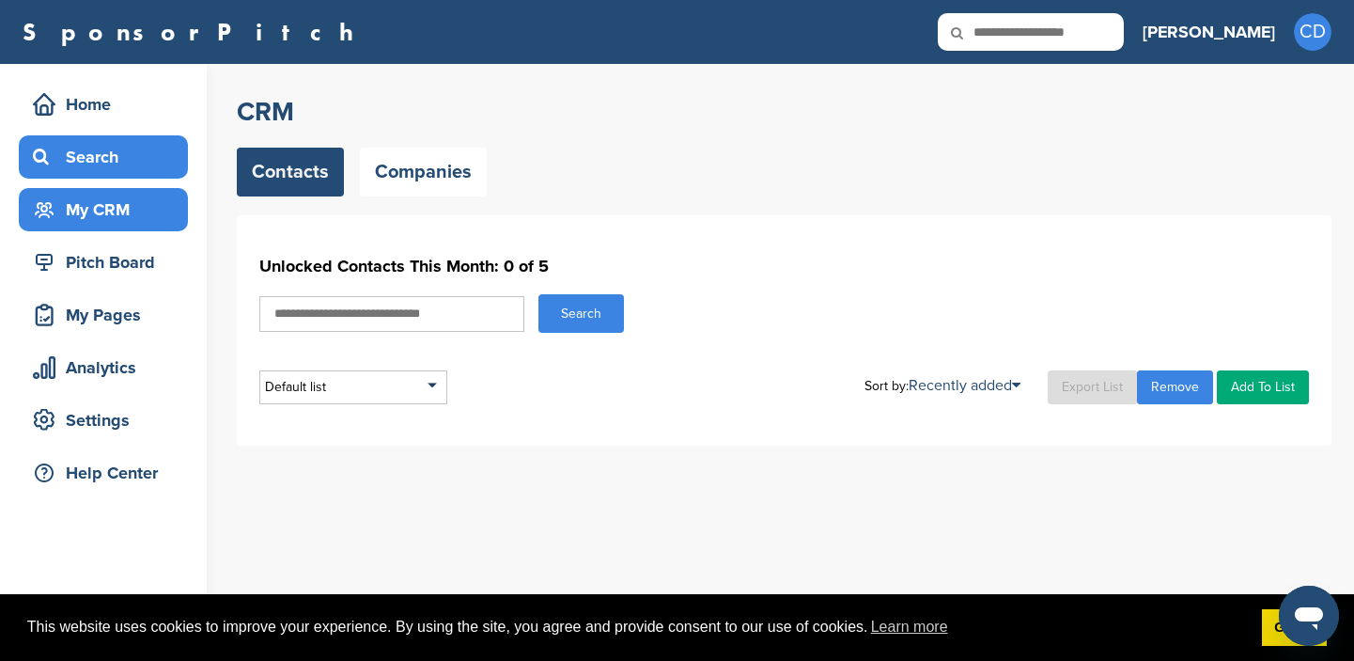
click at [107, 157] on div "Search" at bounding box center [108, 157] width 160 height 34
